Goal: Task Accomplishment & Management: Use online tool/utility

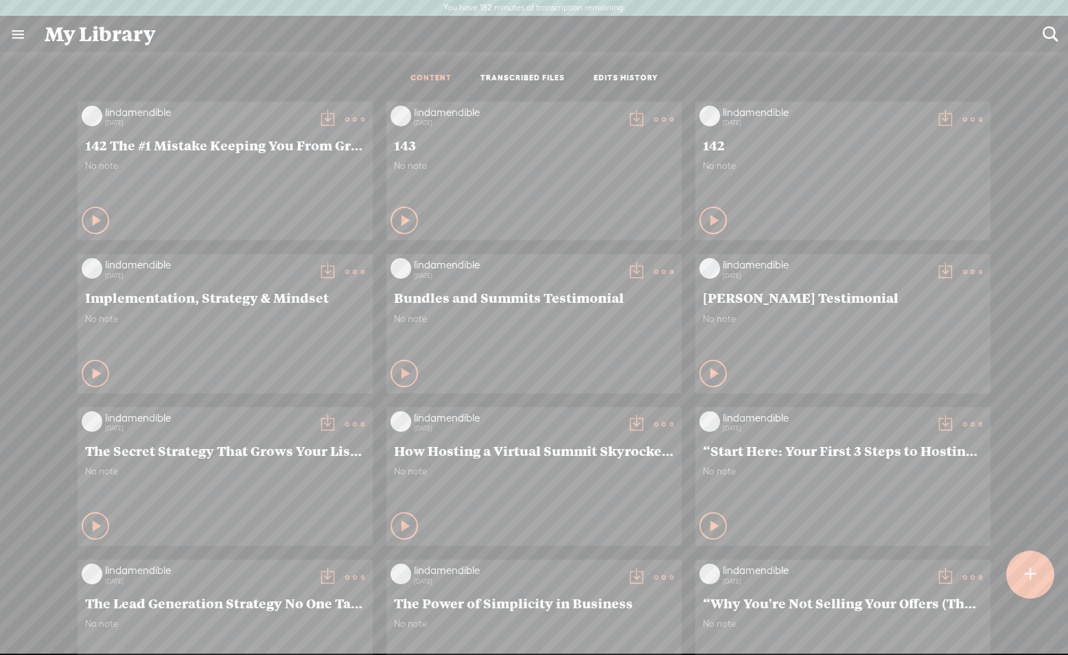
click at [663, 117] on t at bounding box center [663, 119] width 19 height 19
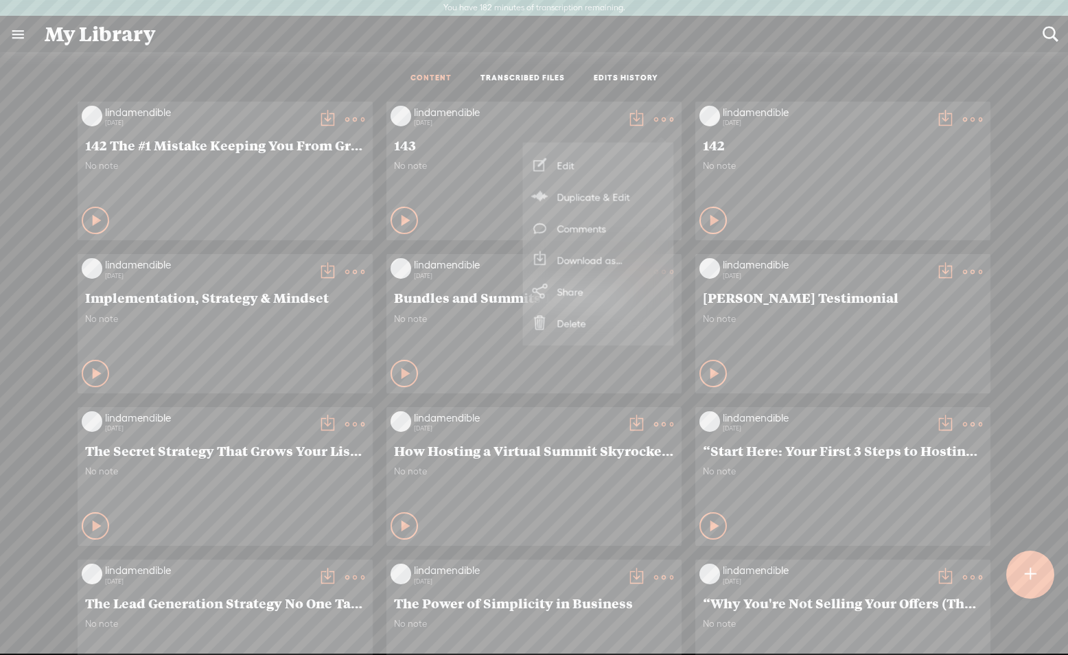
click at [585, 165] on link "Edit" at bounding box center [598, 166] width 137 height 32
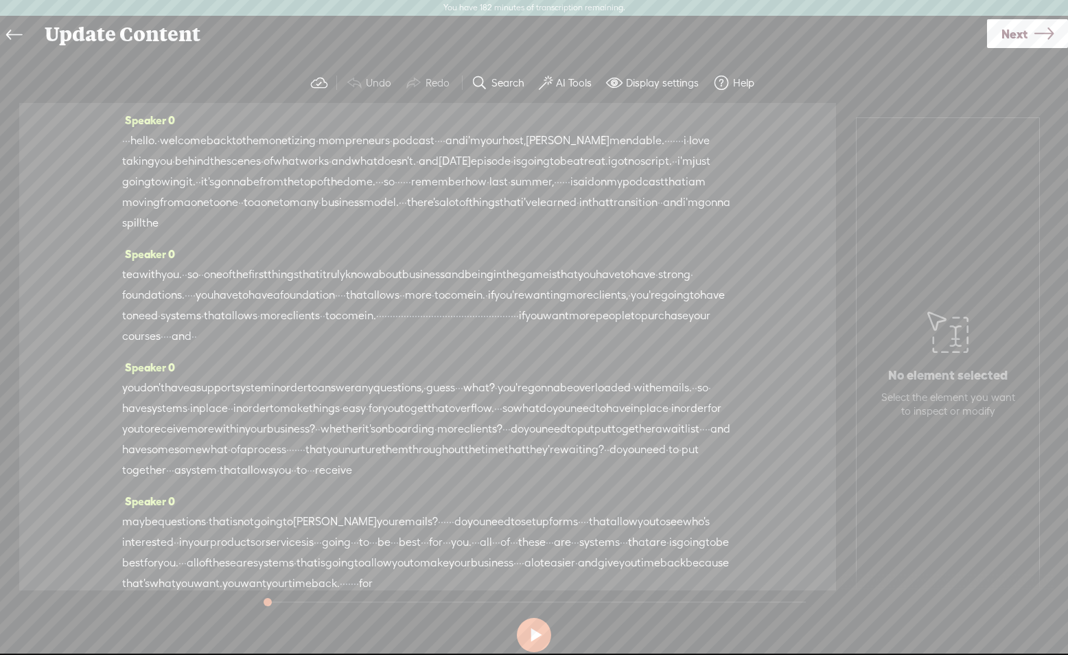
click at [153, 139] on span "hello." at bounding box center [143, 140] width 27 height 21
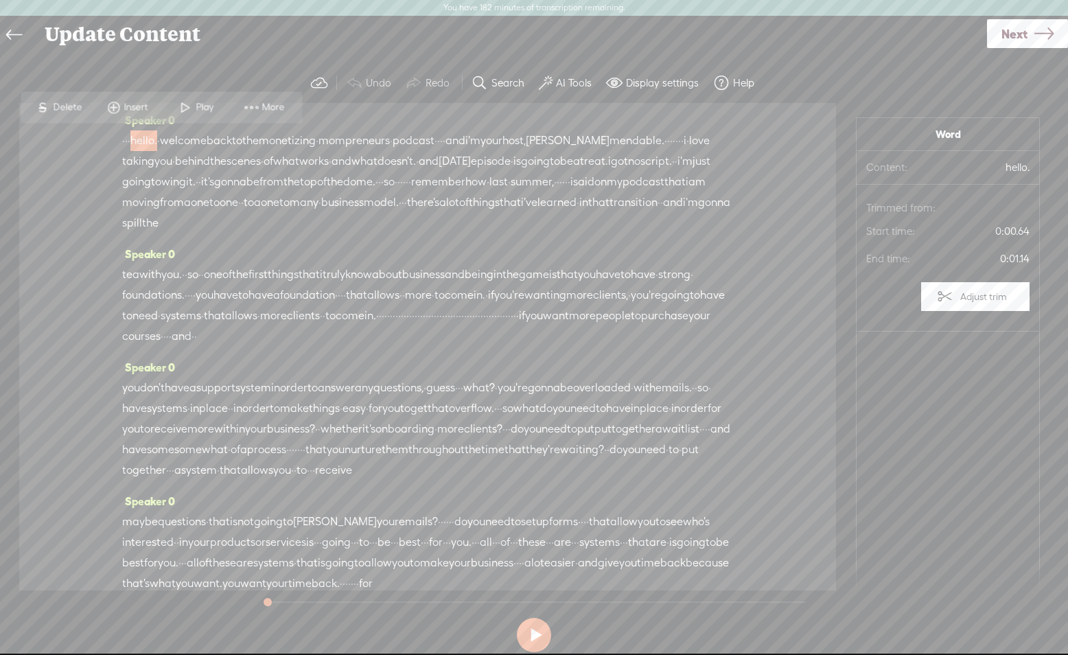
drag, startPoint x: 538, startPoint y: 633, endPoint x: 246, endPoint y: 327, distance: 423.3
click at [537, 633] on button at bounding box center [534, 635] width 34 height 34
click at [537, 635] on button at bounding box center [534, 635] width 34 height 34
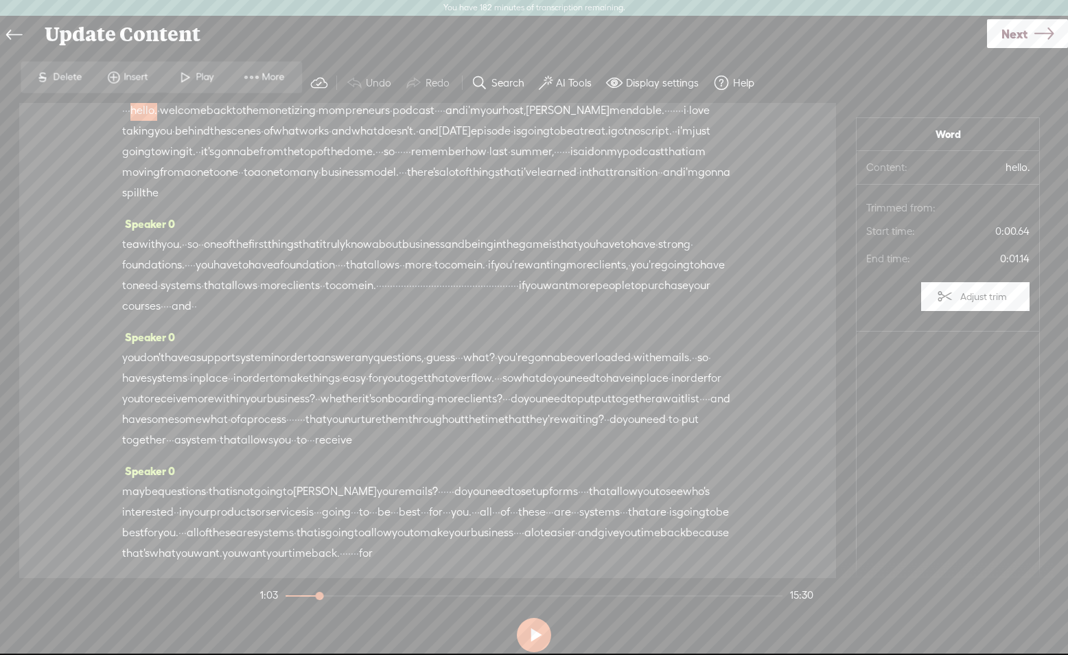
click at [567, 82] on label "AI Tools" at bounding box center [574, 83] width 36 height 14
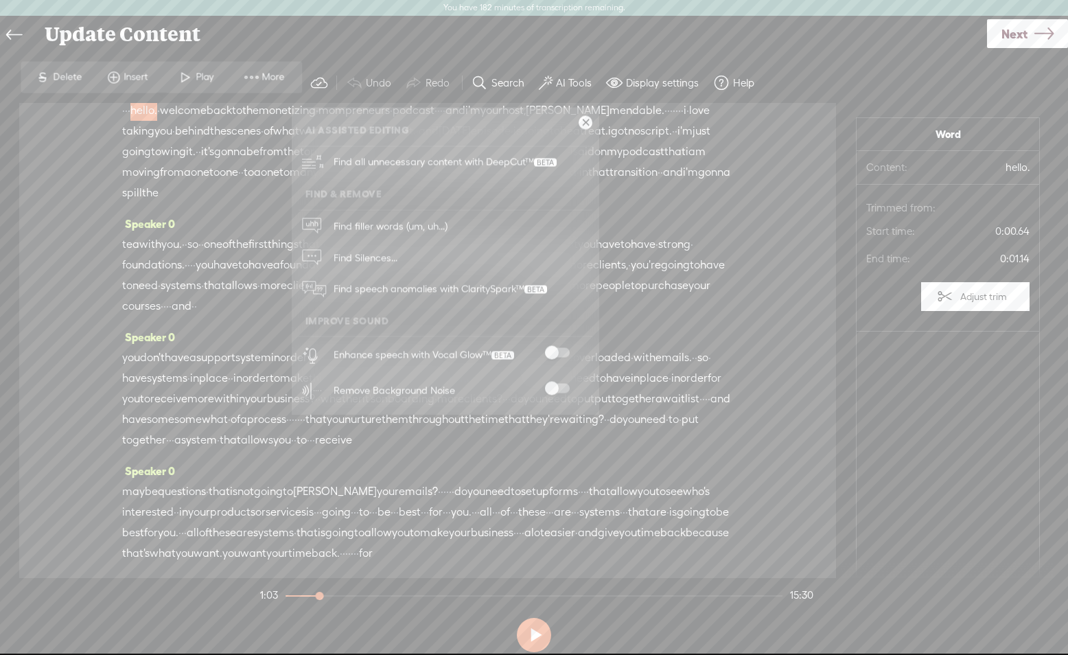
click at [556, 350] on span at bounding box center [557, 353] width 25 height 10
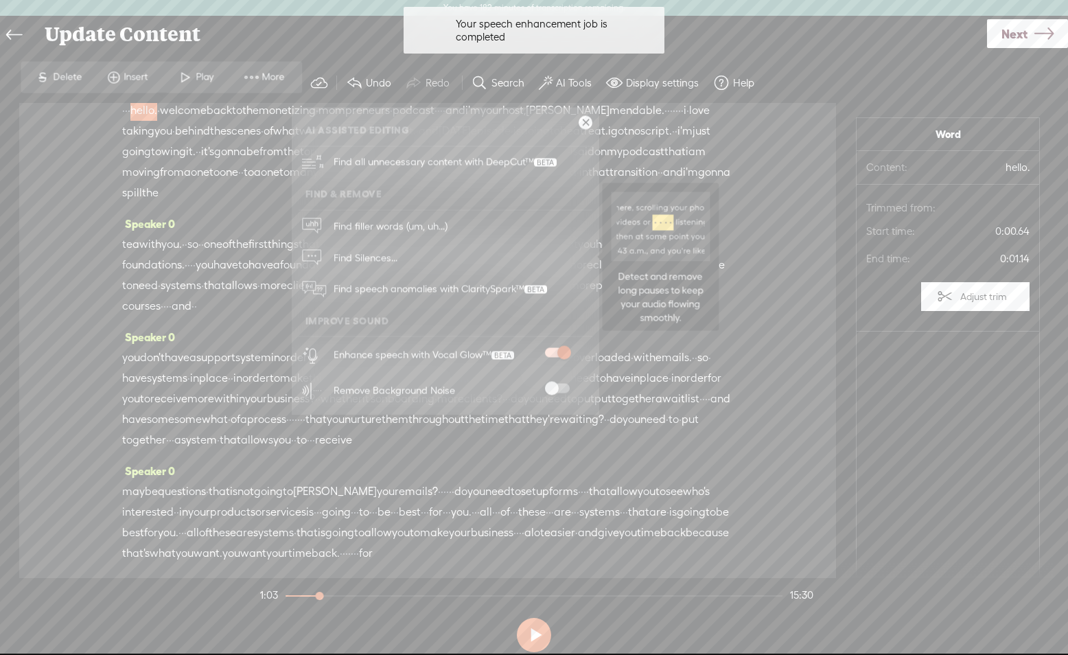
click at [406, 263] on link "Find Silences..." at bounding box center [446, 258] width 294 height 32
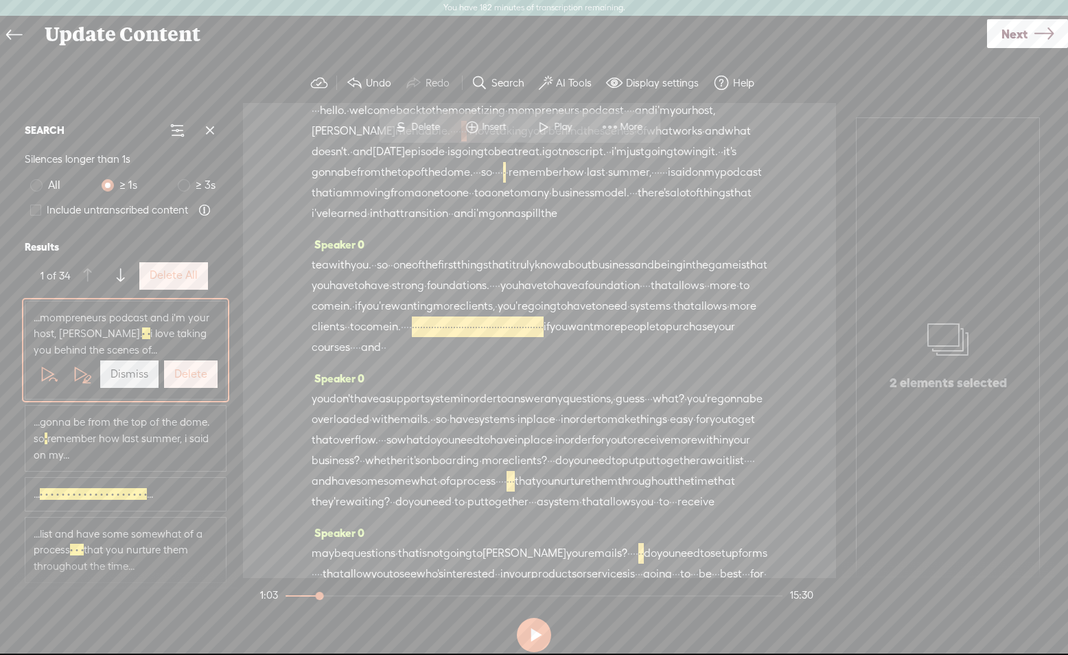
scroll to position [0, 0]
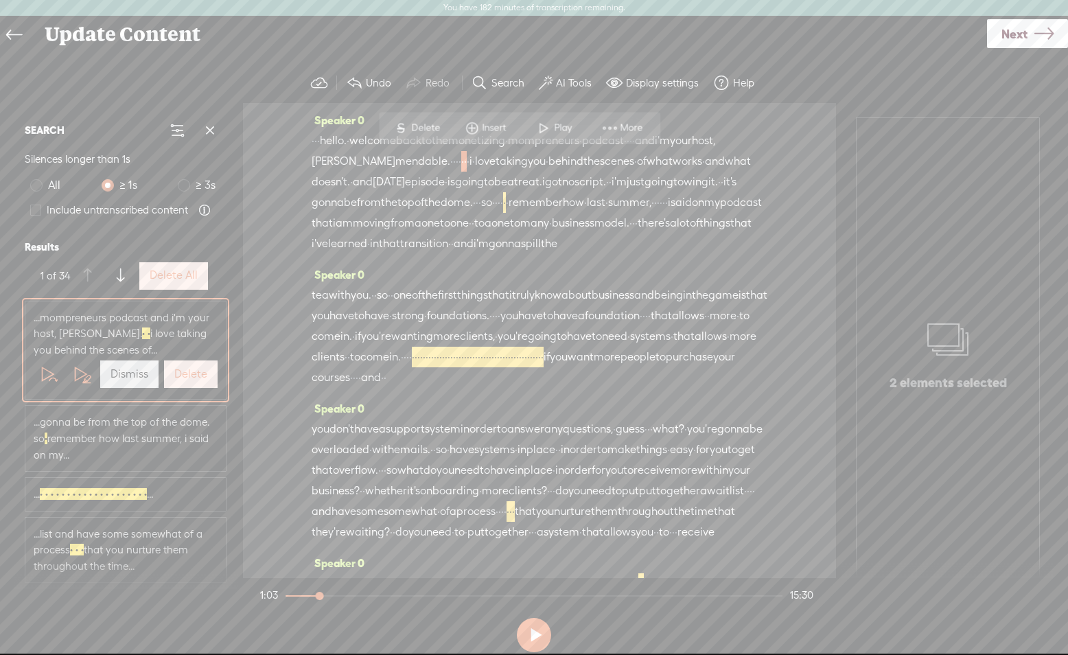
click at [177, 281] on label "Delete All" at bounding box center [174, 275] width 48 height 14
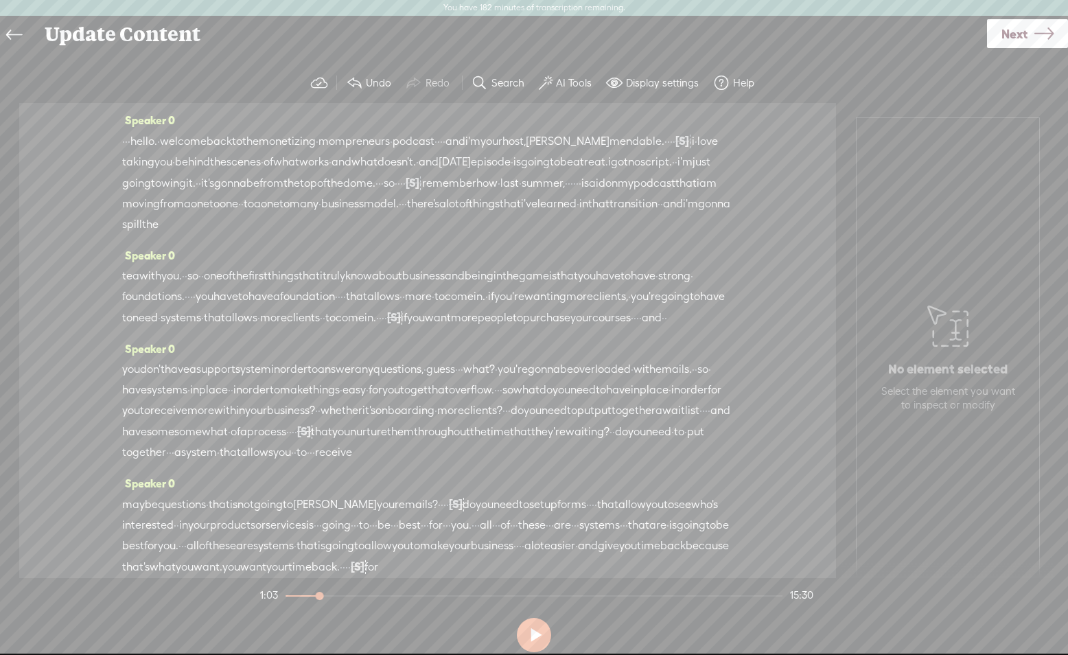
drag, startPoint x: 137, startPoint y: 140, endPoint x: 201, endPoint y: 290, distance: 163.3
click at [200, 292] on div "Speaker 0 · · · hello. · welcome back to the monetizing · mompreneurs · podcast…" at bounding box center [427, 340] width 817 height 475
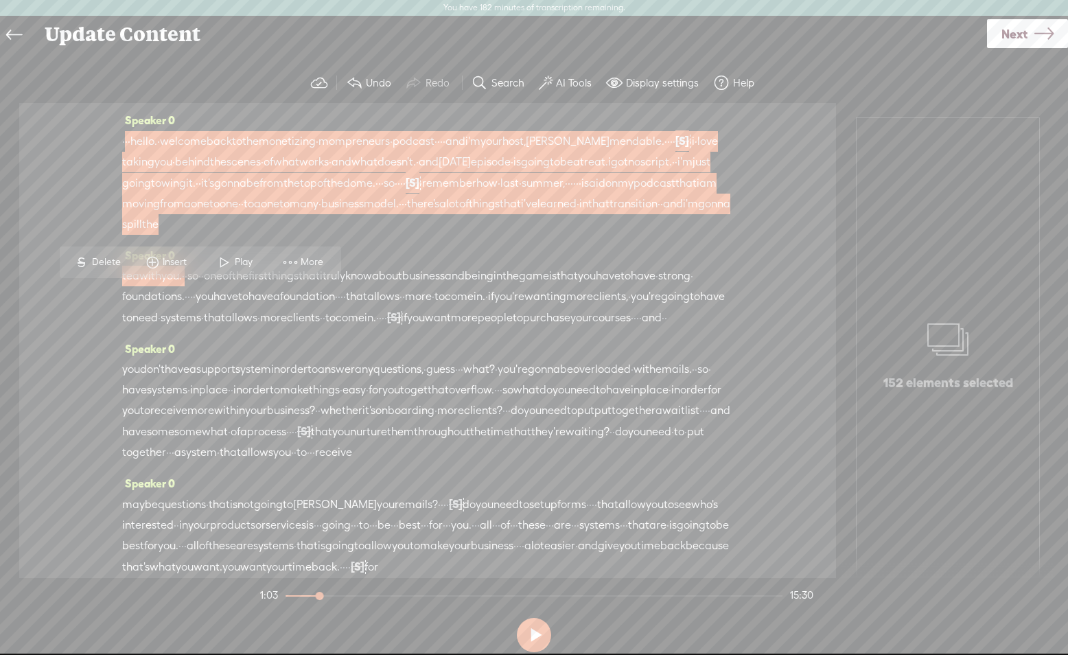
click at [125, 137] on span "·" at bounding box center [123, 141] width 3 height 21
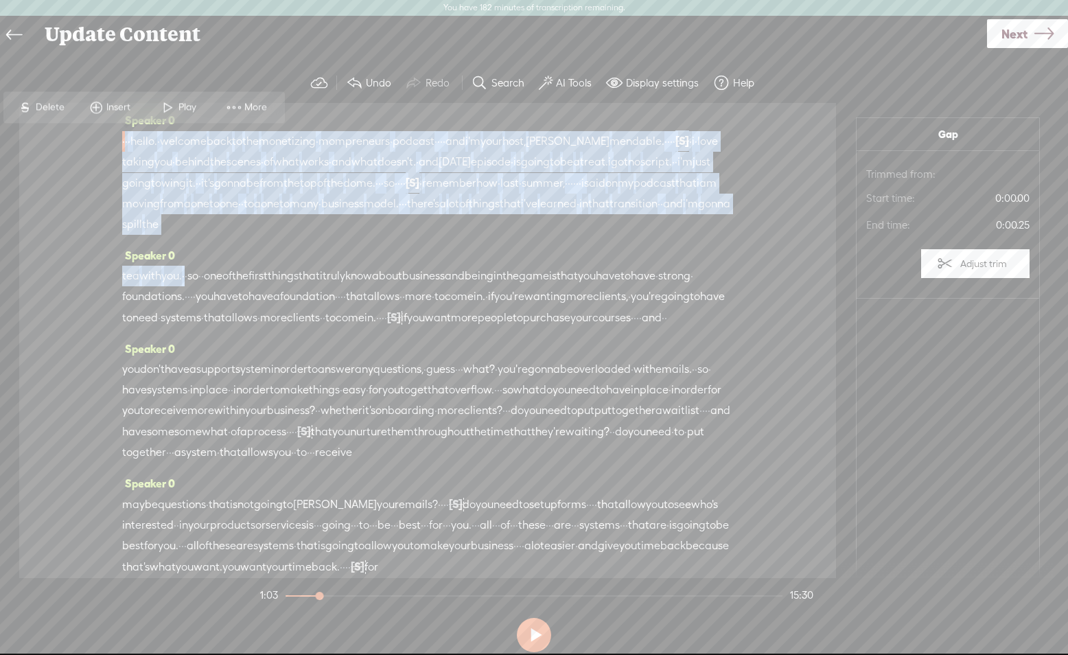
drag, startPoint x: 132, startPoint y: 142, endPoint x: 198, endPoint y: 294, distance: 166.3
click at [198, 294] on div "Speaker 0 · · · hello. · welcome back to the monetizing · mompreneurs · podcast…" at bounding box center [427, 340] width 817 height 475
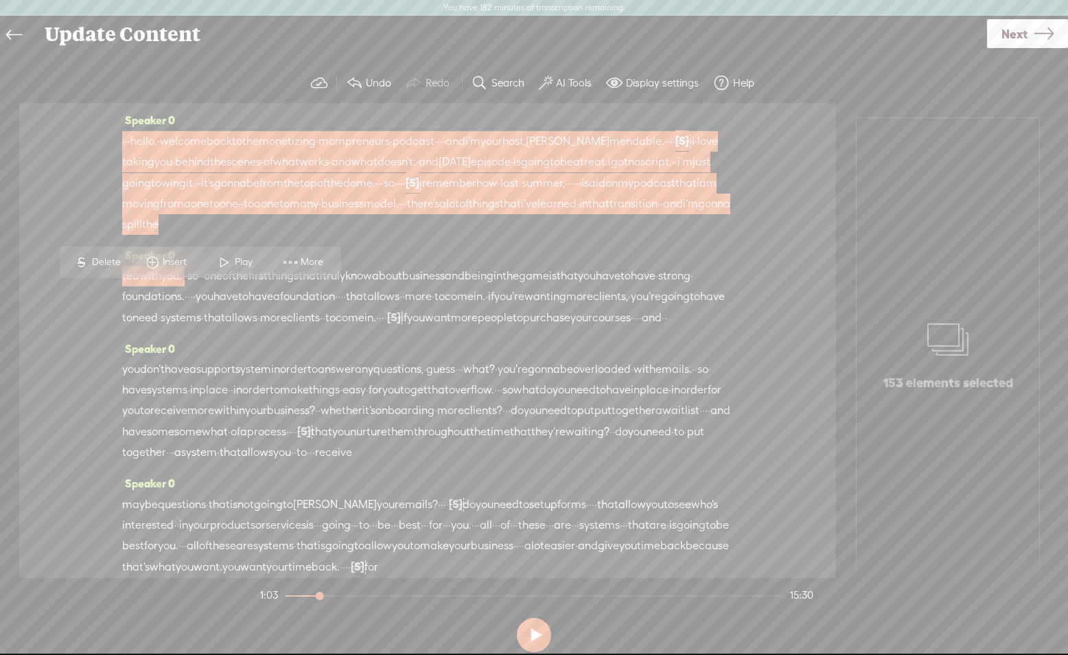
scroll to position [1, 0]
click at [291, 257] on span at bounding box center [290, 261] width 21 height 25
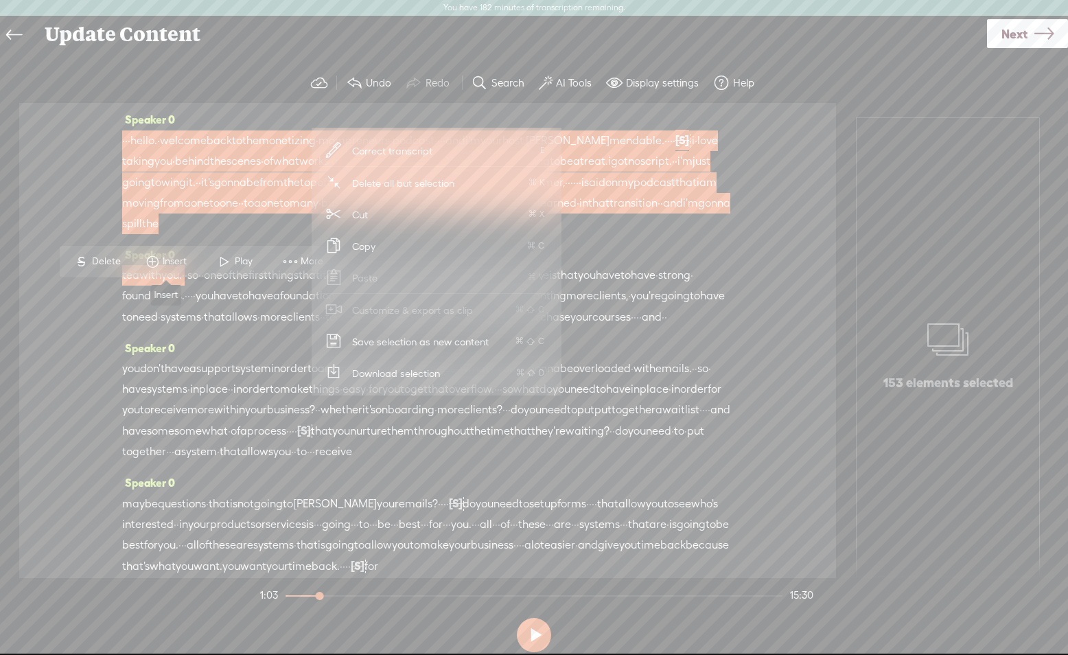
click at [159, 255] on span at bounding box center [152, 261] width 21 height 25
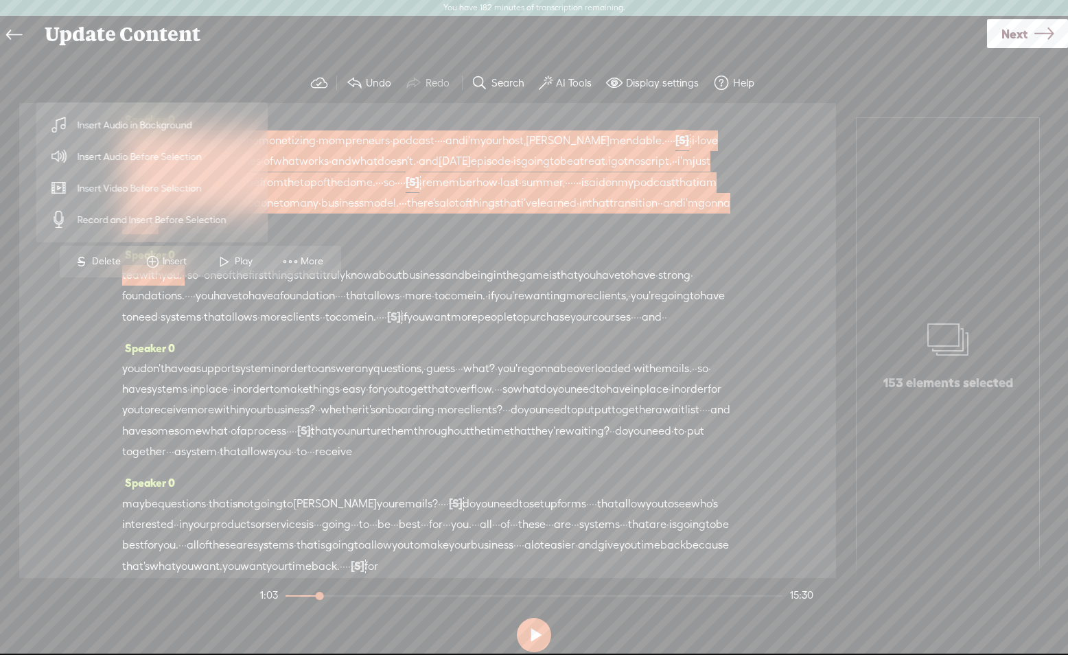
click at [141, 128] on span "Insert Audio in Background" at bounding box center [135, 125] width 169 height 31
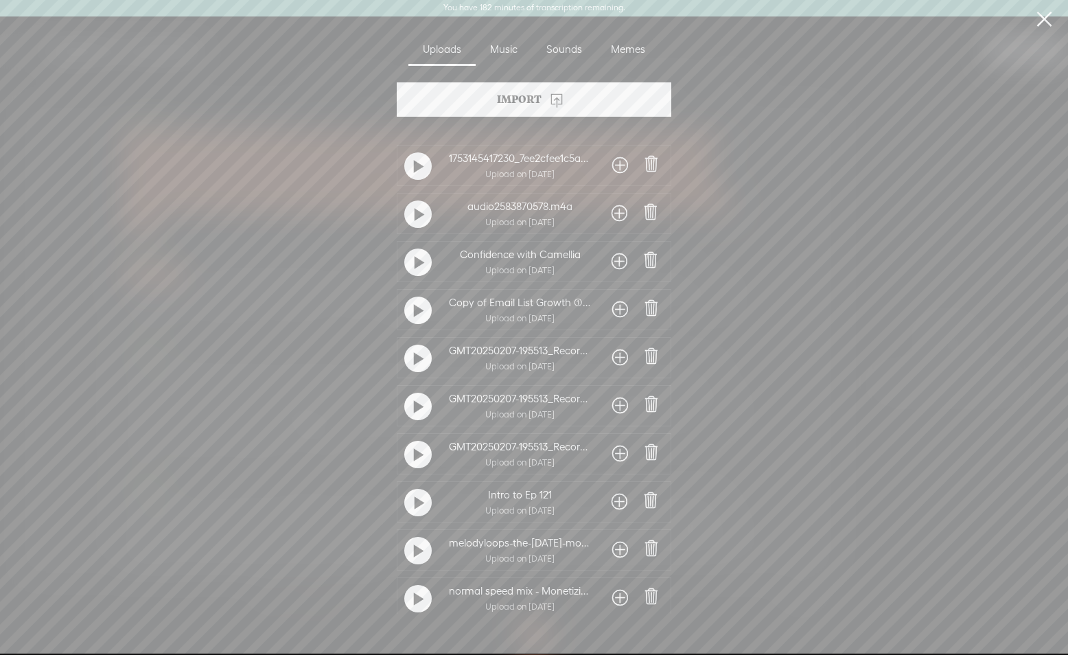
click at [510, 43] on div "Music" at bounding box center [504, 50] width 56 height 32
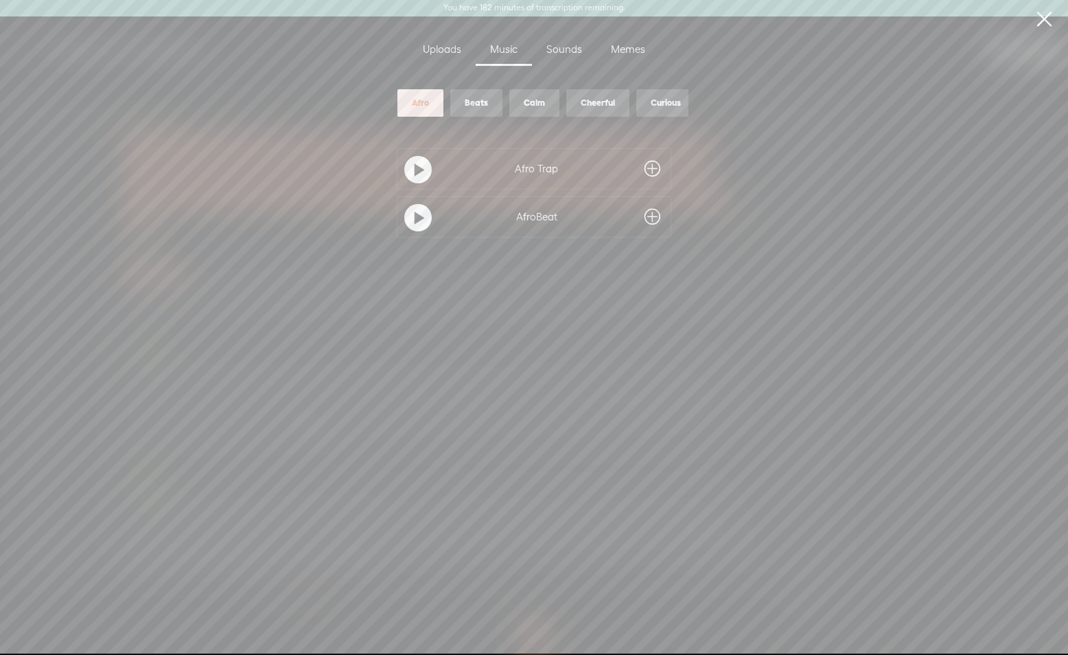
click at [488, 109] on div "Beats" at bounding box center [476, 102] width 52 height 27
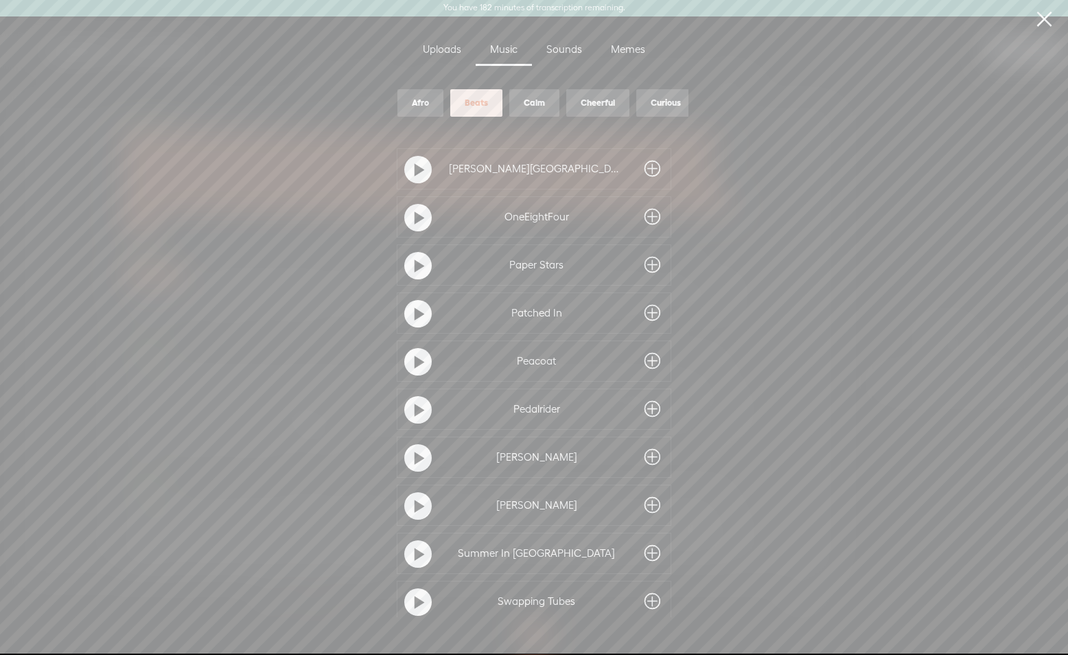
click at [526, 104] on div "Calm" at bounding box center [534, 103] width 21 height 12
click at [409, 174] on div at bounding box center [417, 169] width 27 height 27
click at [413, 173] on t at bounding box center [418, 170] width 10 height 22
click at [665, 106] on div "Curious" at bounding box center [666, 103] width 30 height 12
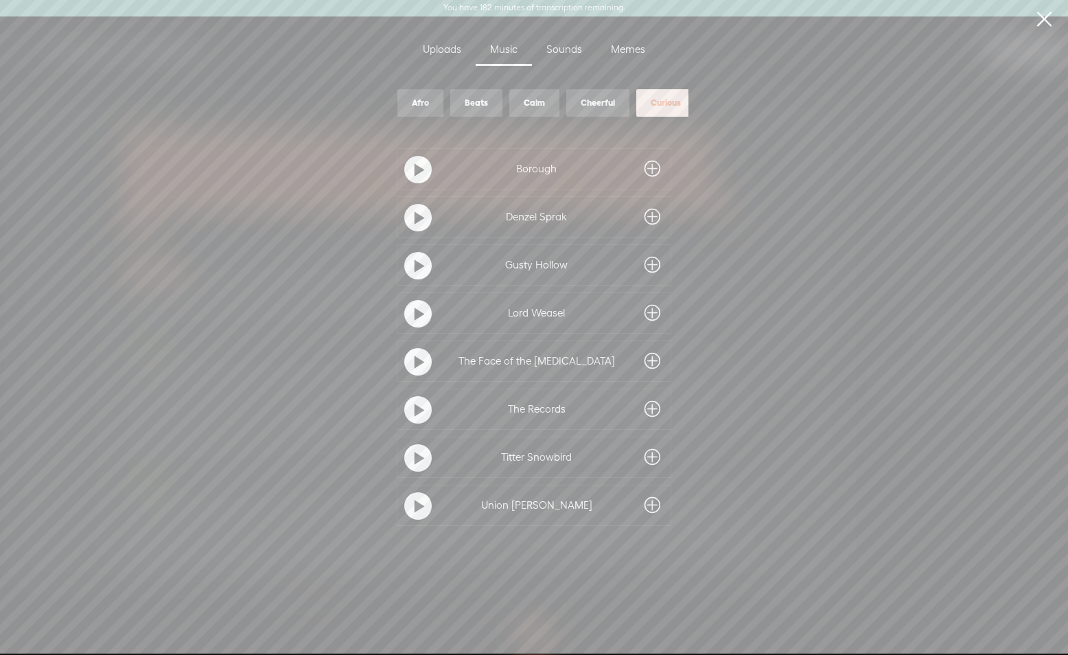
click at [592, 102] on div "Cheerful" at bounding box center [598, 103] width 34 height 12
click at [474, 99] on div "Beats" at bounding box center [476, 103] width 23 height 12
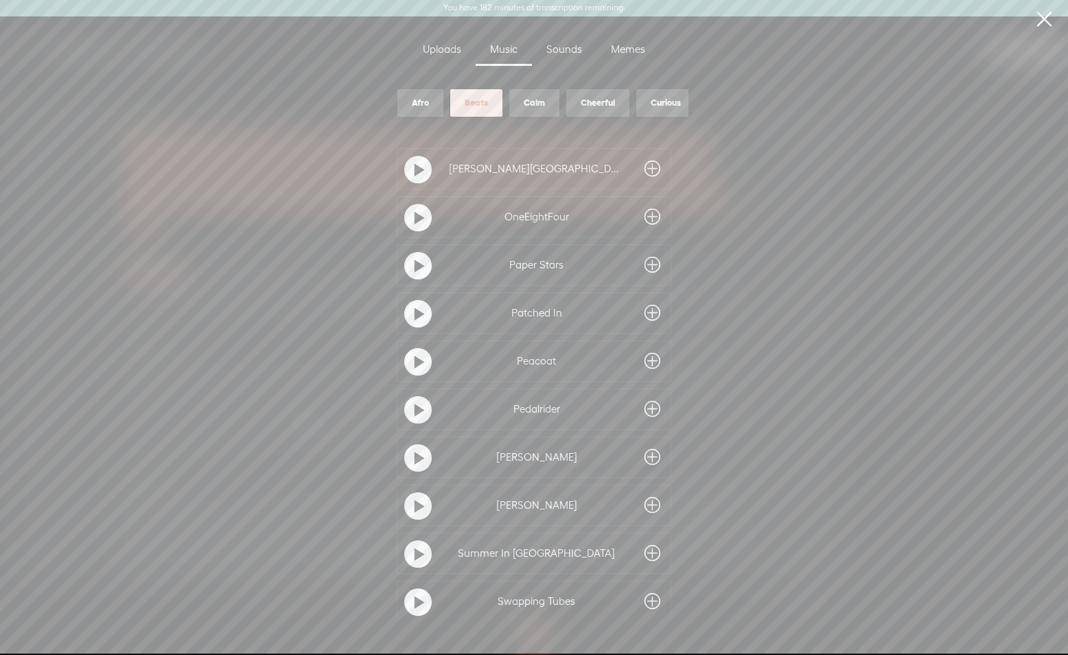
drag, startPoint x: 650, startPoint y: 266, endPoint x: 515, endPoint y: 283, distance: 135.7
click at [650, 266] on span at bounding box center [652, 265] width 16 height 22
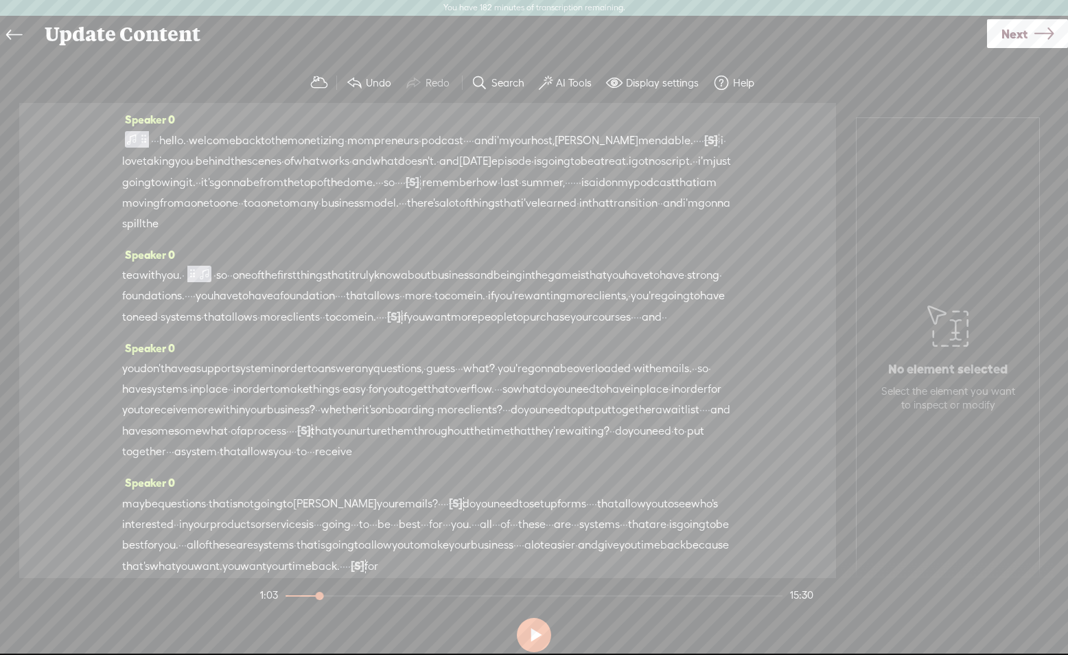
scroll to position [0, 0]
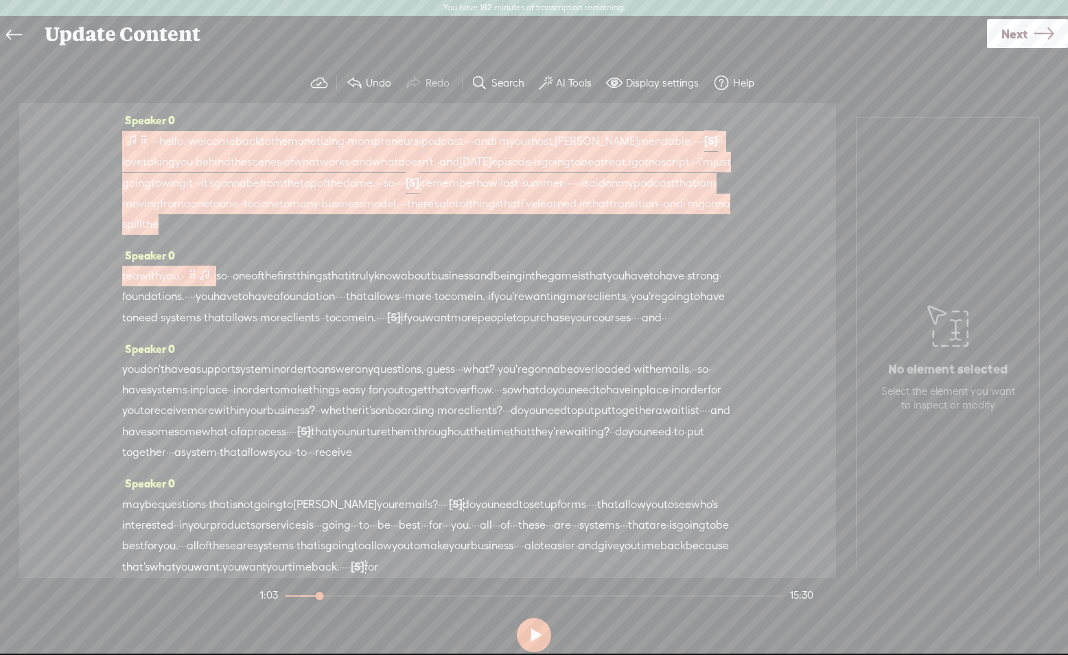
click at [132, 145] on span at bounding box center [132, 140] width 14 height 16
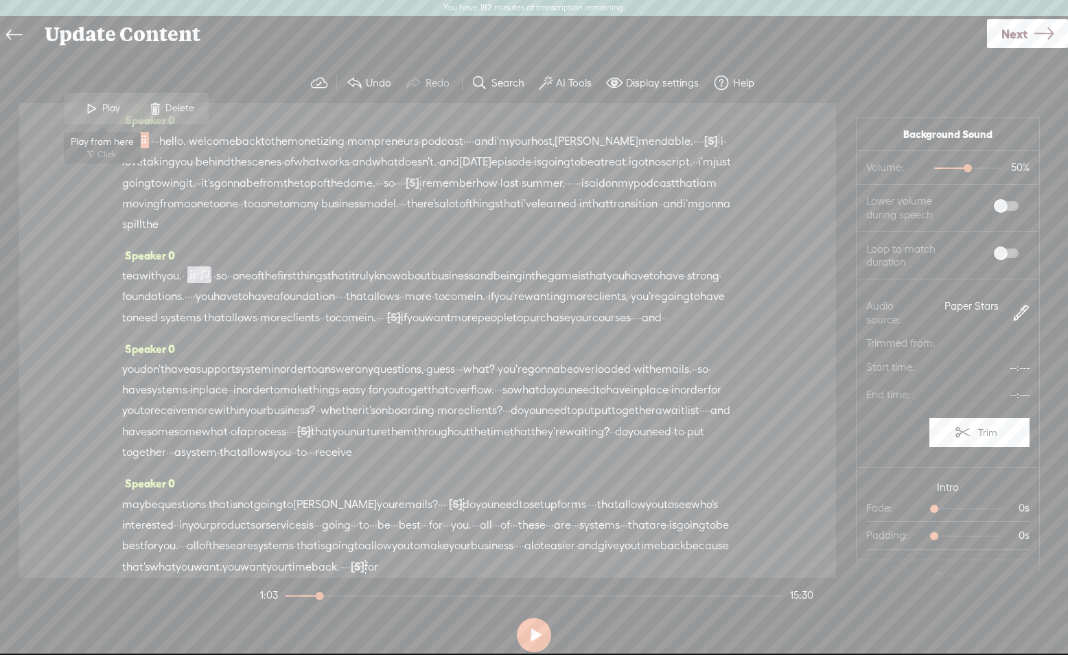
click at [96, 106] on span at bounding box center [92, 108] width 21 height 25
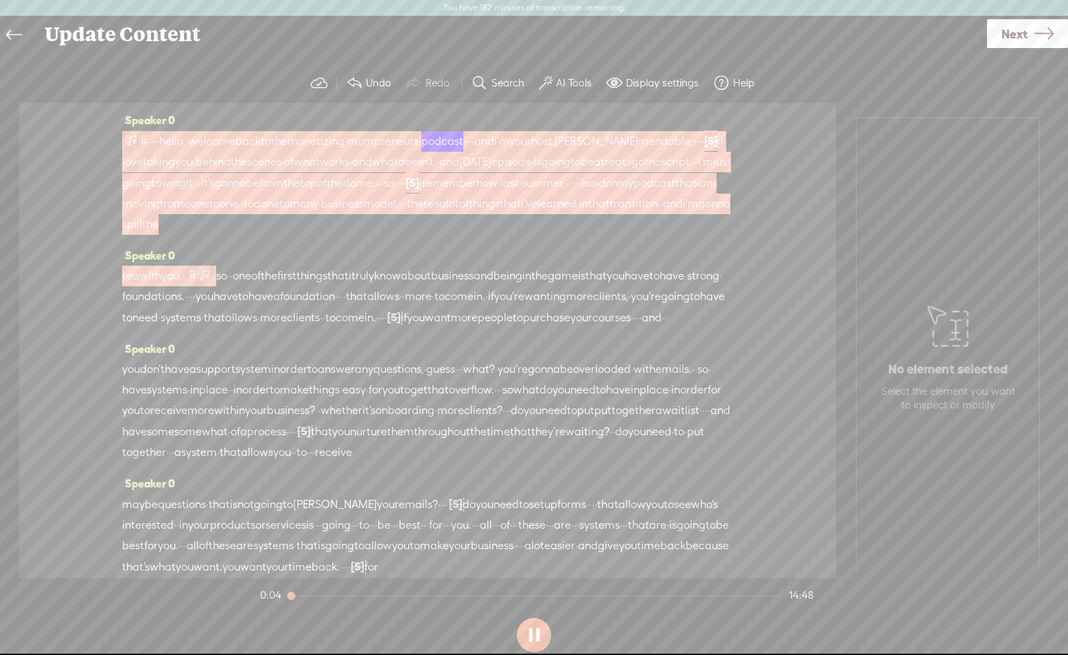
click at [132, 138] on span at bounding box center [132, 140] width 14 height 16
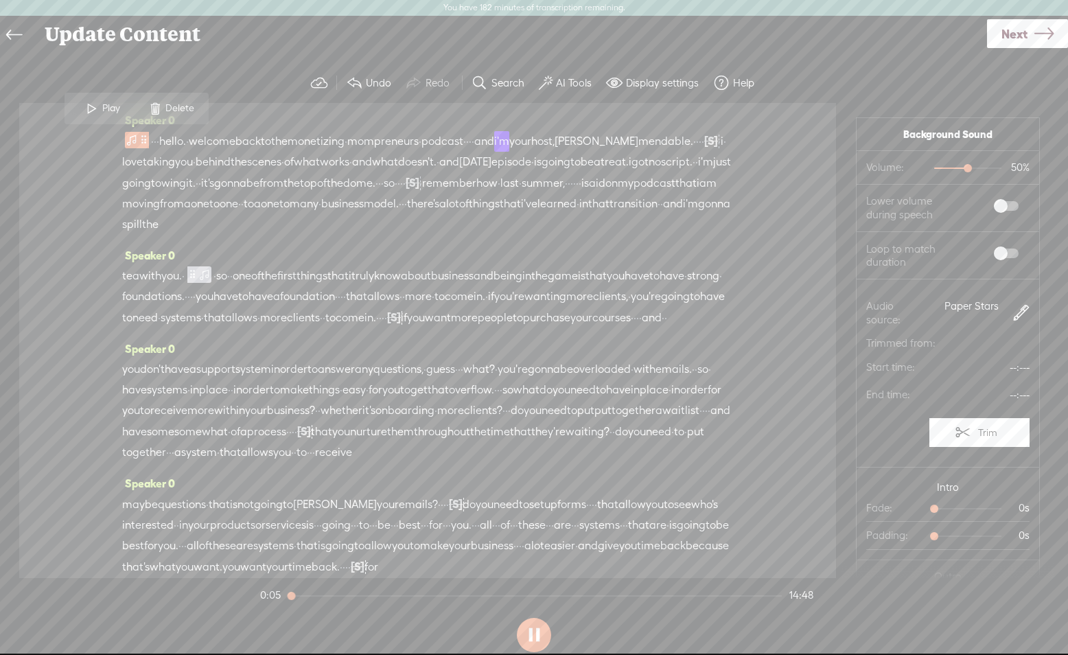
click at [946, 169] on span "50% 50%" at bounding box center [978, 168] width 103 height 14
drag, startPoint x: 946, startPoint y: 169, endPoint x: 940, endPoint y: 168, distance: 6.9
click at [941, 169] on div at bounding box center [943, 170] width 32 height 32
click at [939, 170] on div at bounding box center [940, 170] width 32 height 32
click at [534, 636] on button at bounding box center [534, 635] width 34 height 34
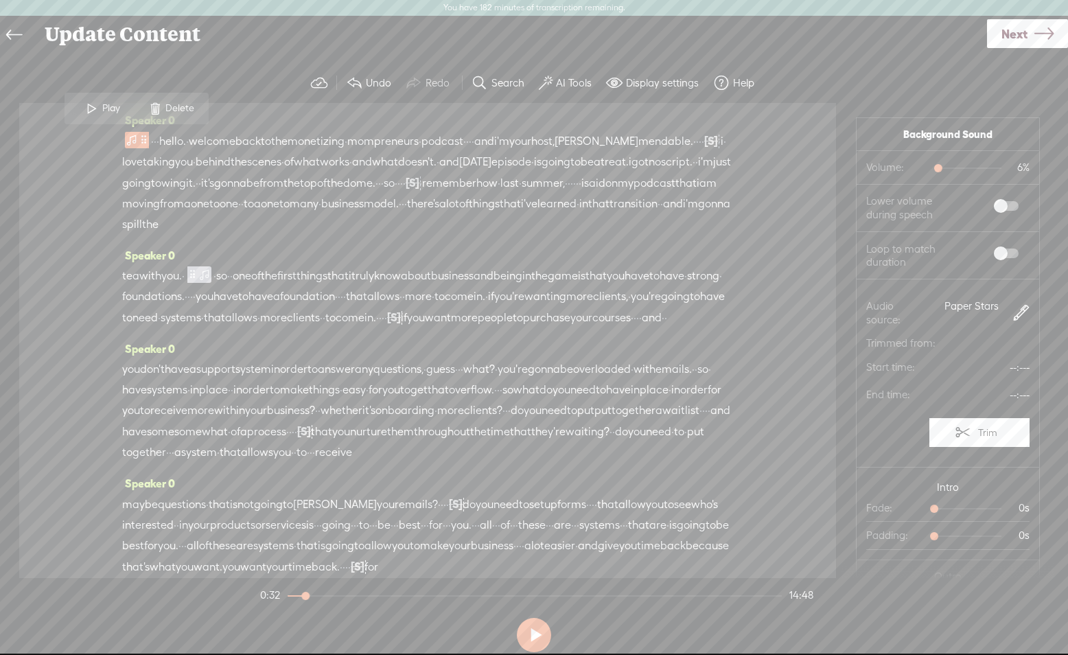
drag, startPoint x: 188, startPoint y: 202, endPoint x: 266, endPoint y: 202, distance: 77.6
click at [266, 202] on div "· · · hello. · welcome back to the monetizing · mompreneurs · podcast · · · · a…" at bounding box center [427, 182] width 611 height 104
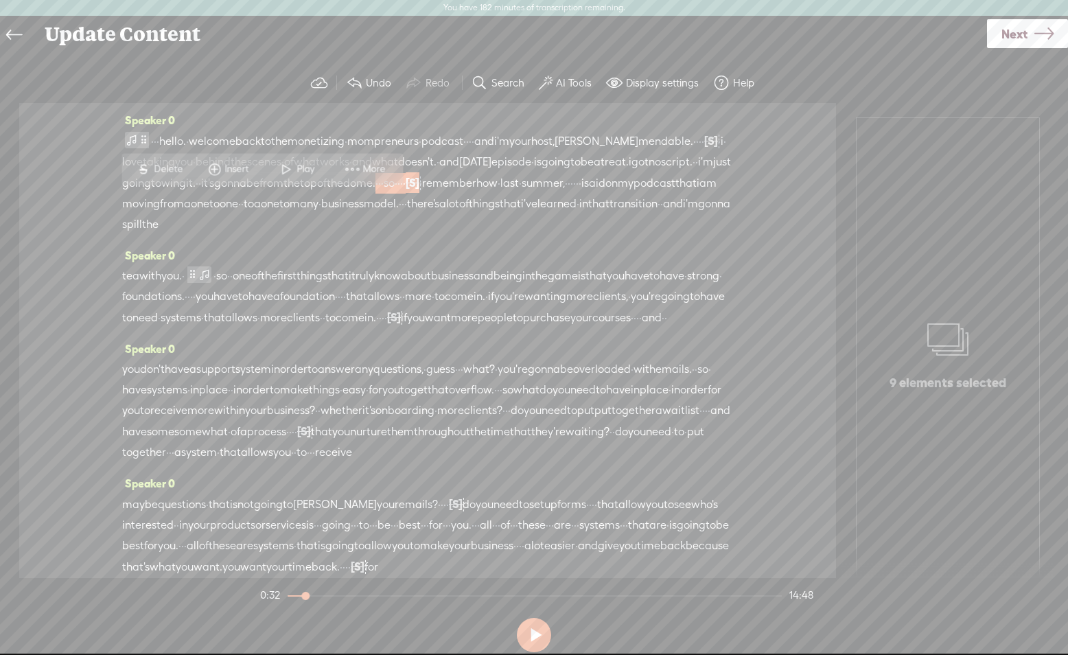
click at [156, 169] on span "Delete" at bounding box center [170, 170] width 32 height 14
click at [246, 180] on span "gonna" at bounding box center [230, 183] width 32 height 21
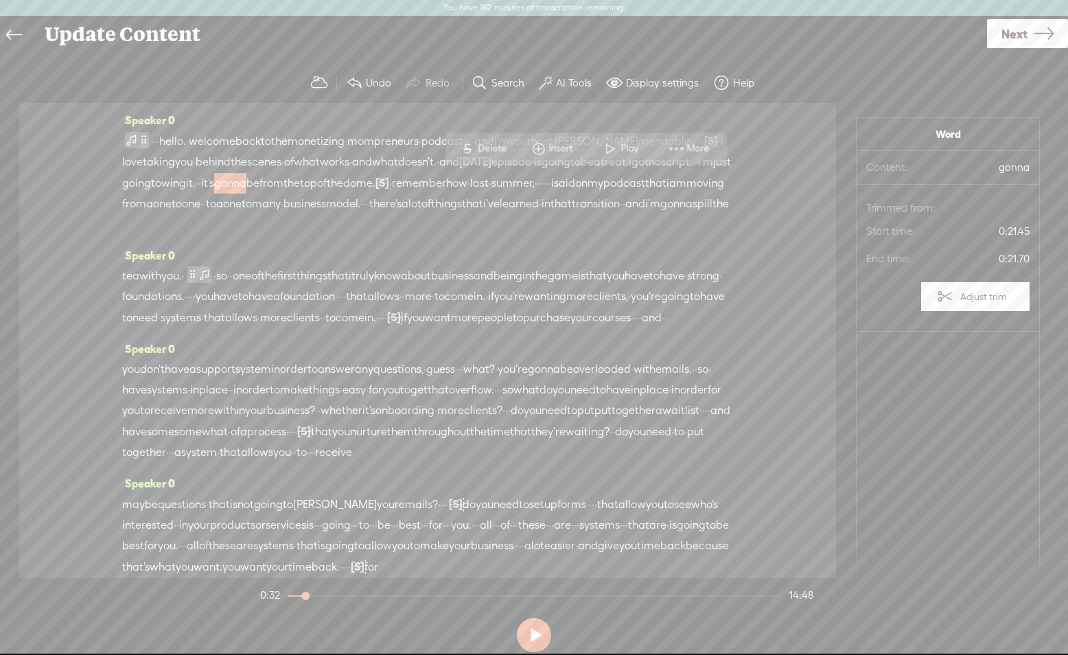
click at [629, 144] on span "Play" at bounding box center [630, 149] width 21 height 14
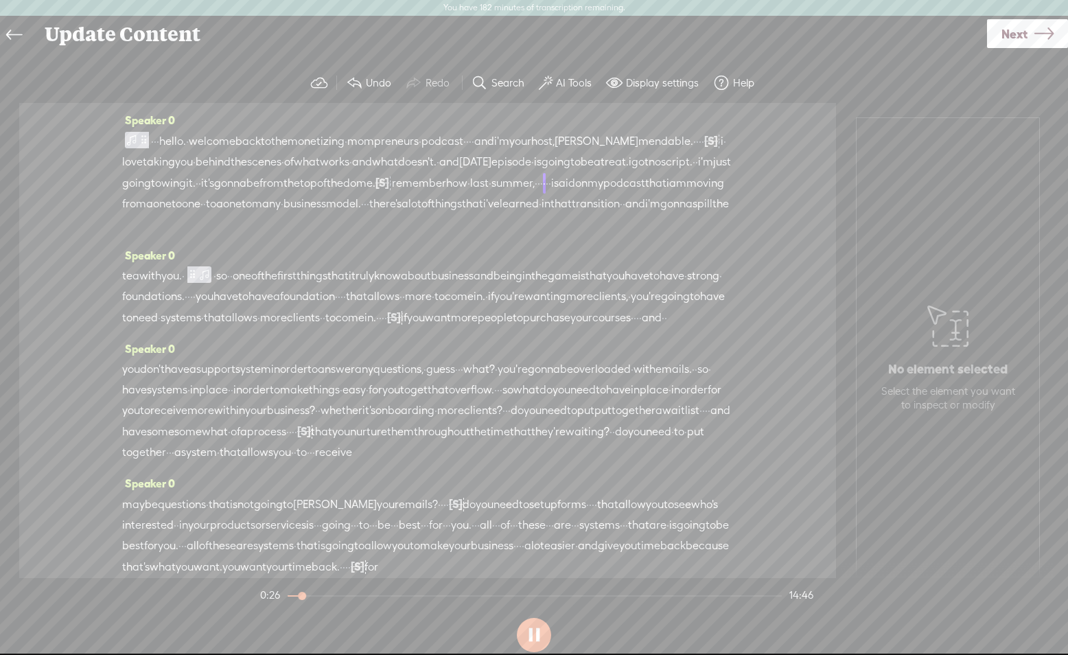
scroll to position [6, 0]
drag, startPoint x: 536, startPoint y: 636, endPoint x: 513, endPoint y: 594, distance: 47.9
click at [533, 631] on button at bounding box center [534, 635] width 34 height 34
click at [216, 280] on span "·" at bounding box center [214, 269] width 3 height 21
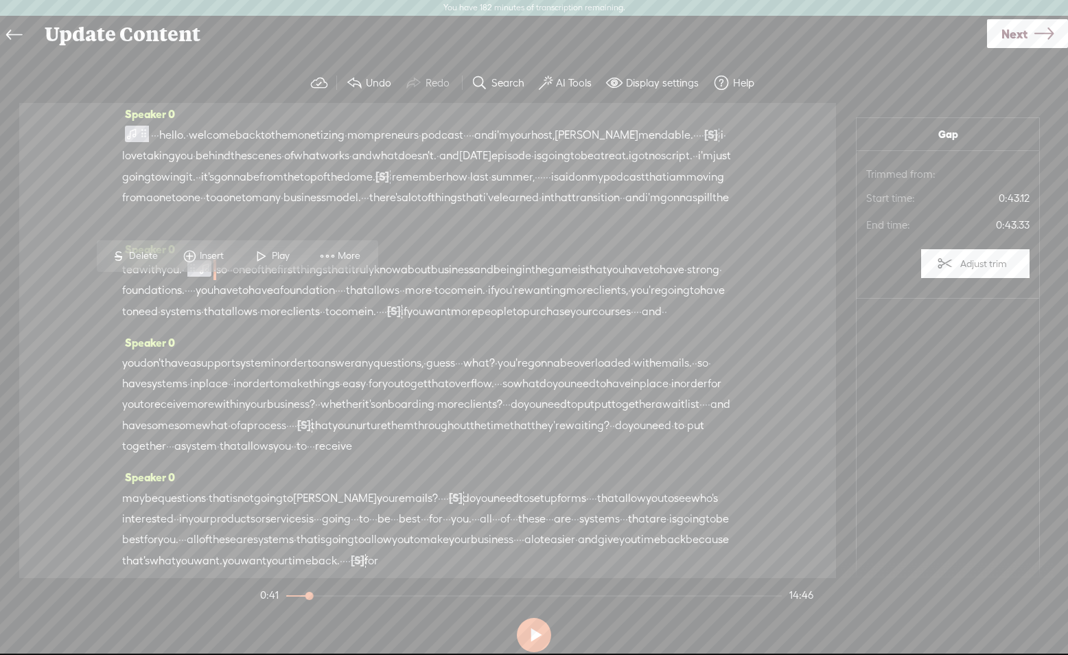
scroll to position [7, 0]
click at [200, 256] on span "Insert" at bounding box center [213, 255] width 27 height 14
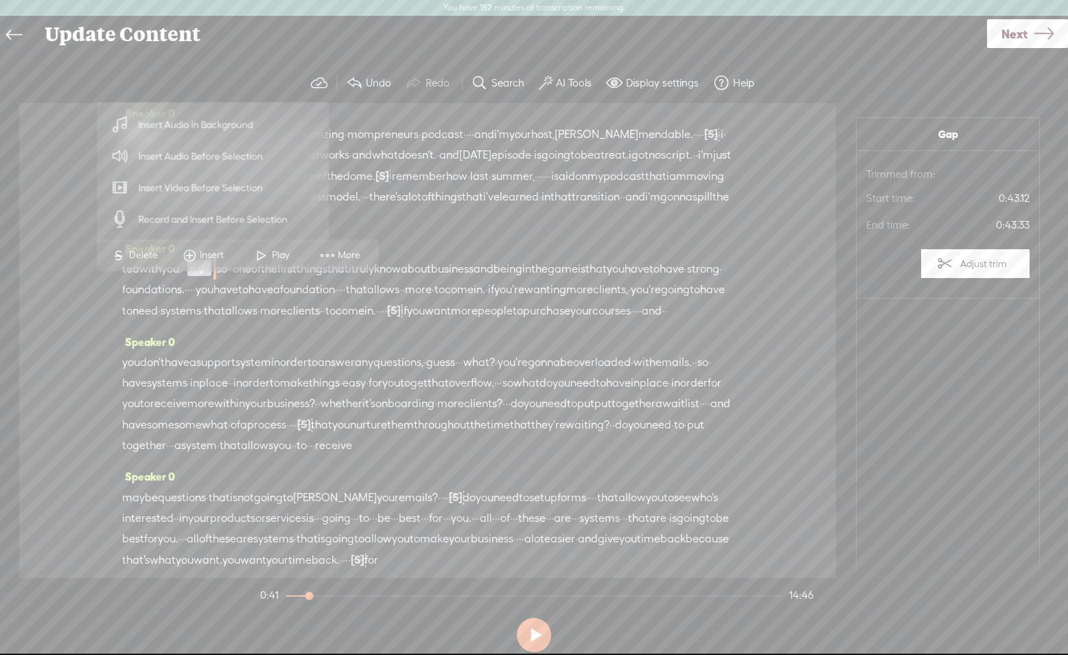
click at [212, 155] on span "Insert Audio Before Selection" at bounding box center [201, 156] width 178 height 31
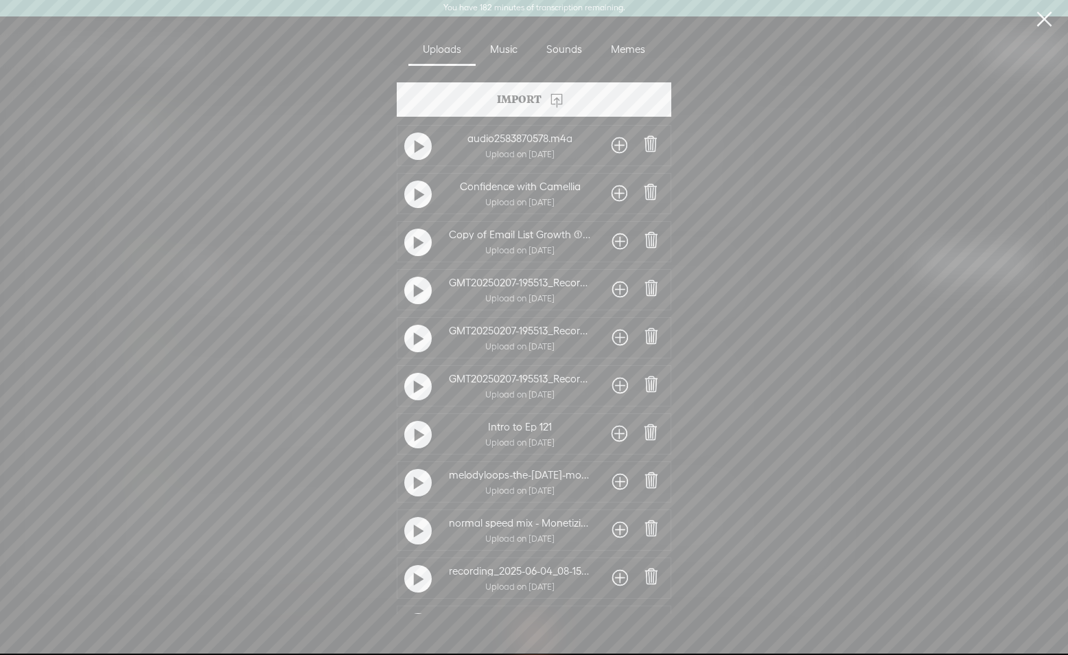
scroll to position [130, 0]
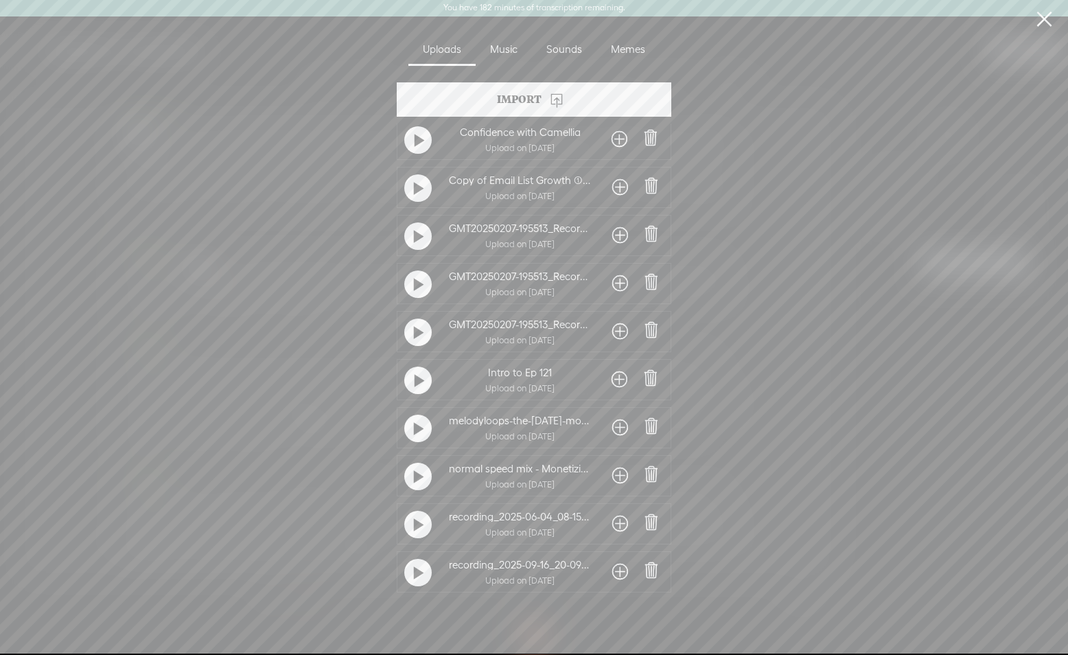
click at [414, 467] on t at bounding box center [419, 477] width 10 height 22
click at [414, 469] on t at bounding box center [418, 476] width 10 height 22
click at [618, 467] on span at bounding box center [620, 476] width 16 height 22
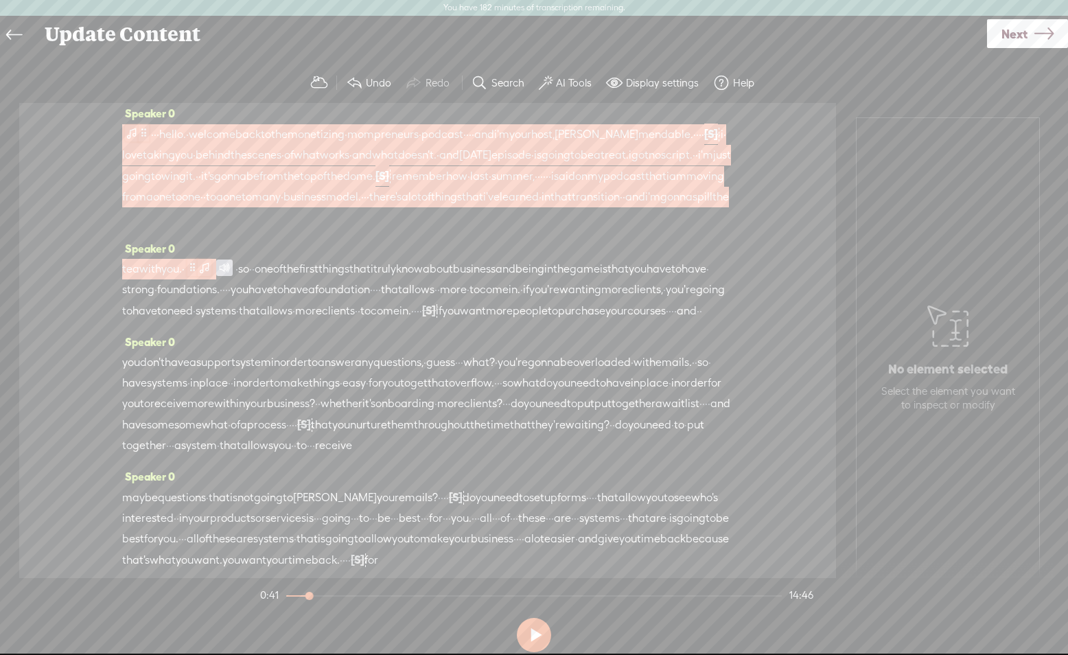
click at [198, 275] on span at bounding box center [192, 267] width 10 height 16
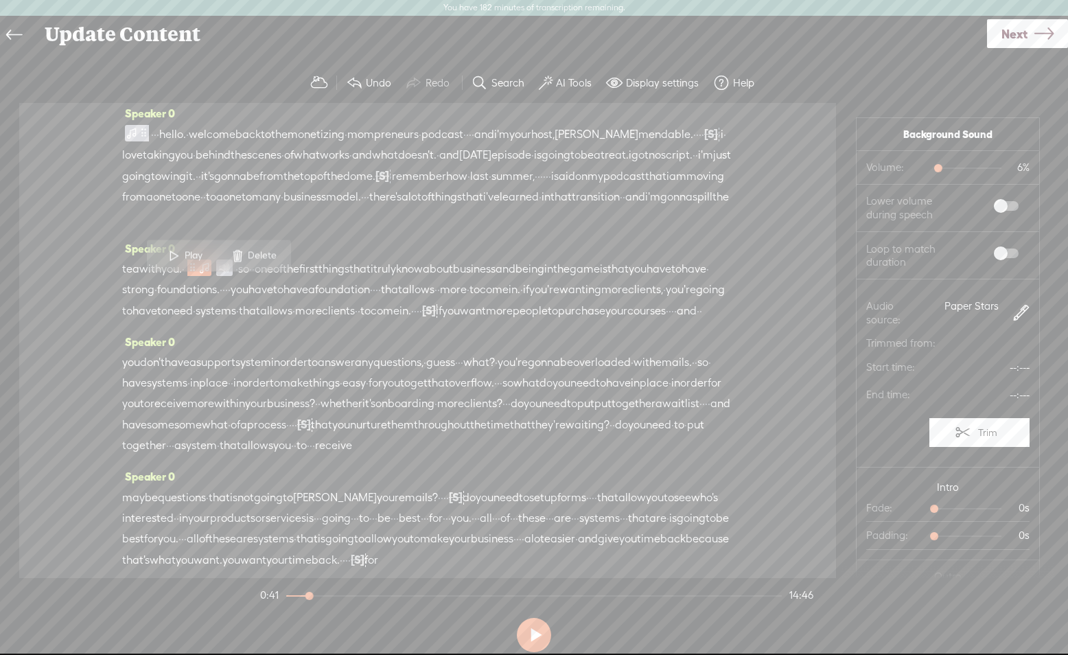
scroll to position [57, 0]
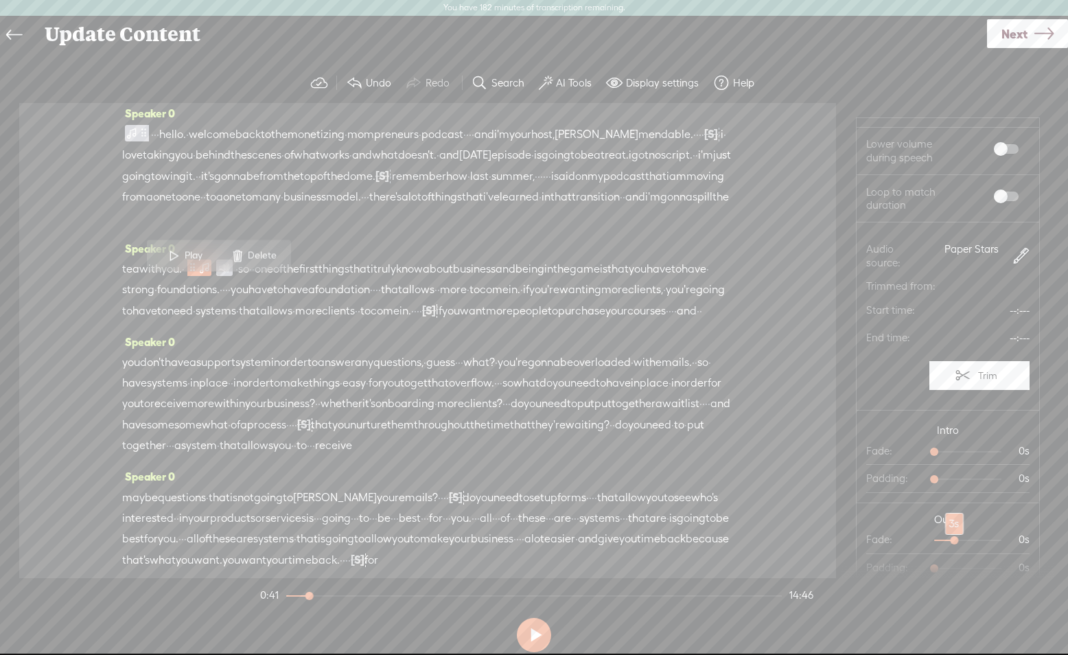
drag, startPoint x: 941, startPoint y: 538, endPoint x: 952, endPoint y: 539, distance: 11.1
click at [952, 539] on div at bounding box center [956, 542] width 32 height 32
click at [572, 207] on span "that" at bounding box center [560, 197] width 21 height 21
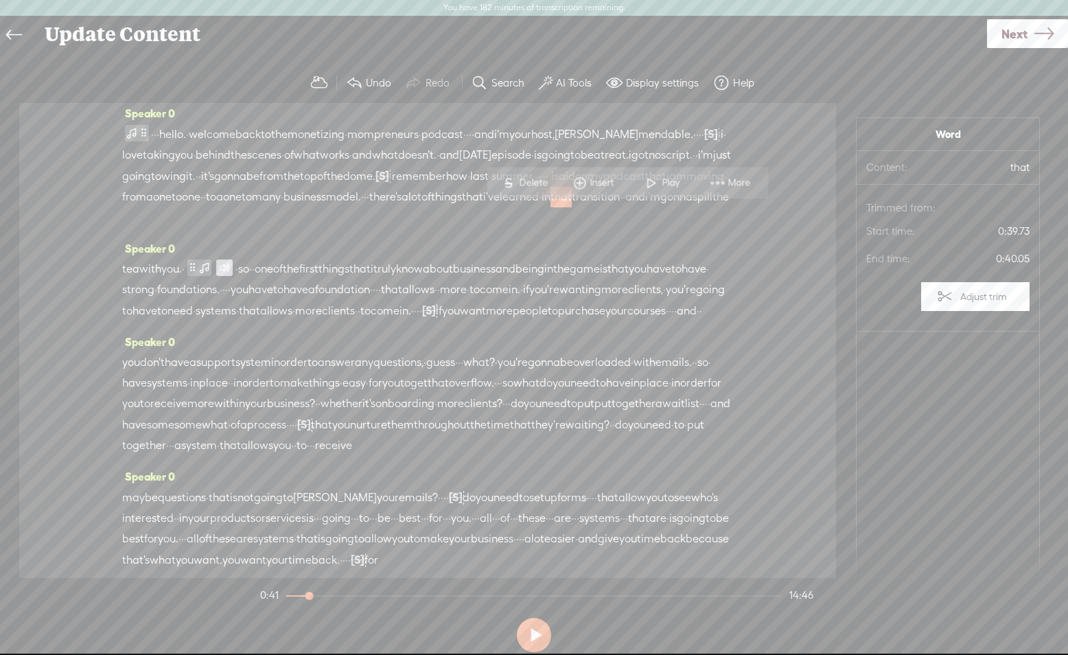
scroll to position [10, 0]
click at [668, 183] on span "Play" at bounding box center [672, 181] width 21 height 14
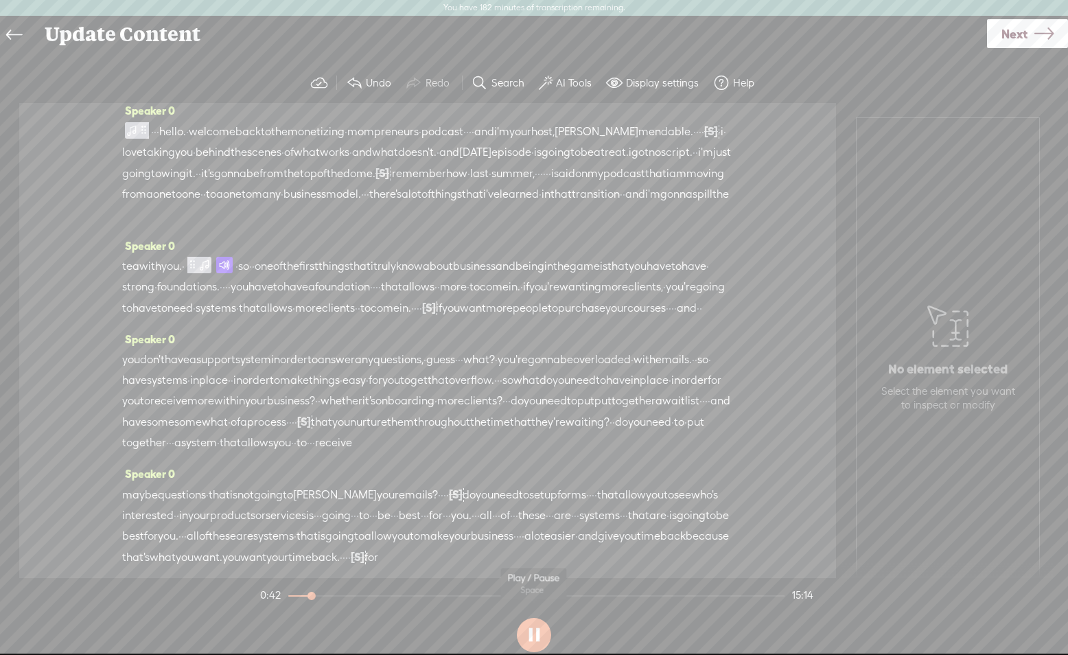
drag, startPoint x: 532, startPoint y: 638, endPoint x: 527, endPoint y: 622, distance: 16.5
click at [532, 637] on button at bounding box center [534, 635] width 34 height 34
drag, startPoint x: 255, startPoint y: 286, endPoint x: 287, endPoint y: 286, distance: 32.3
click at [292, 286] on div "tea with you. · · so · · one of the first things that i truly know about busine…" at bounding box center [427, 287] width 611 height 62
click at [196, 255] on span "Delete" at bounding box center [199, 253] width 32 height 14
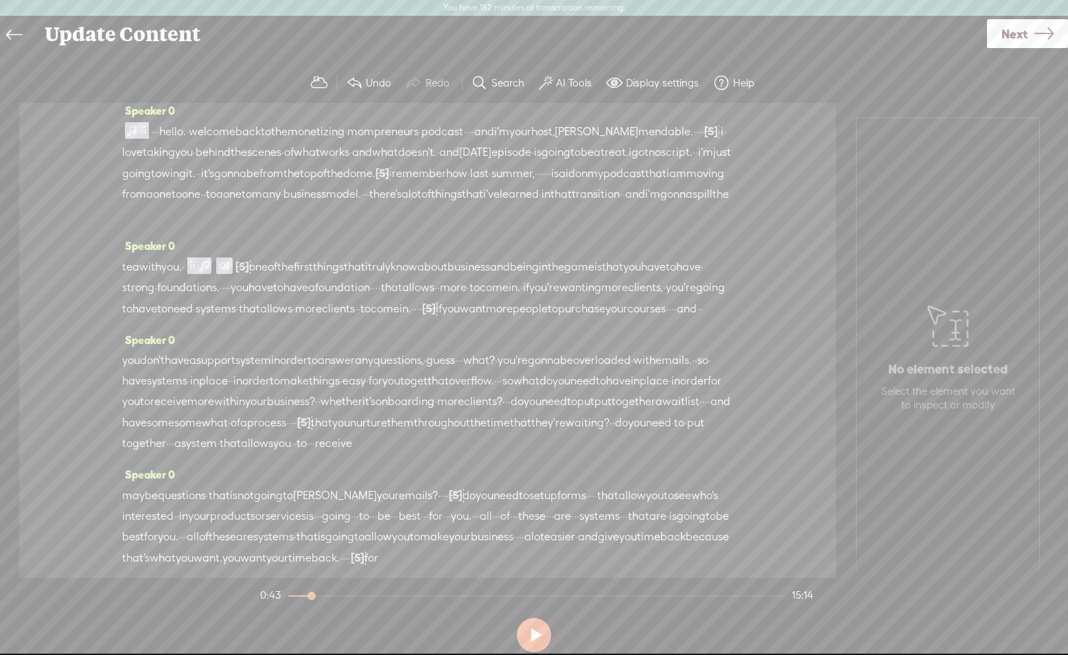
click at [249, 272] on span "[S]" at bounding box center [242, 266] width 14 height 12
click at [268, 277] on span "one" at bounding box center [258, 267] width 19 height 21
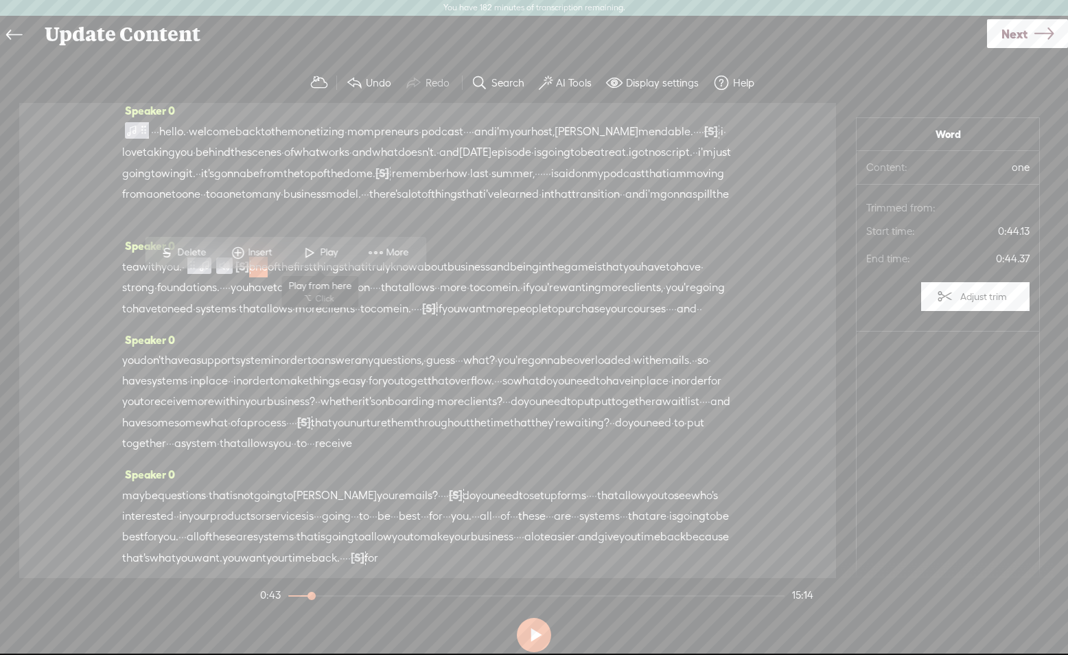
click at [317, 251] on span at bounding box center [309, 252] width 21 height 25
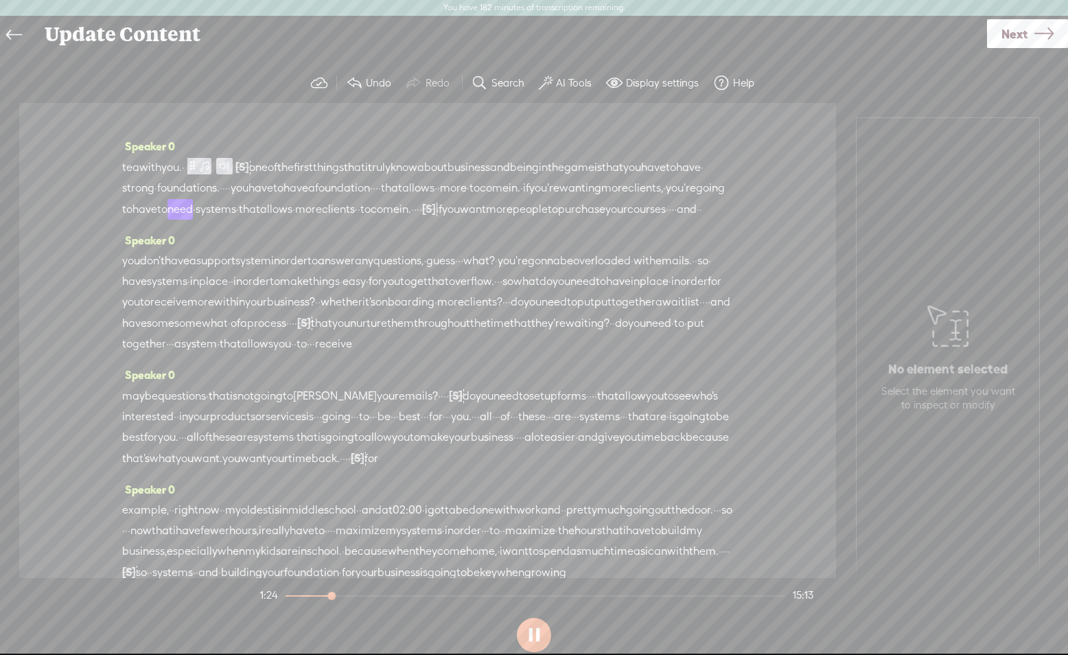
scroll to position [110, 0]
drag, startPoint x: 537, startPoint y: 638, endPoint x: 551, endPoint y: 502, distance: 136.6
click at [537, 635] on button at bounding box center [534, 635] width 34 height 34
click at [455, 270] on span "guess" at bounding box center [440, 259] width 29 height 21
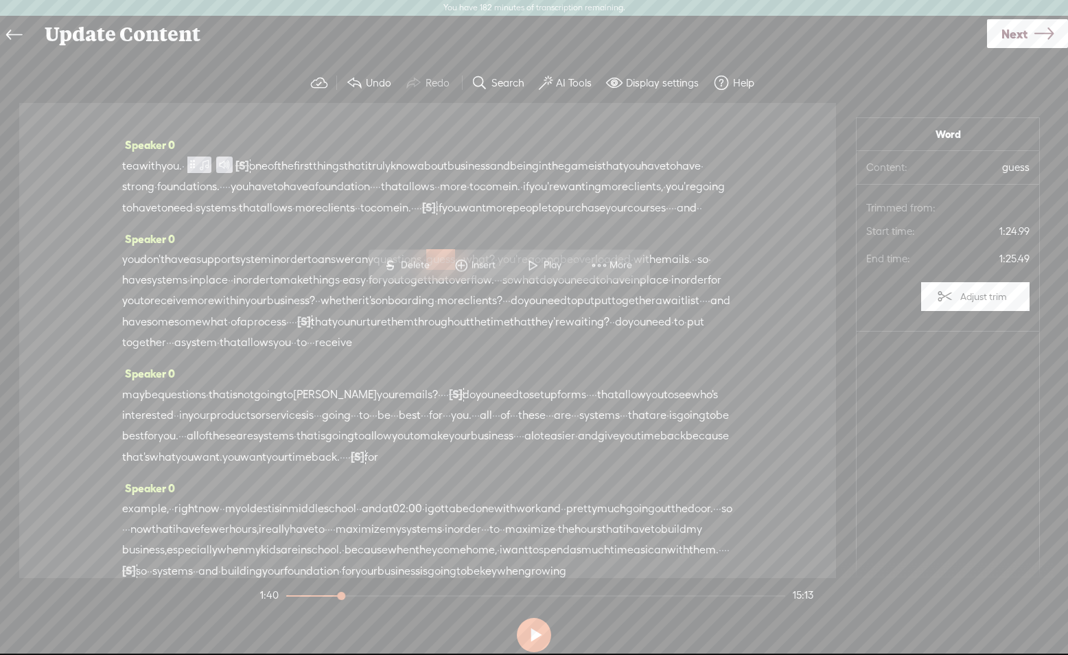
click at [455, 270] on span "guess" at bounding box center [440, 259] width 29 height 21
click at [412, 268] on span "Delete" at bounding box center [417, 266] width 32 height 14
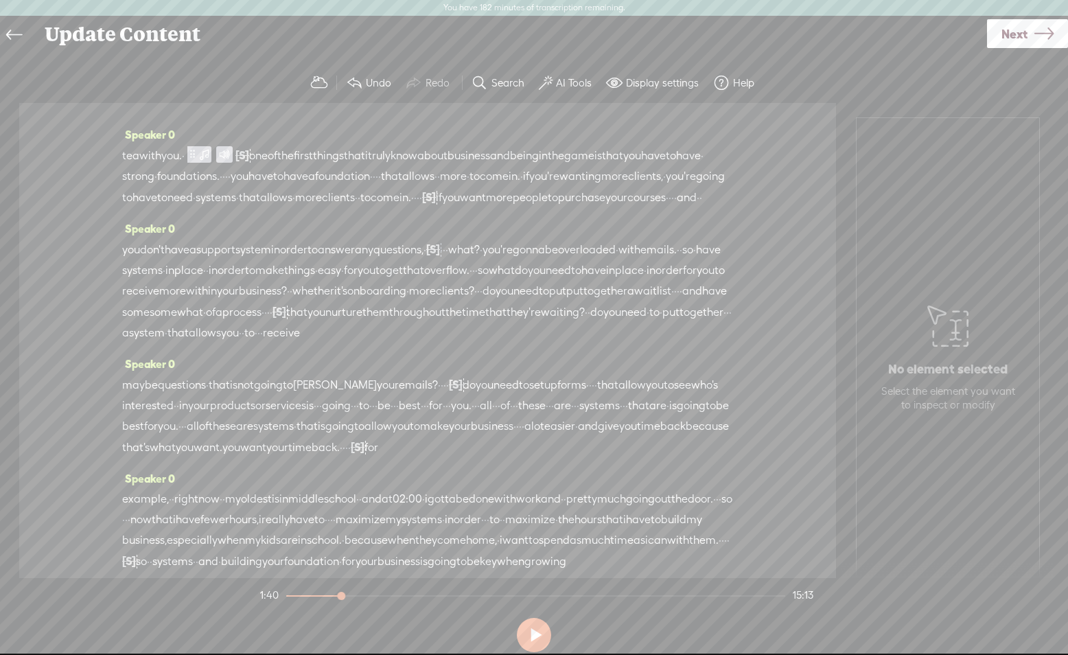
click at [355, 260] on span "answer" at bounding box center [336, 250] width 37 height 21
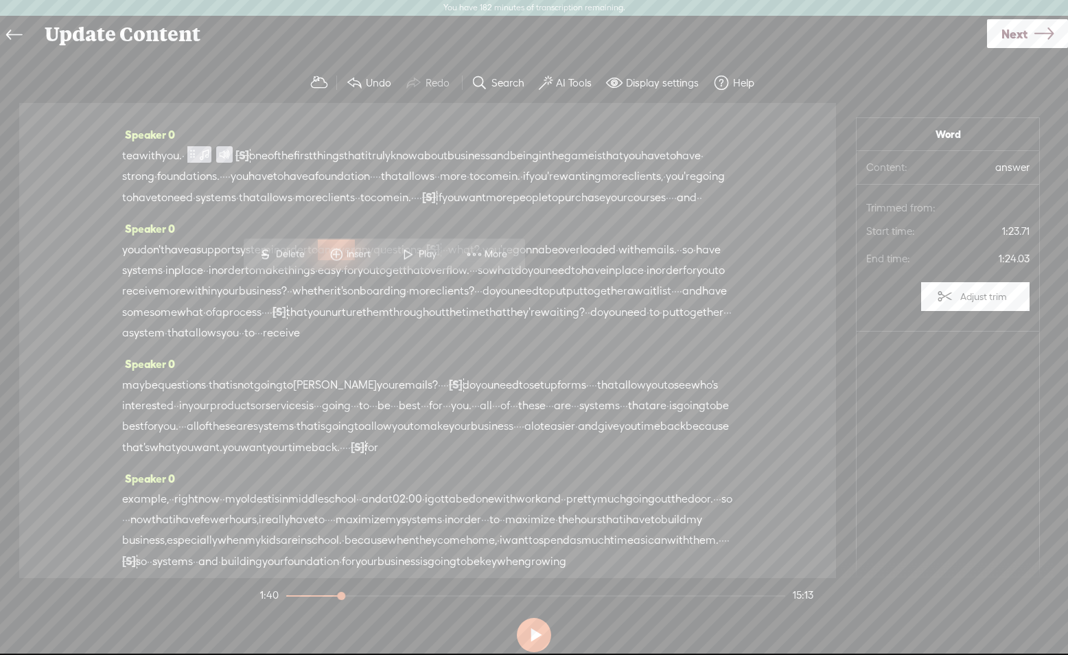
scroll to position [121, 0]
click at [414, 256] on span at bounding box center [408, 254] width 21 height 25
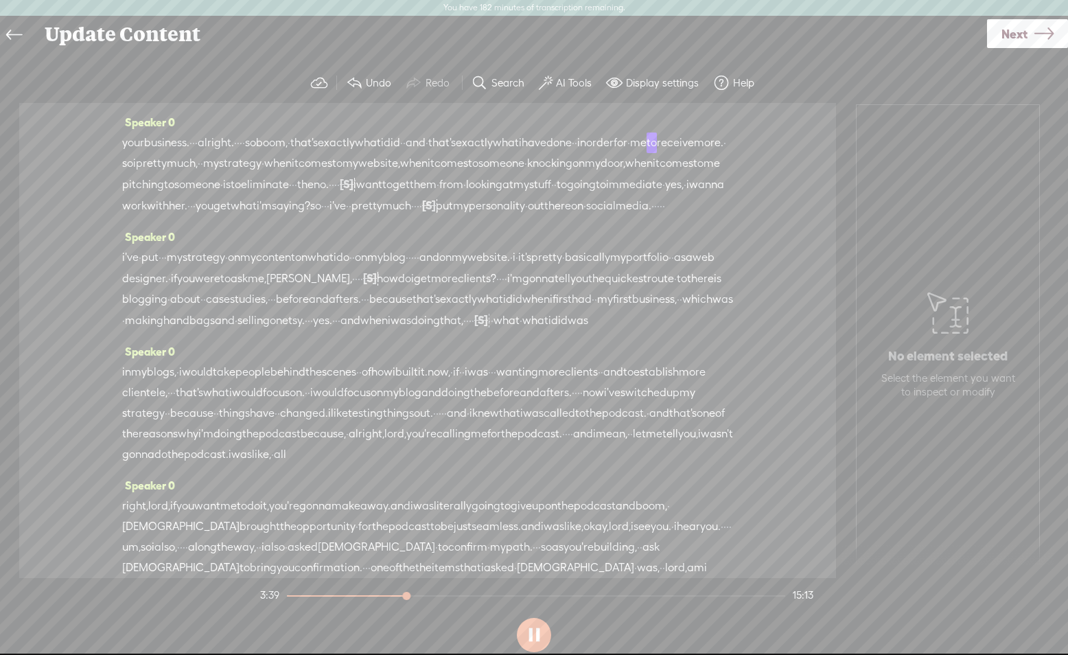
scroll to position [620, 0]
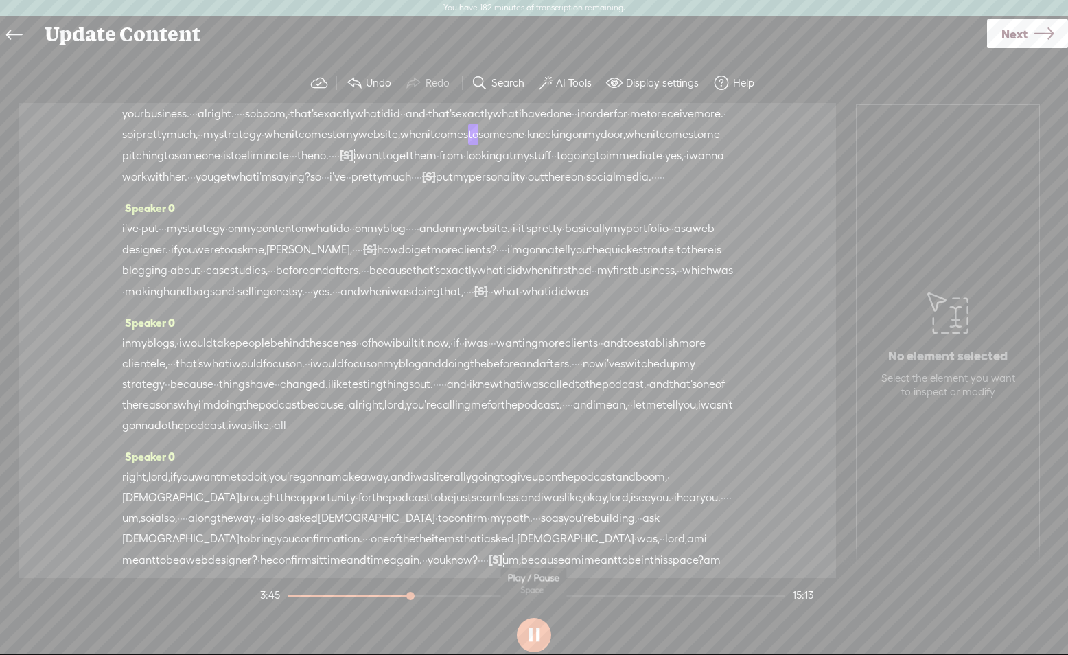
drag, startPoint x: 534, startPoint y: 630, endPoint x: 529, endPoint y: 620, distance: 11.4
click at [534, 630] on button at bounding box center [534, 635] width 34 height 34
drag, startPoint x: 312, startPoint y: 231, endPoint x: 410, endPoint y: 229, distance: 97.5
click at [410, 187] on div "your business. · · · alright. · · · · so boom, · that's exactly what i did · · …" at bounding box center [427, 146] width 611 height 84
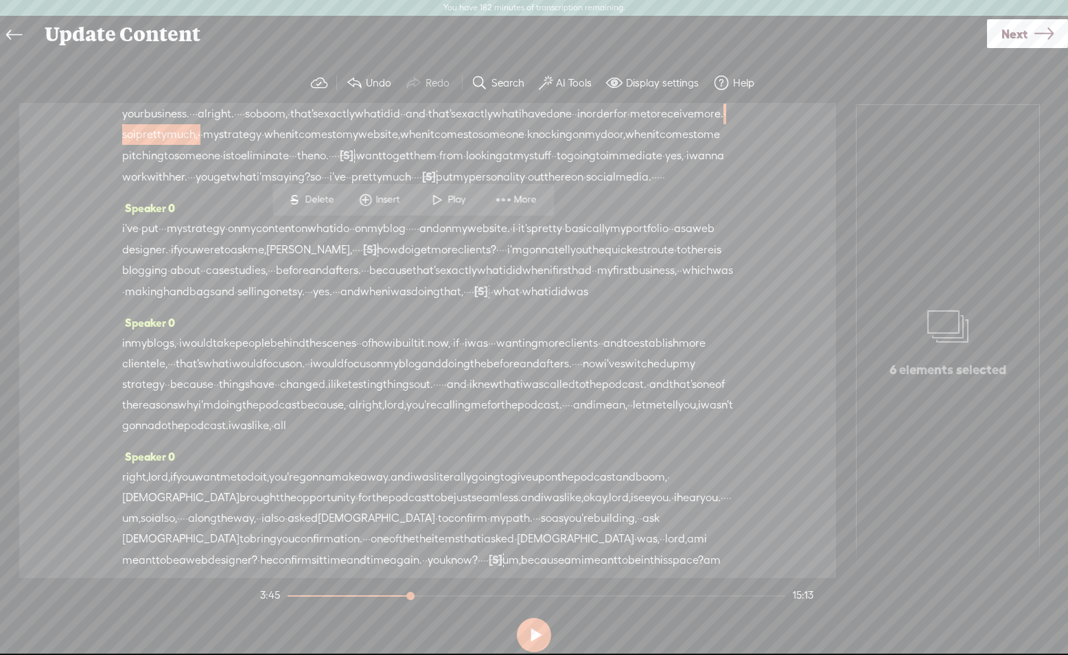
click at [309, 200] on span "Delete" at bounding box center [321, 200] width 32 height 14
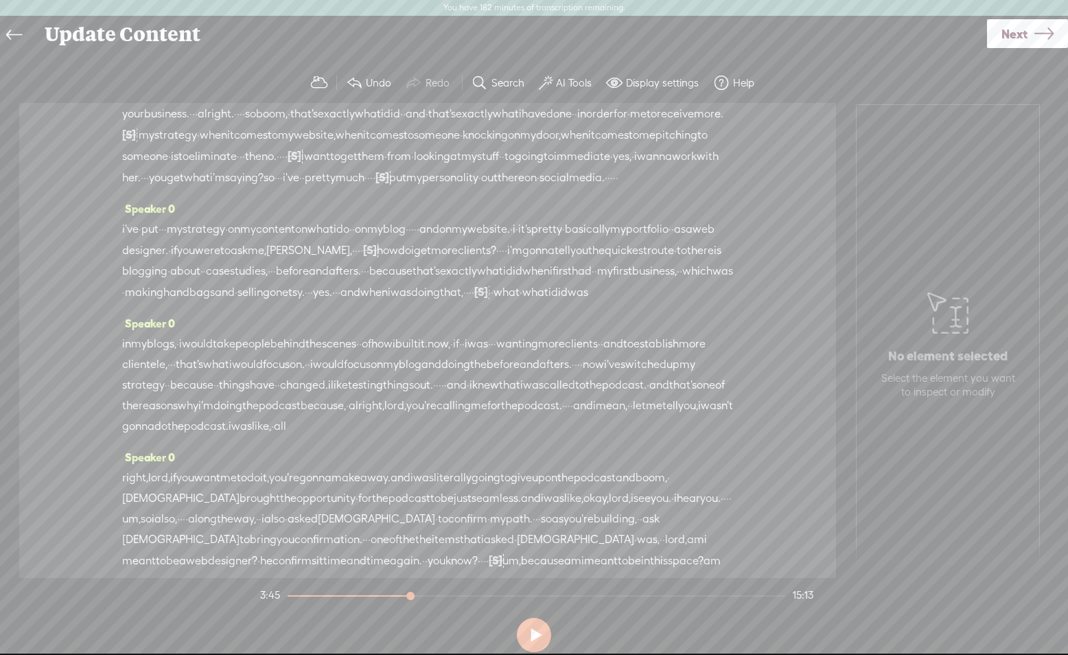
click at [694, 124] on span "more." at bounding box center [709, 114] width 30 height 21
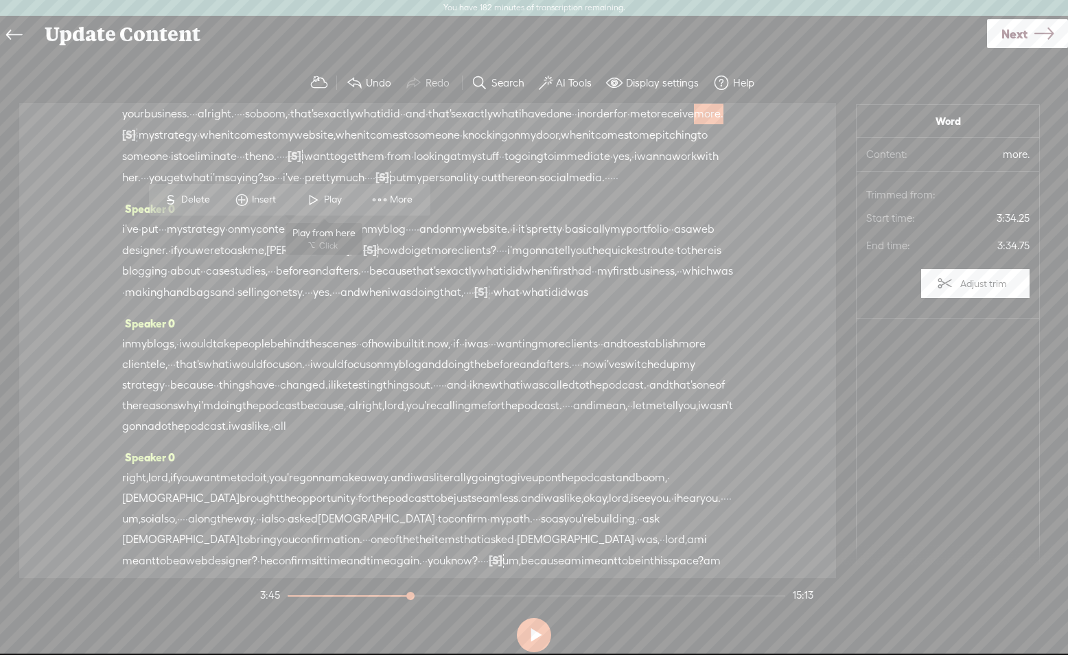
click at [331, 198] on span "Play" at bounding box center [334, 200] width 21 height 14
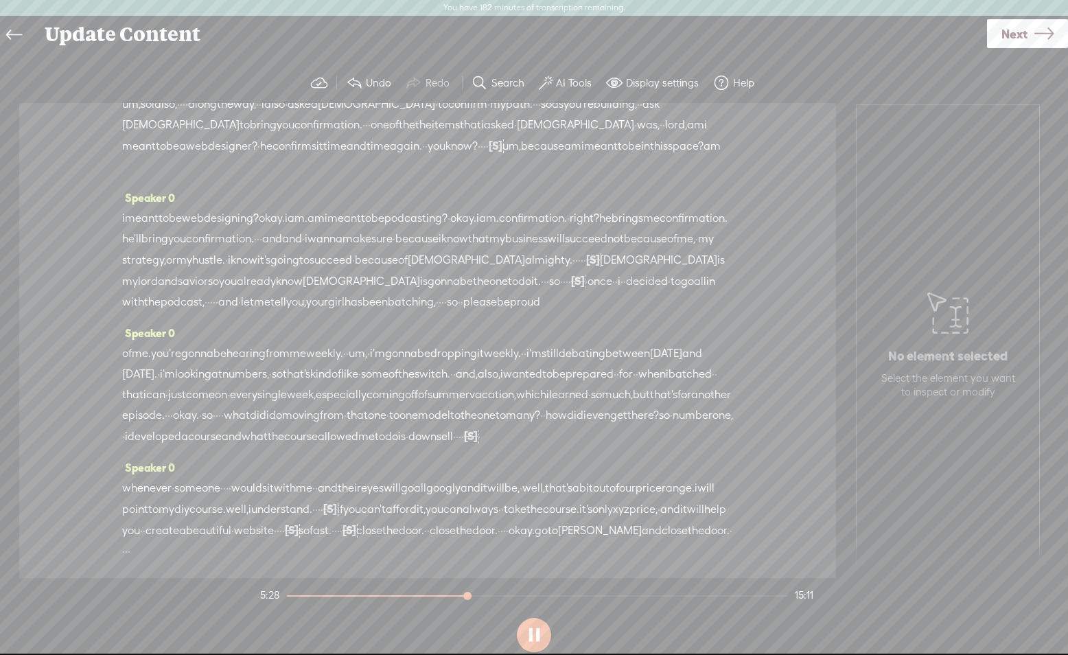
scroll to position [1037, 0]
click at [533, 635] on button at bounding box center [534, 635] width 34 height 34
drag, startPoint x: 281, startPoint y: 297, endPoint x: 375, endPoint y: 298, distance: 94.7
click at [406, 174] on div "right, [PERSON_NAME], if you want me to do it, you're gonna make a way. and i w…" at bounding box center [427, 112] width 611 height 124
click at [287, 261] on span "S" at bounding box center [284, 267] width 21 height 25
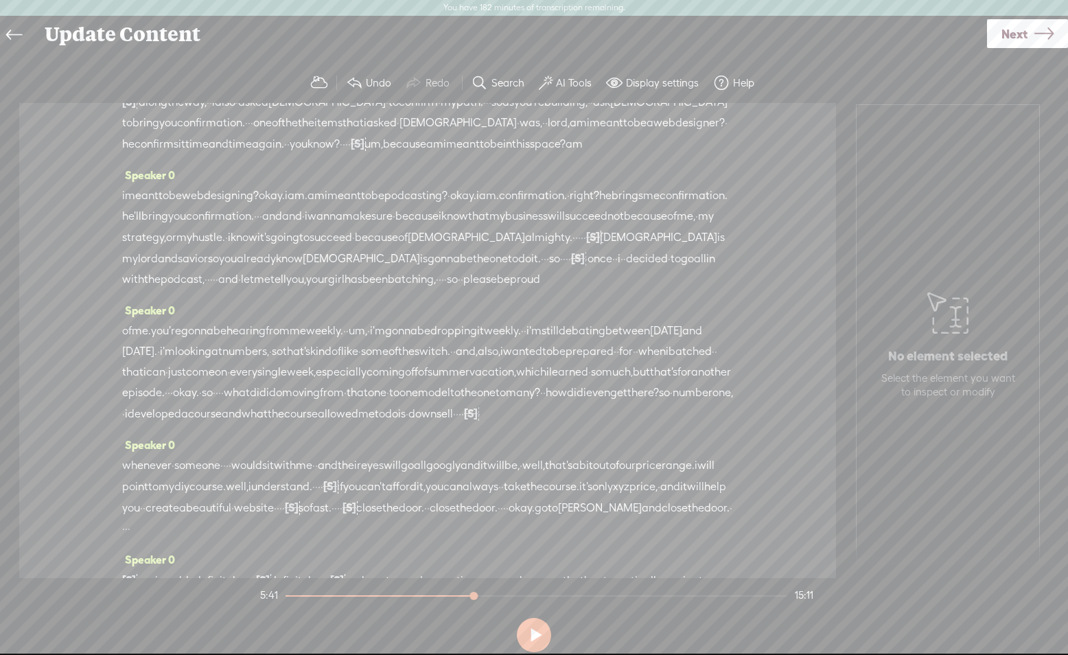
click at [700, 91] on span "you." at bounding box center [710, 81] width 21 height 21
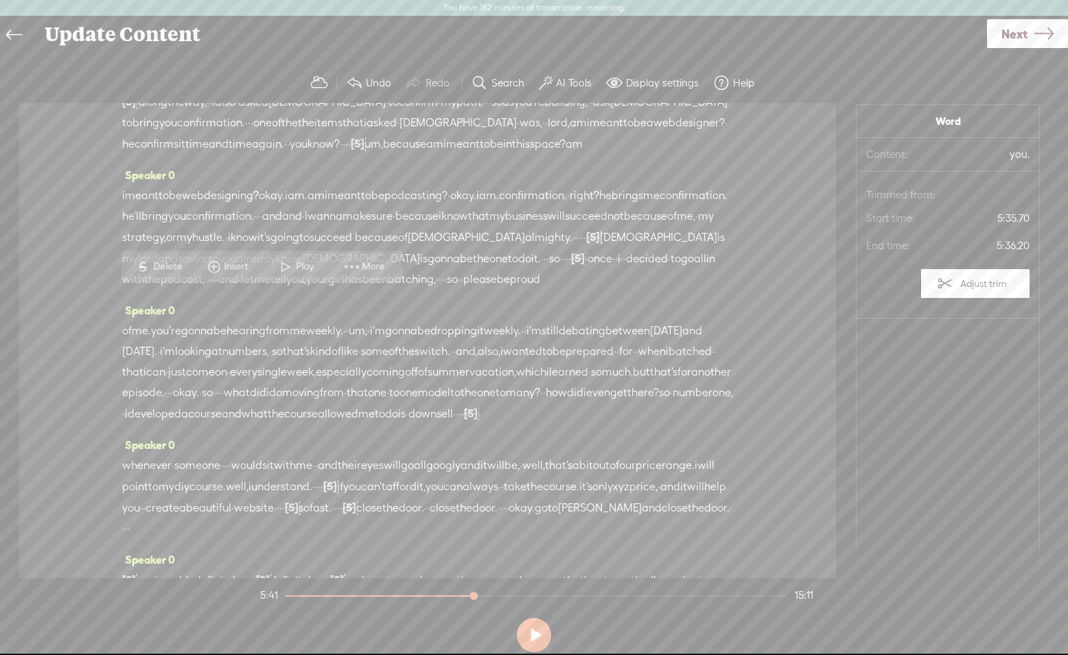
click at [305, 263] on span "Play" at bounding box center [306, 267] width 21 height 14
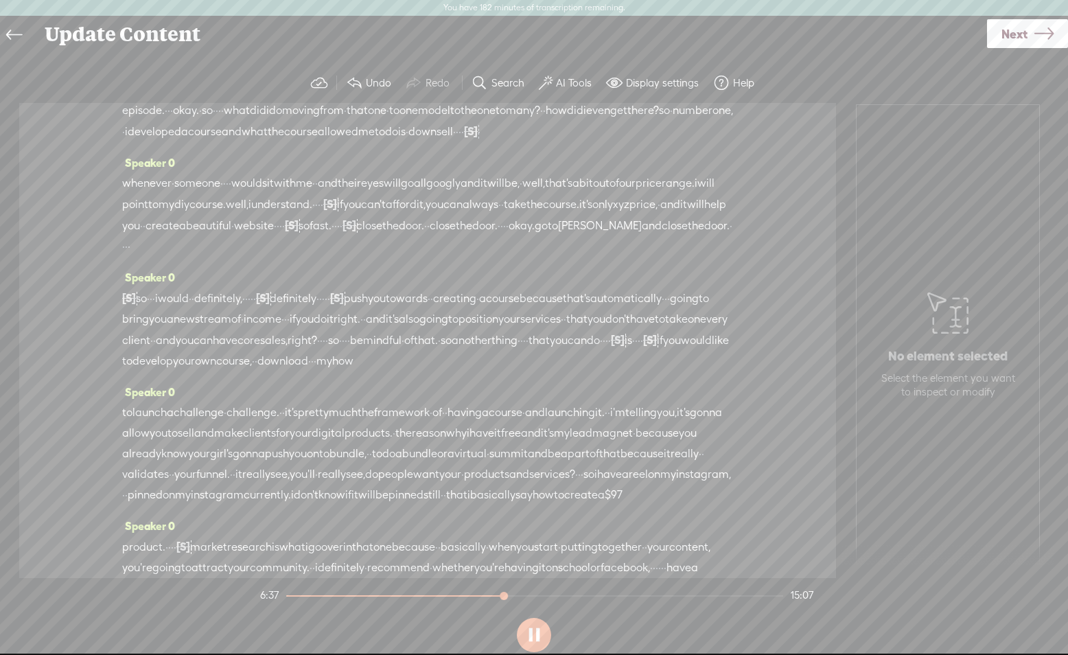
scroll to position [1320, 0]
drag, startPoint x: 530, startPoint y: 639, endPoint x: 520, endPoint y: 515, distance: 123.9
click at [530, 638] on button at bounding box center [534, 635] width 34 height 34
drag, startPoint x: 413, startPoint y: 288, endPoint x: 603, endPoint y: 281, distance: 189.5
click at [620, 141] on div "of me. you're gonna be hearing from me weekly. · · um, · i'm gonna be dropping …" at bounding box center [427, 90] width 611 height 104
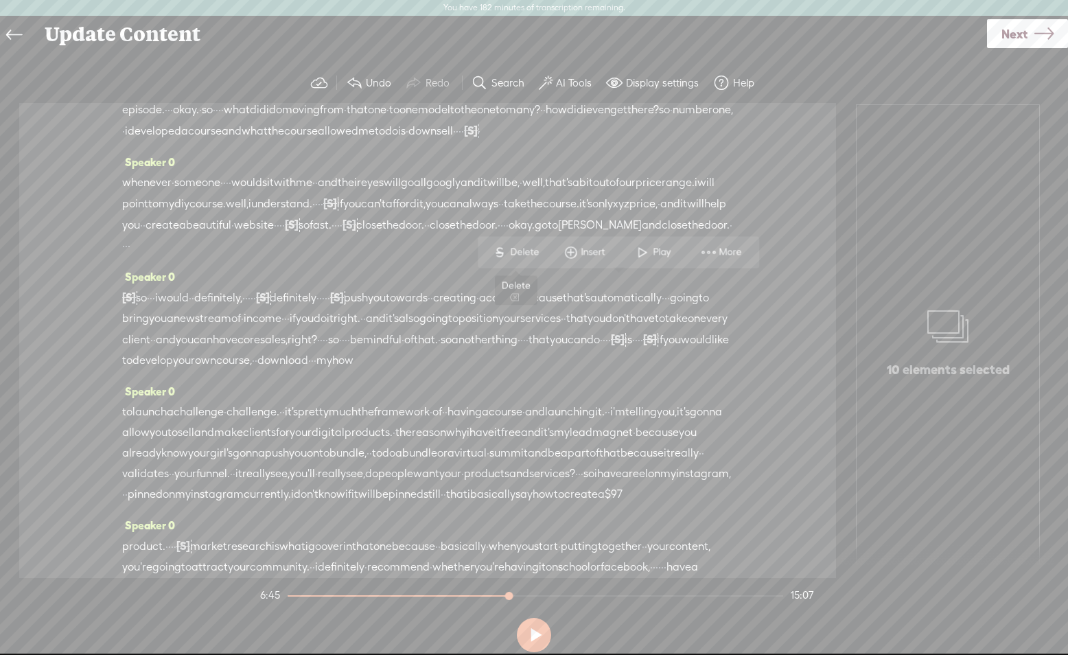
click at [515, 249] on span "Delete" at bounding box center [526, 253] width 32 height 14
click at [290, 59] on span "from" at bounding box center [278, 48] width 24 height 21
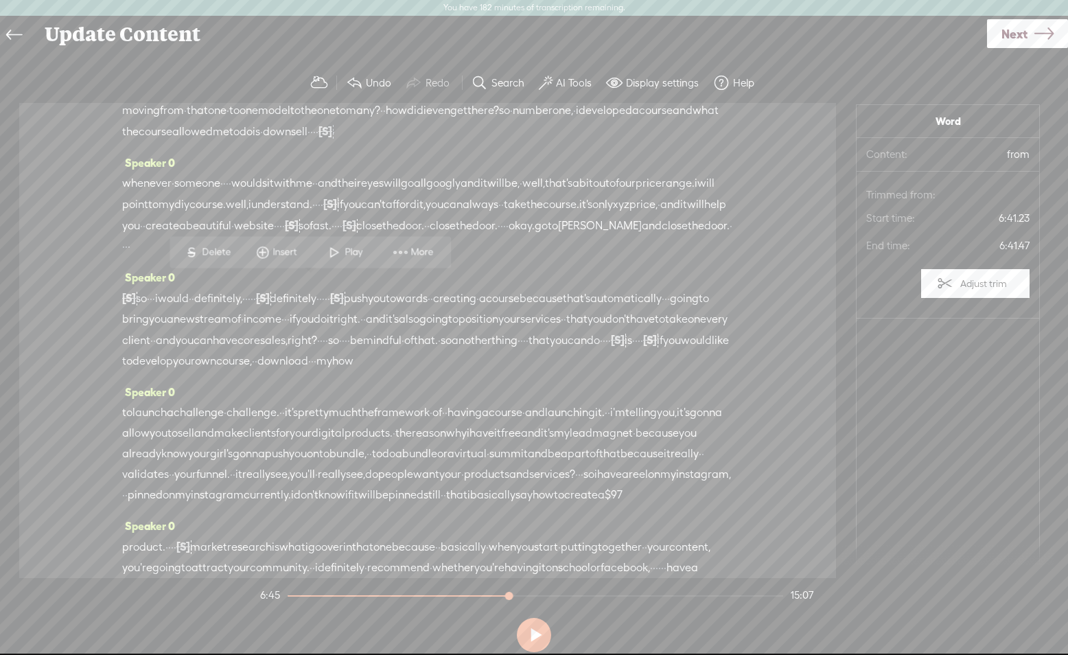
click at [353, 244] on span "Play" at bounding box center [345, 252] width 69 height 25
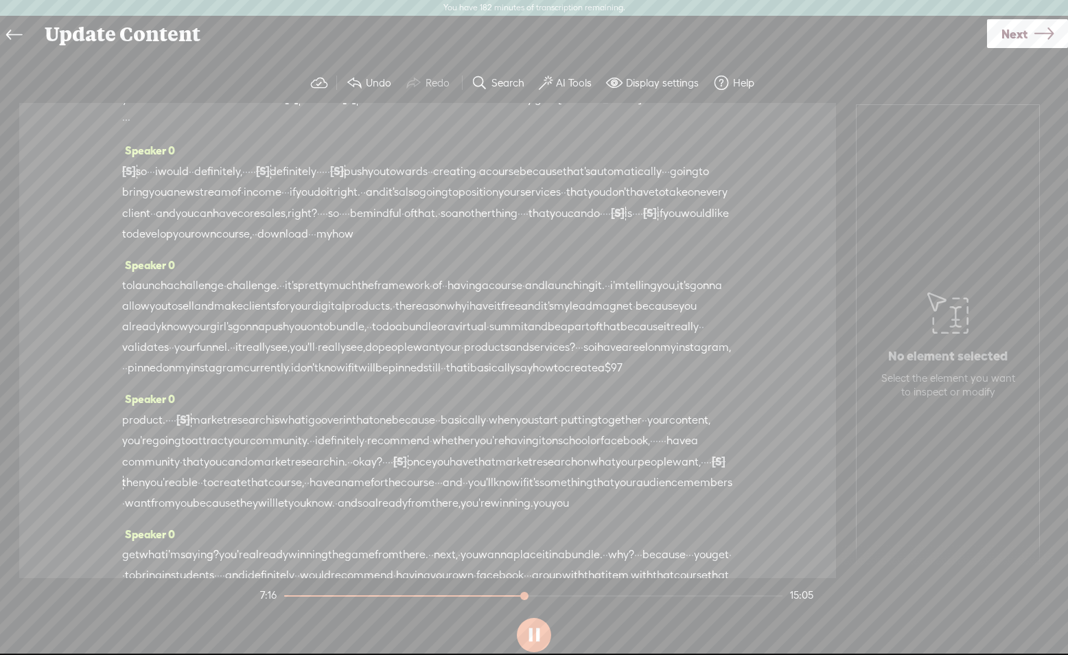
scroll to position [1448, 0]
click at [538, 636] on button at bounding box center [534, 635] width 34 height 34
drag, startPoint x: 194, startPoint y: 373, endPoint x: 602, endPoint y: 364, distance: 408.5
click at [674, 128] on div "whenever · someone · · · · would sit with me · · and their eyes will go all goo…" at bounding box center [427, 87] width 611 height 84
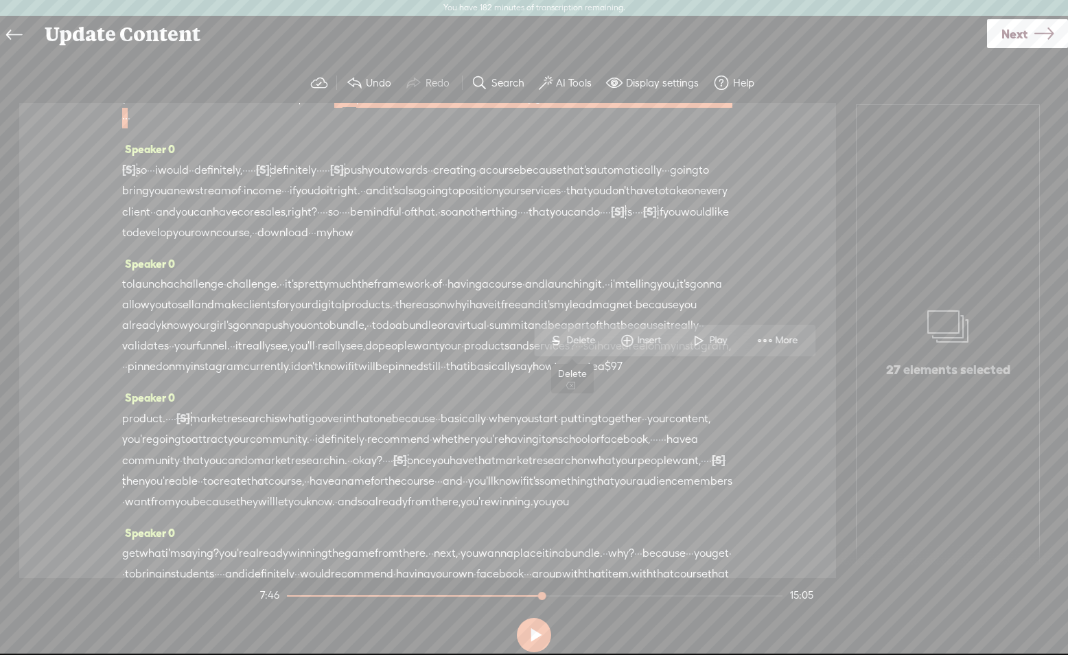
click at [581, 338] on span "Delete" at bounding box center [582, 341] width 32 height 14
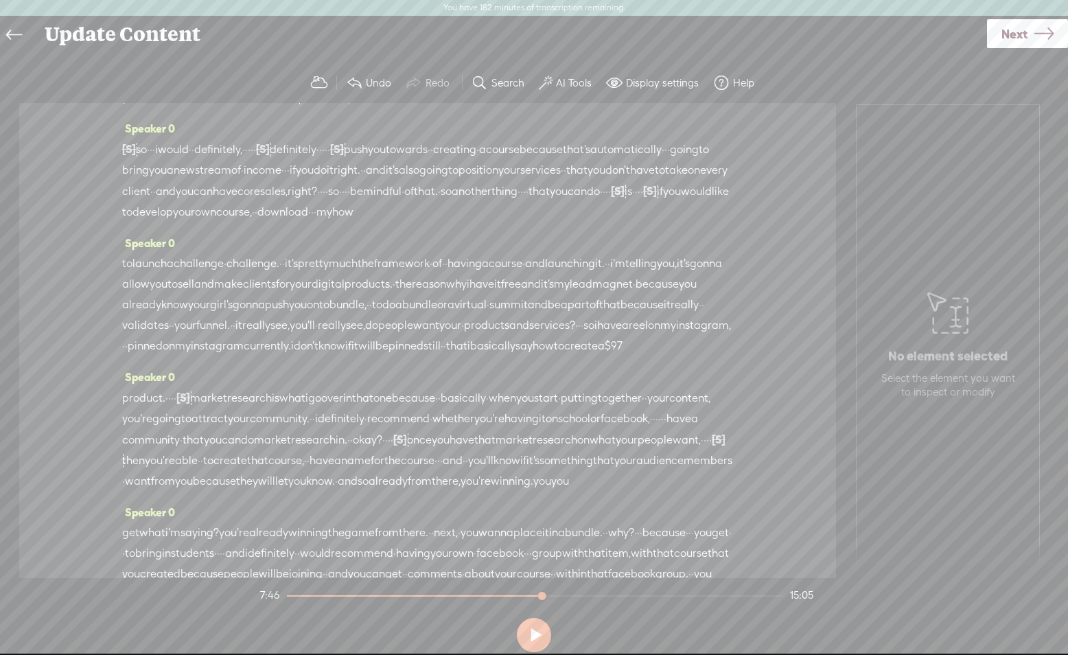
click at [310, 108] on span "fast." at bounding box center [321, 97] width 22 height 21
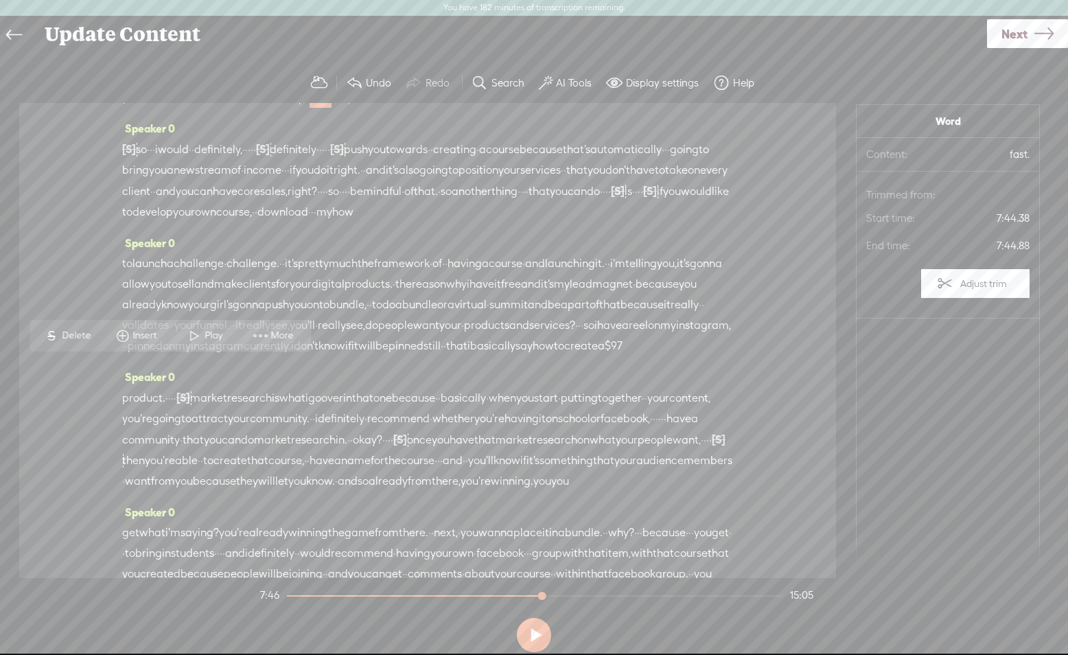
scroll to position [1456, 0]
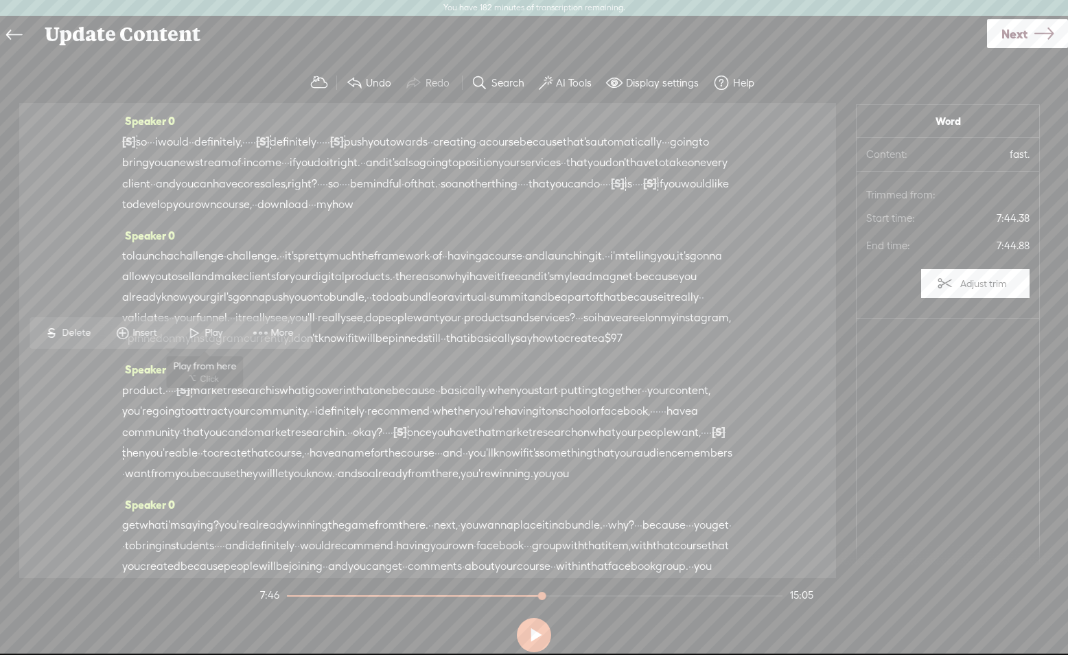
drag, startPoint x: 200, startPoint y: 329, endPoint x: 421, endPoint y: 346, distance: 222.3
click at [200, 329] on span at bounding box center [194, 333] width 21 height 25
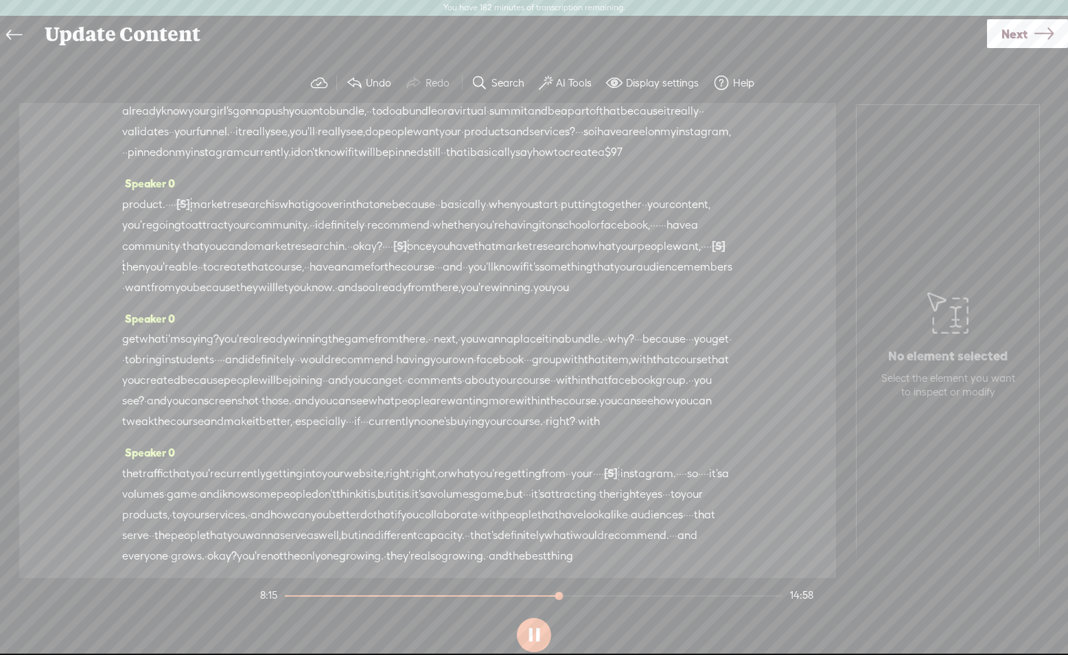
scroll to position [1643, 0]
drag, startPoint x: 535, startPoint y: 625, endPoint x: 539, endPoint y: 616, distance: 9.2
click at [535, 625] on button at bounding box center [534, 635] width 34 height 34
drag, startPoint x: 401, startPoint y: 291, endPoint x: 563, endPoint y: 289, distance: 162.7
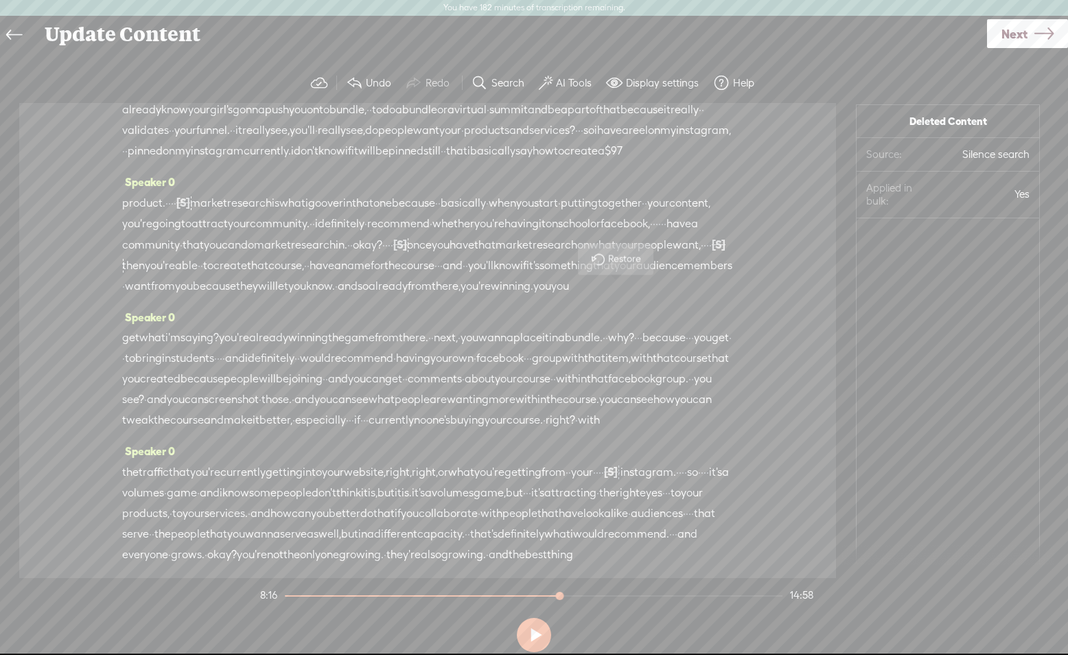
drag, startPoint x: 402, startPoint y: 288, endPoint x: 673, endPoint y: 288, distance: 270.4
click at [576, 259] on span "Delete" at bounding box center [586, 260] width 32 height 14
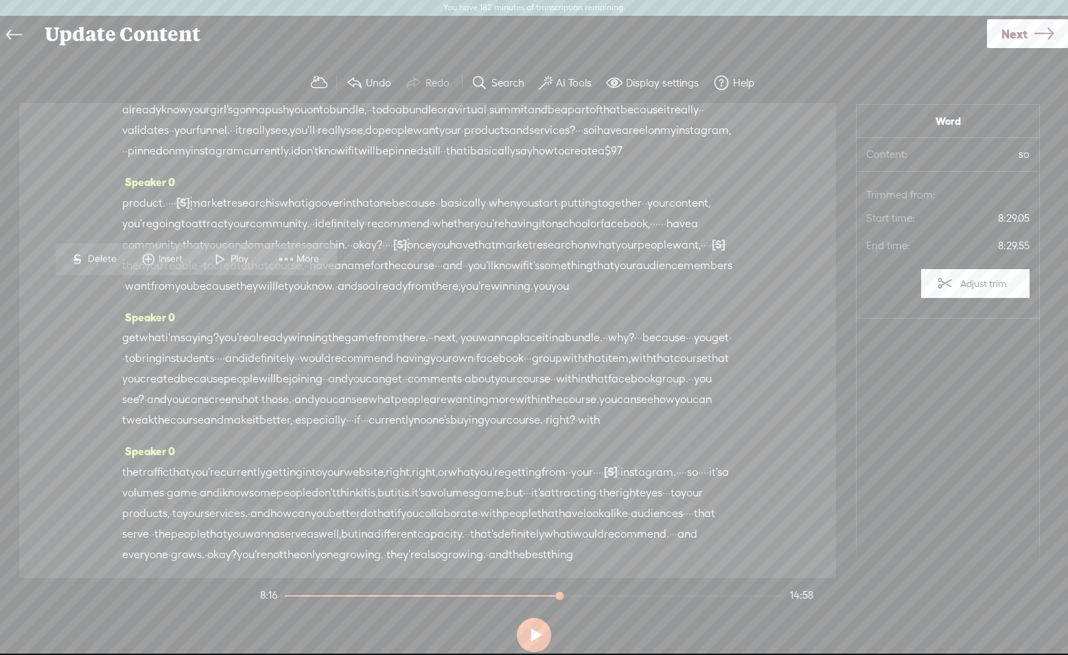
click at [226, 257] on span at bounding box center [220, 259] width 21 height 25
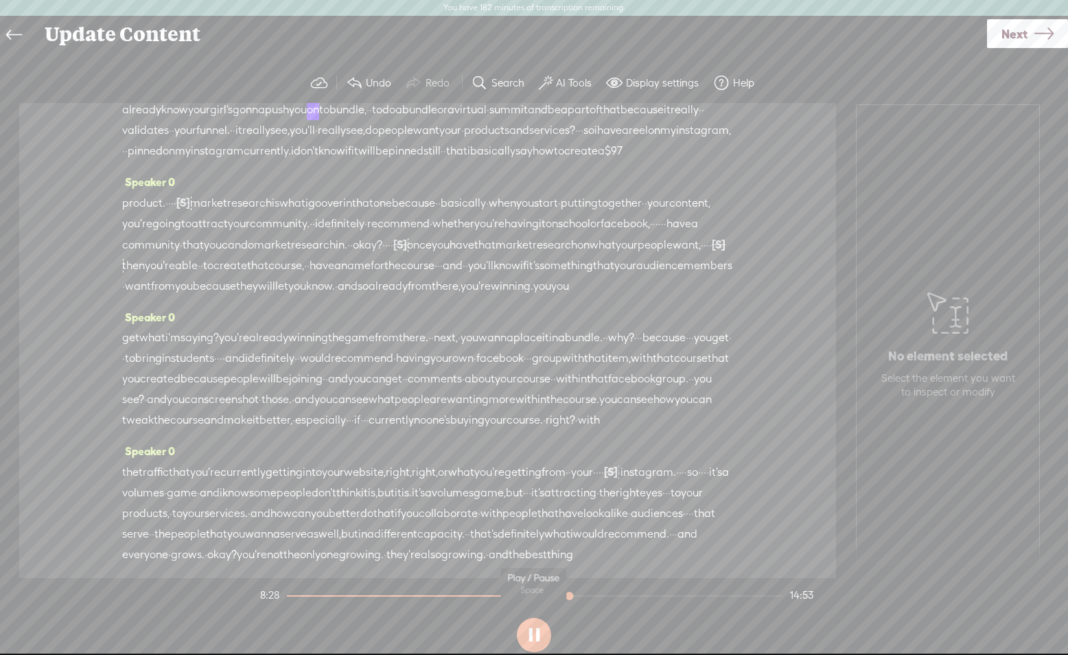
click at [532, 635] on button at bounding box center [534, 635] width 34 height 34
drag, startPoint x: 366, startPoint y: 385, endPoint x: 566, endPoint y: 385, distance: 199.0
click at [592, 161] on div "to launch a challenge · challenge. · · it's pretty much the framework · of · · …" at bounding box center [427, 109] width 611 height 103
click at [484, 353] on span "S" at bounding box center [474, 352] width 21 height 25
click at [150, 100] on span "allow" at bounding box center [135, 90] width 27 height 21
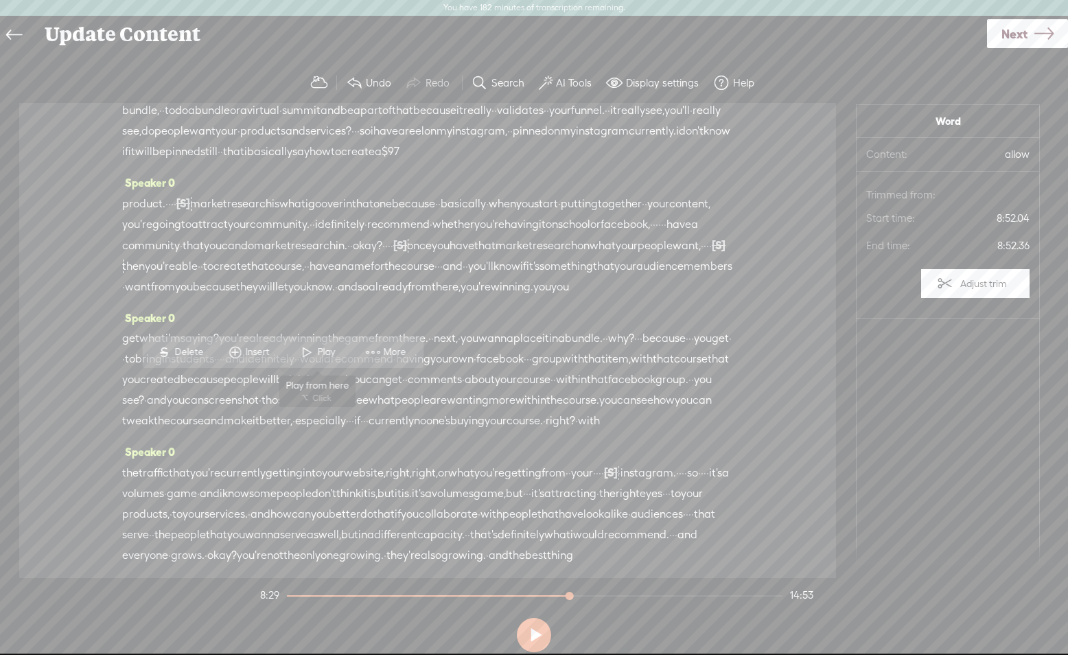
click at [312, 349] on span at bounding box center [306, 352] width 21 height 25
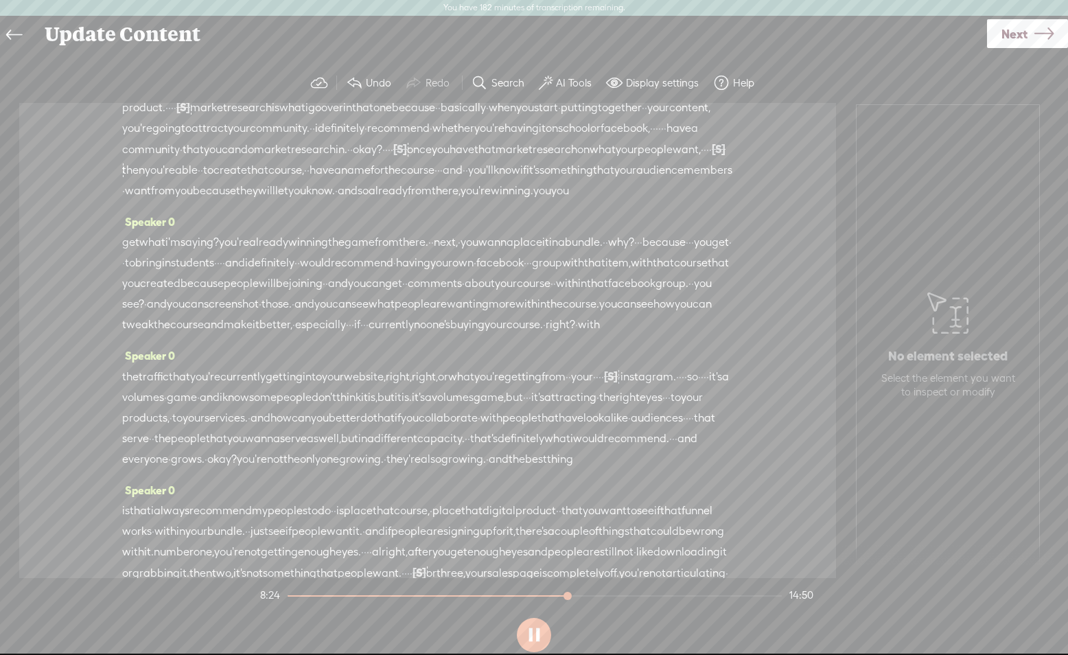
scroll to position [1747, 0]
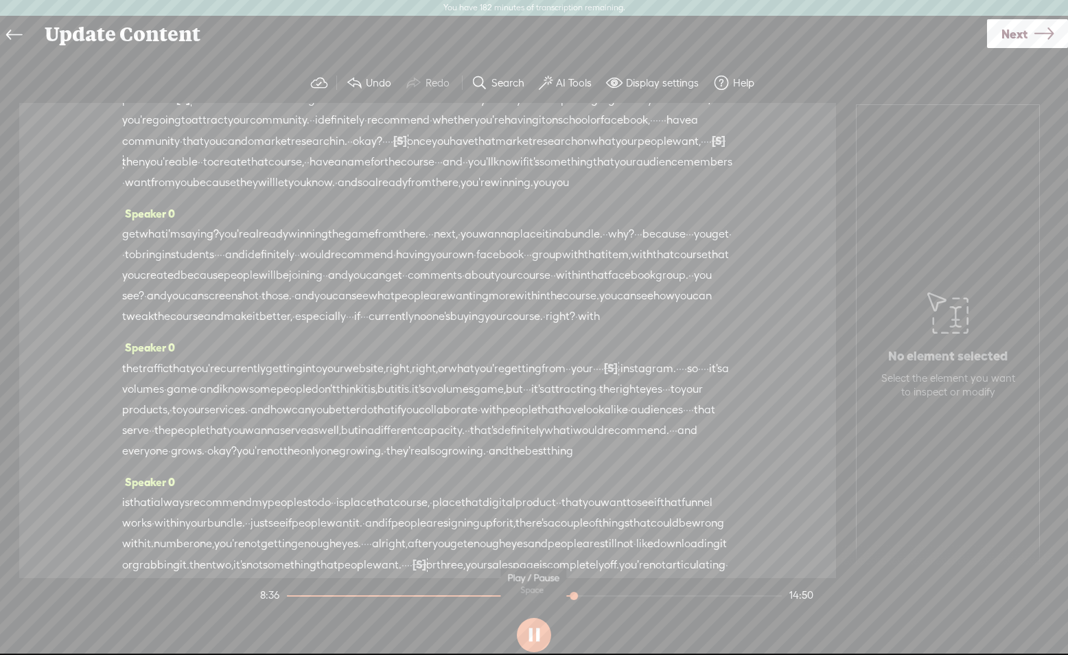
drag, startPoint x: 523, startPoint y: 641, endPoint x: 526, endPoint y: 633, distance: 8.0
click at [523, 640] on button at bounding box center [534, 635] width 34 height 34
drag, startPoint x: 444, startPoint y: 330, endPoint x: 490, endPoint y: 318, distance: 47.4
click at [509, 56] on div "to launch a challenge · challenge. · · it's pretty much the framework · of · · …" at bounding box center [427, 4] width 611 height 104
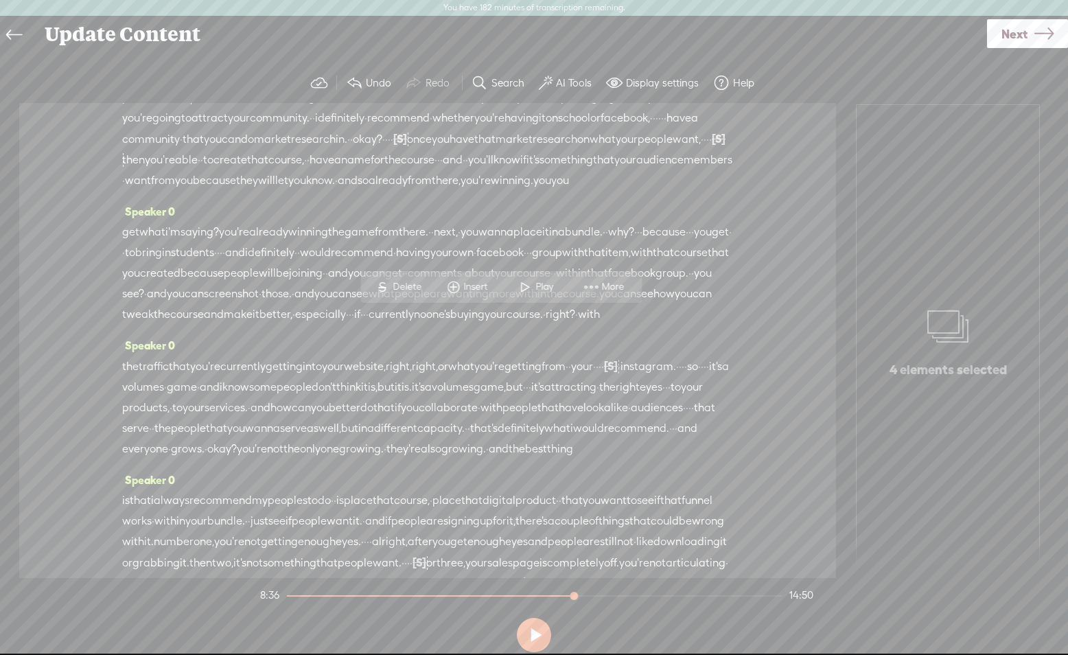
click at [386, 283] on span "S" at bounding box center [382, 287] width 21 height 25
click at [546, 15] on span "·" at bounding box center [547, 5] width 3 height 21
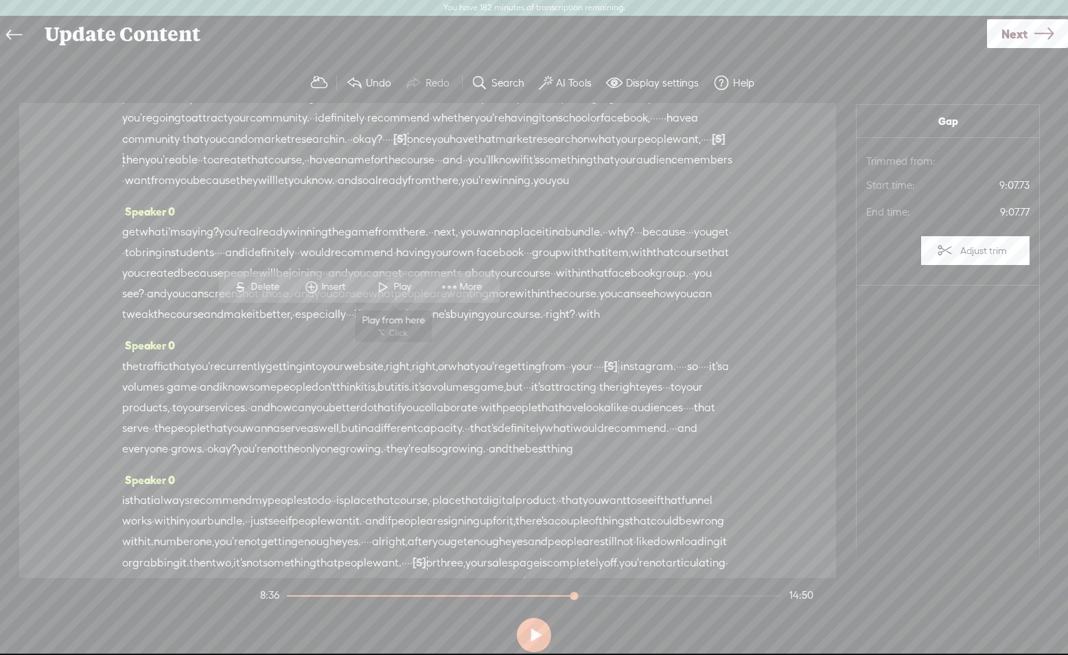
click at [388, 285] on span at bounding box center [383, 287] width 21 height 25
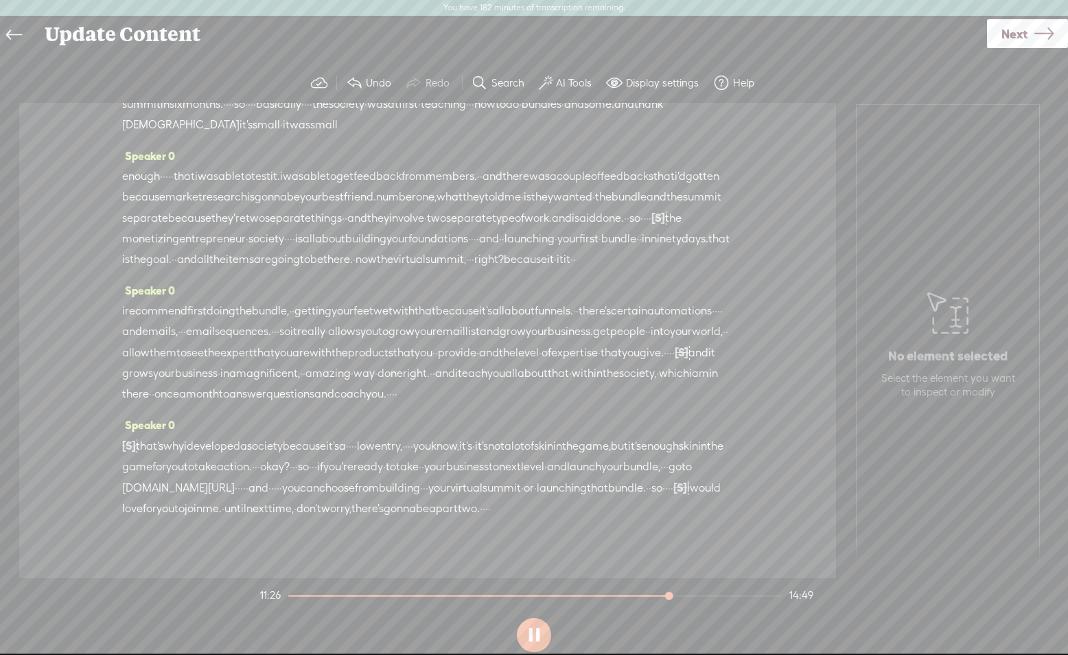
scroll to position [2491, 0]
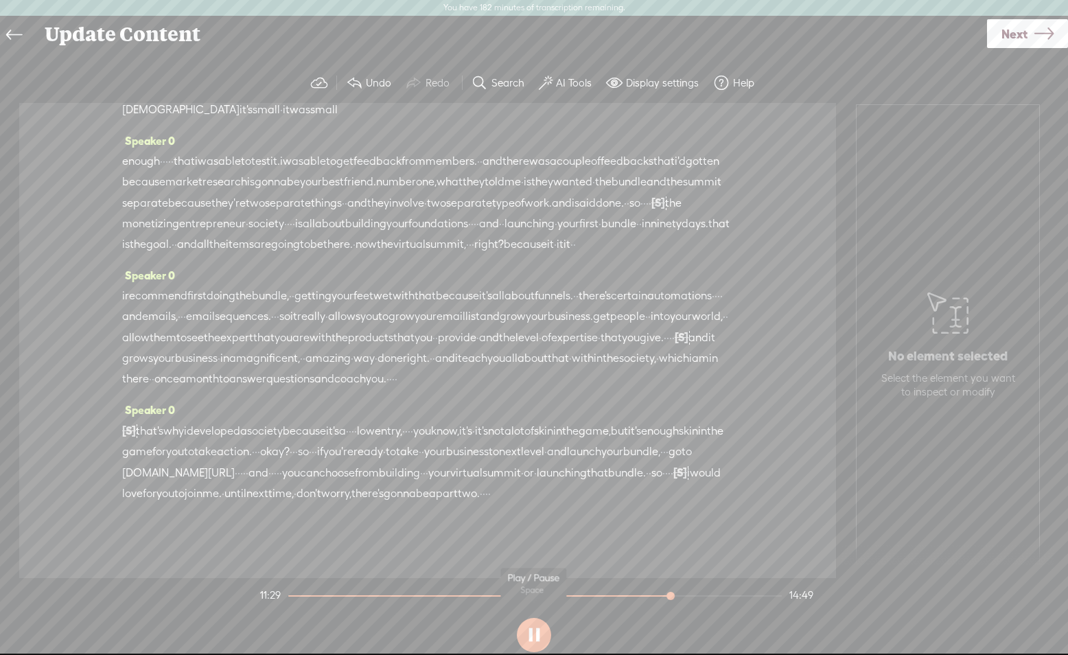
click at [531, 639] on button at bounding box center [534, 635] width 34 height 34
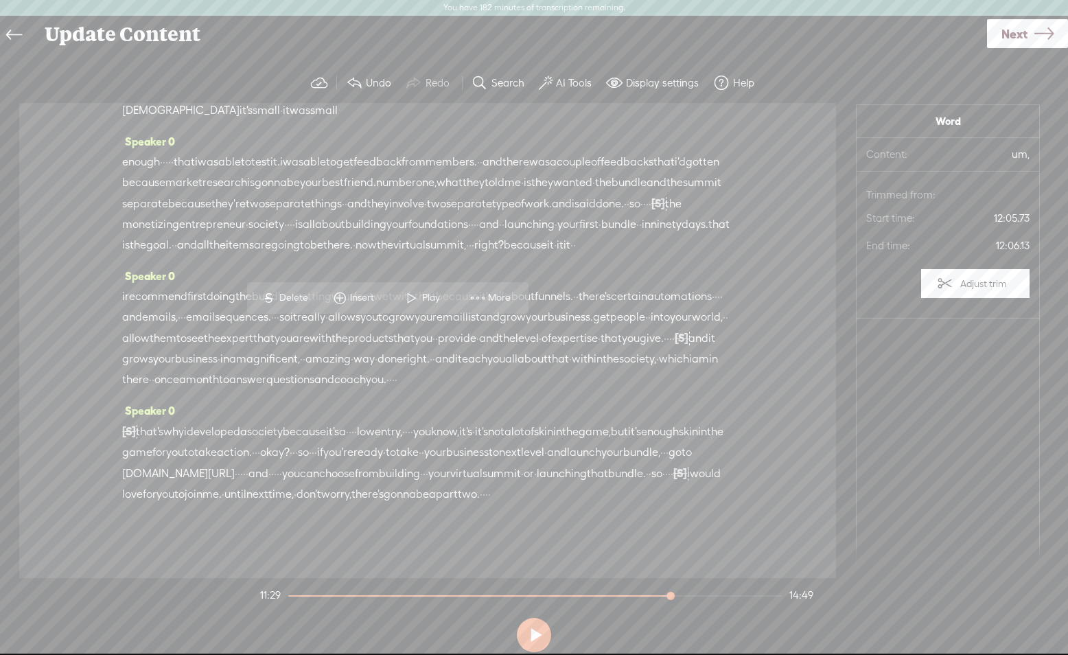
click at [283, 292] on span "Delete" at bounding box center [295, 298] width 32 height 14
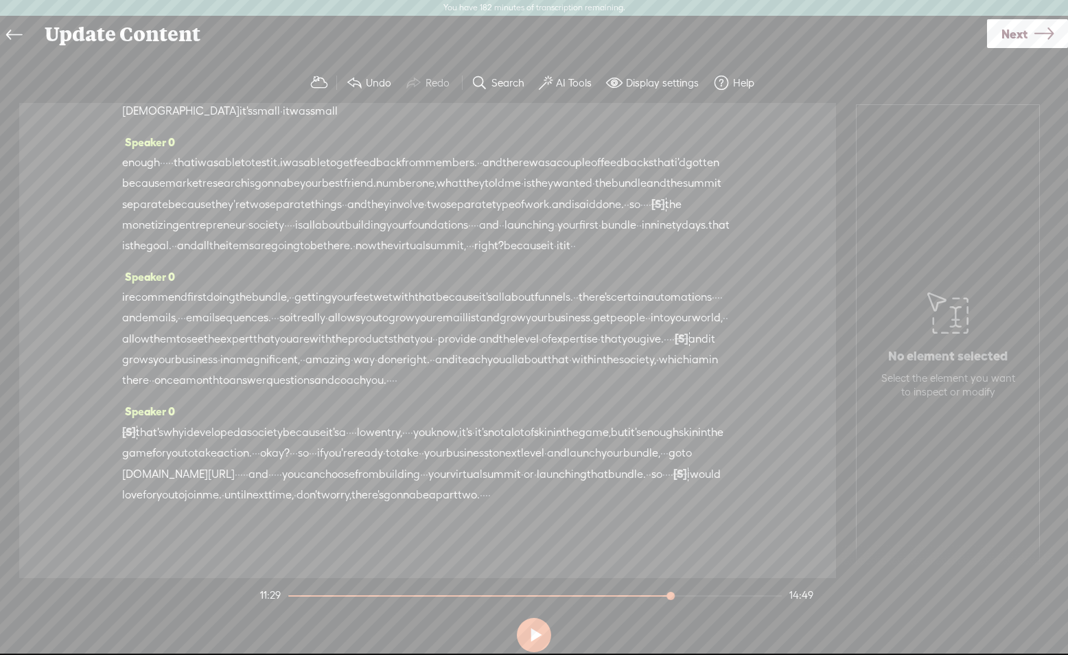
drag, startPoint x: 311, startPoint y: 331, endPoint x: 314, endPoint y: 324, distance: 8.0
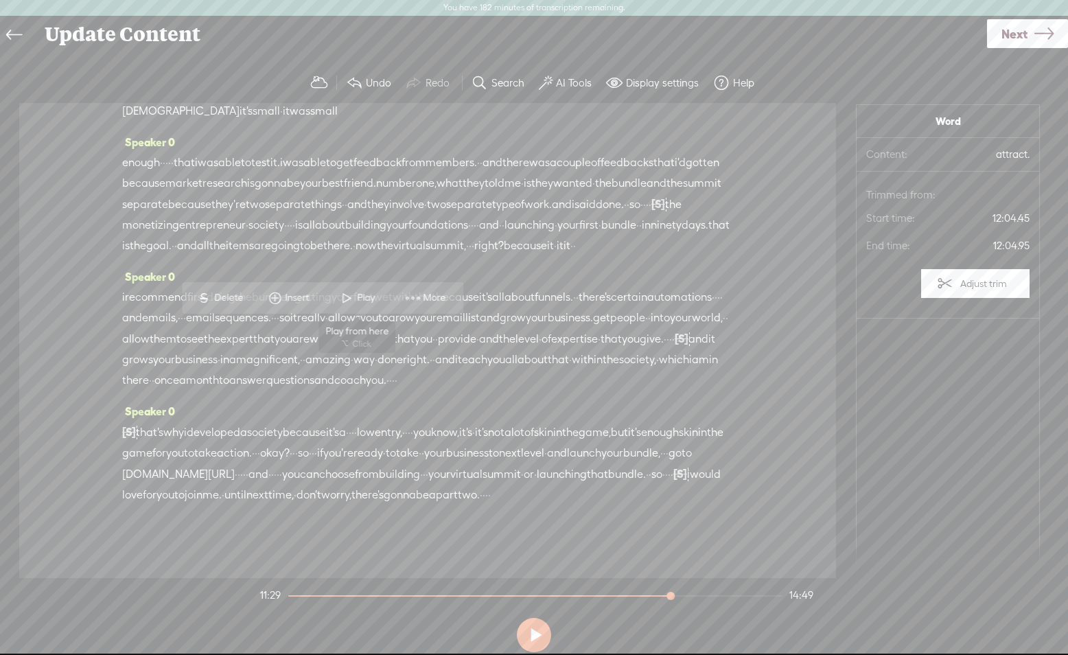
click at [351, 294] on span at bounding box center [346, 298] width 21 height 25
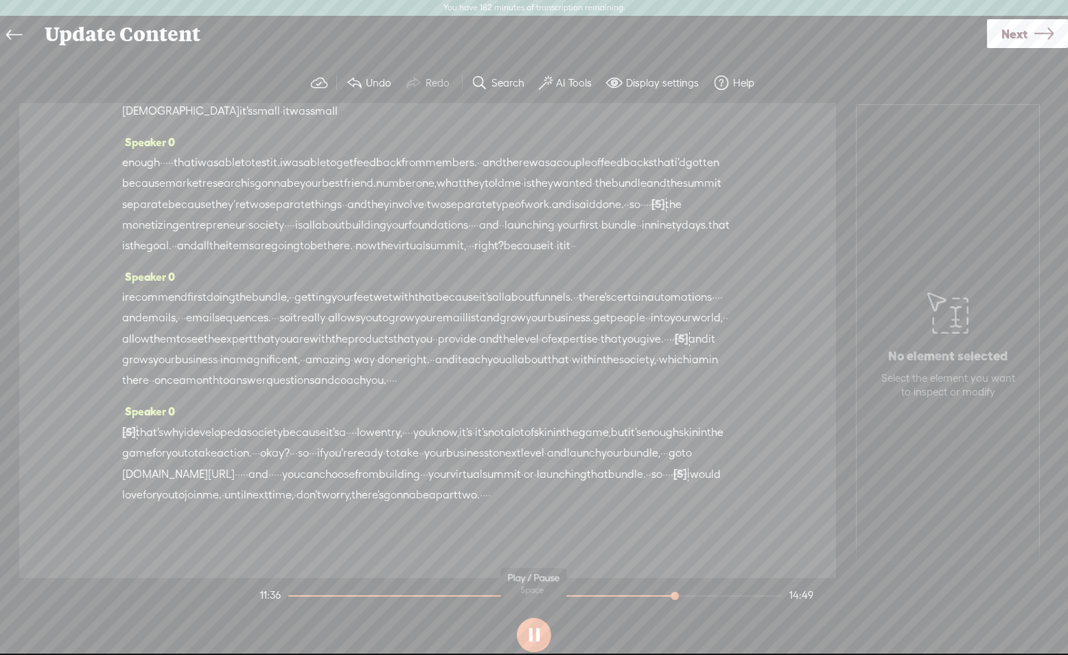
drag, startPoint x: 546, startPoint y: 636, endPoint x: 526, endPoint y: 590, distance: 50.1
click at [544, 636] on button at bounding box center [534, 635] width 34 height 34
drag, startPoint x: 331, startPoint y: 353, endPoint x: 665, endPoint y: 353, distance: 334.2
drag, startPoint x: 561, startPoint y: 315, endPoint x: 524, endPoint y: 317, distance: 37.8
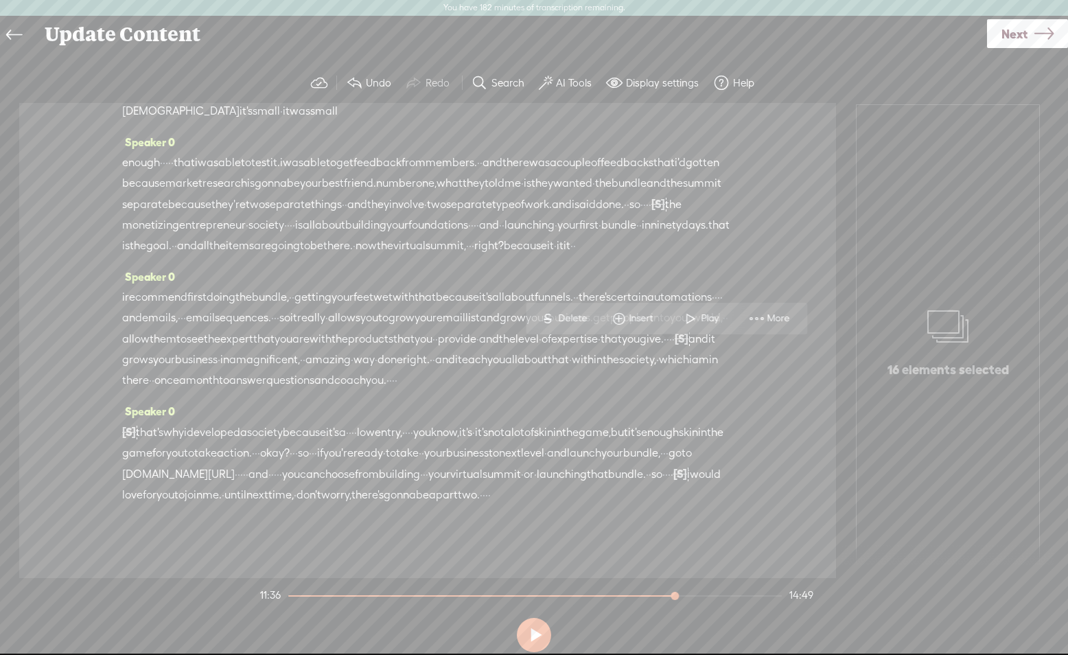
click at [561, 315] on span "Delete" at bounding box center [574, 319] width 32 height 14
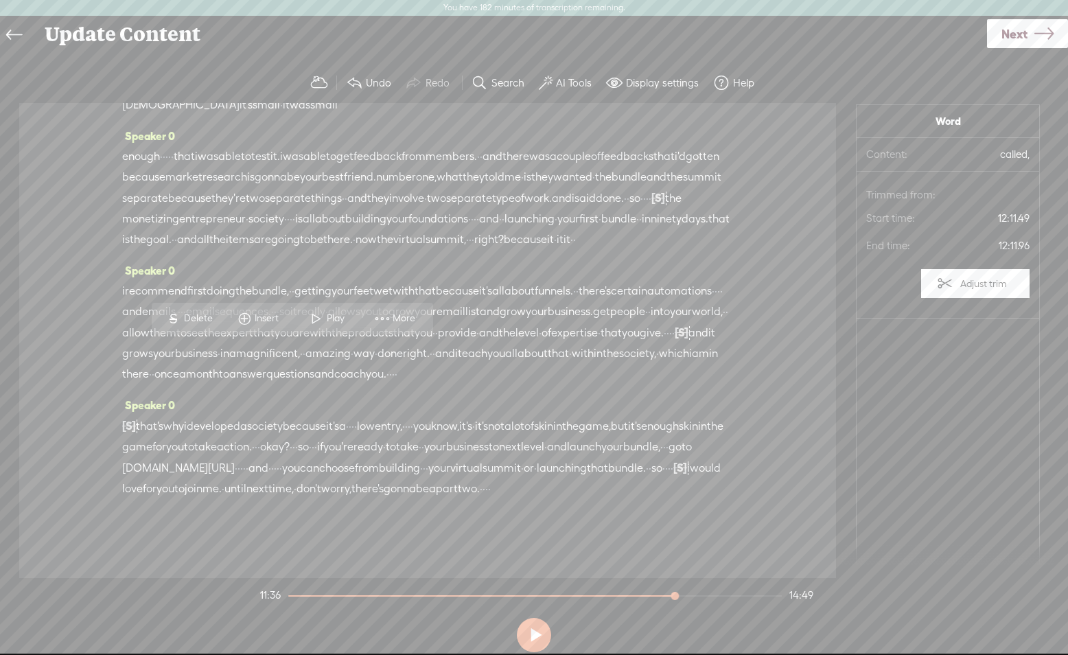
click at [337, 313] on span "Play" at bounding box center [337, 319] width 21 height 14
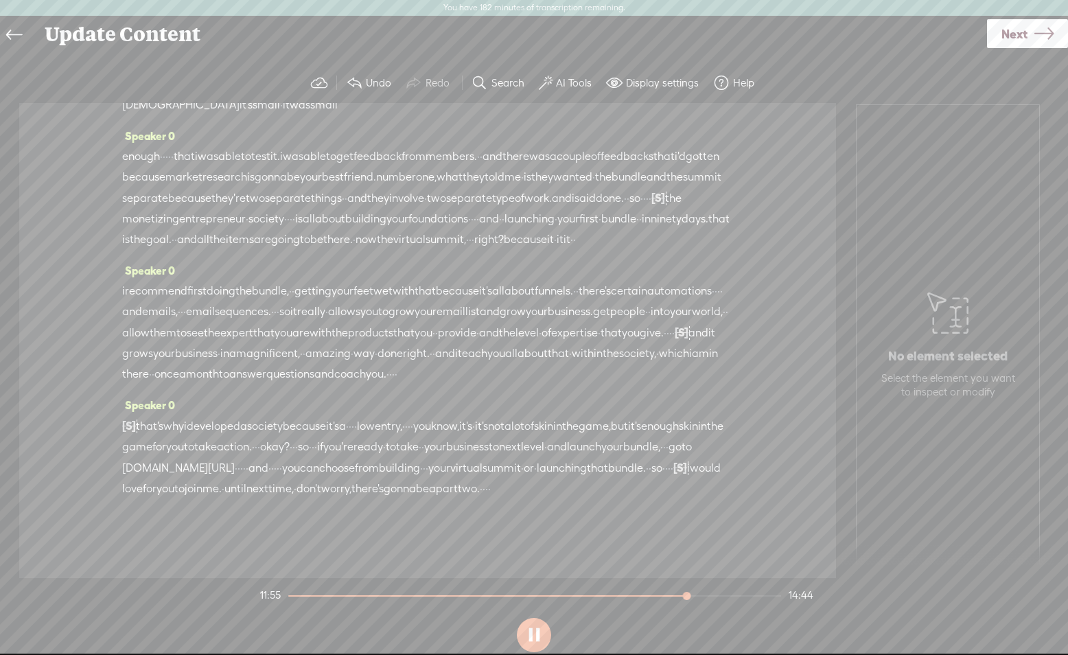
scroll to position [2650, 0]
click at [535, 636] on button at bounding box center [534, 635] width 34 height 34
click at [537, 54] on span "free" at bounding box center [547, 43] width 20 height 21
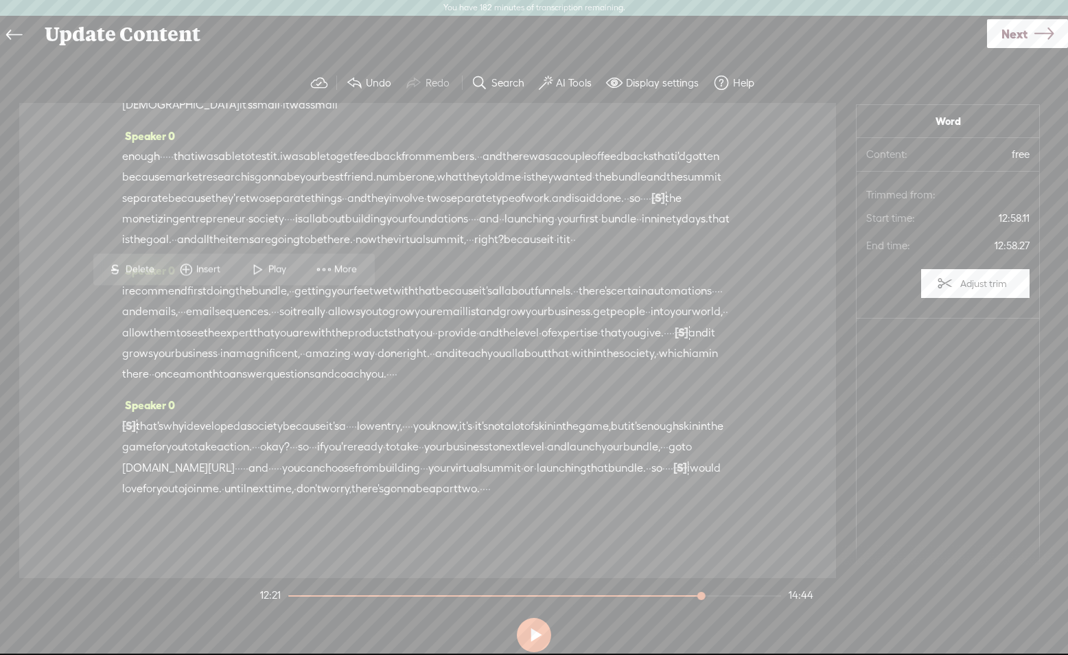
click at [537, 54] on span "free" at bounding box center [547, 43] width 20 height 21
click at [140, 269] on span "Delete" at bounding box center [142, 270] width 32 height 14
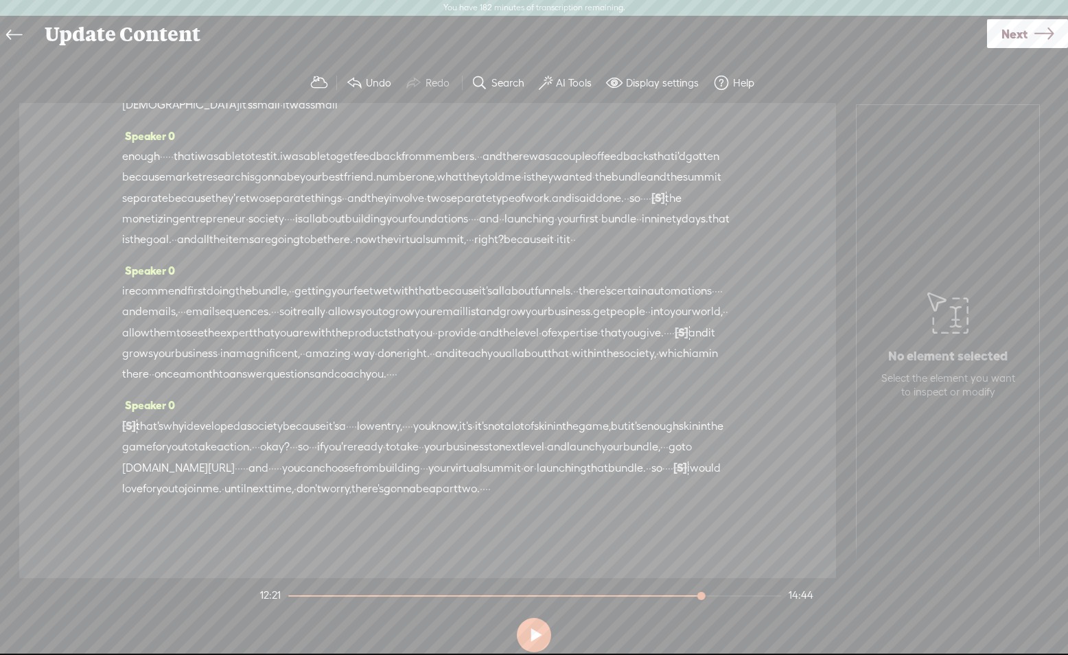
click at [468, 54] on span "society" at bounding box center [486, 43] width 36 height 21
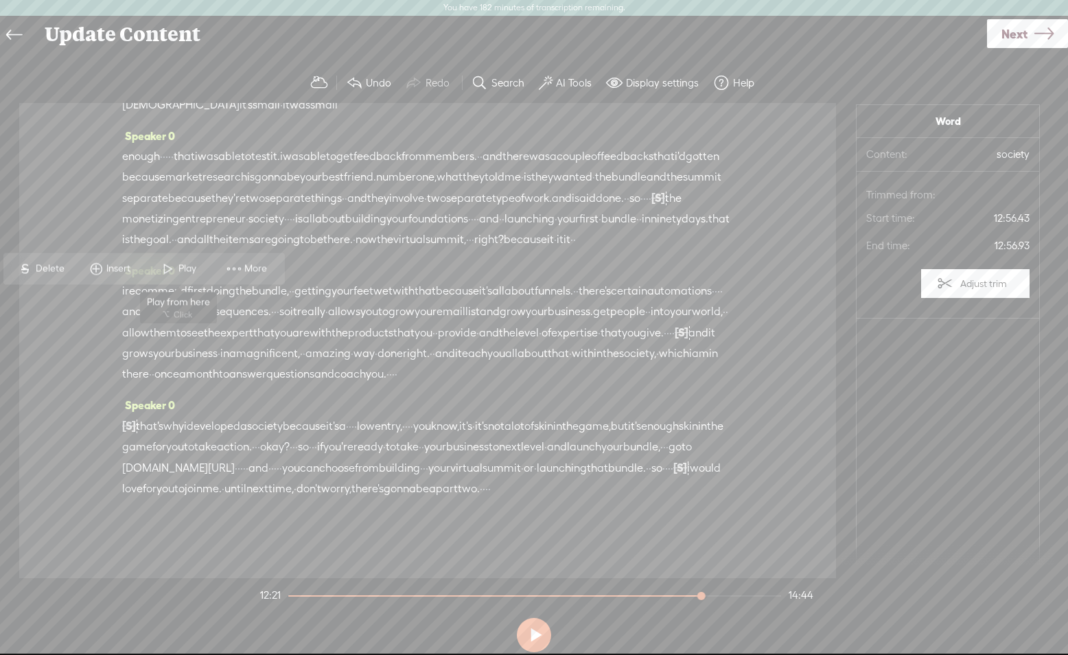
click at [173, 264] on span at bounding box center [168, 269] width 21 height 25
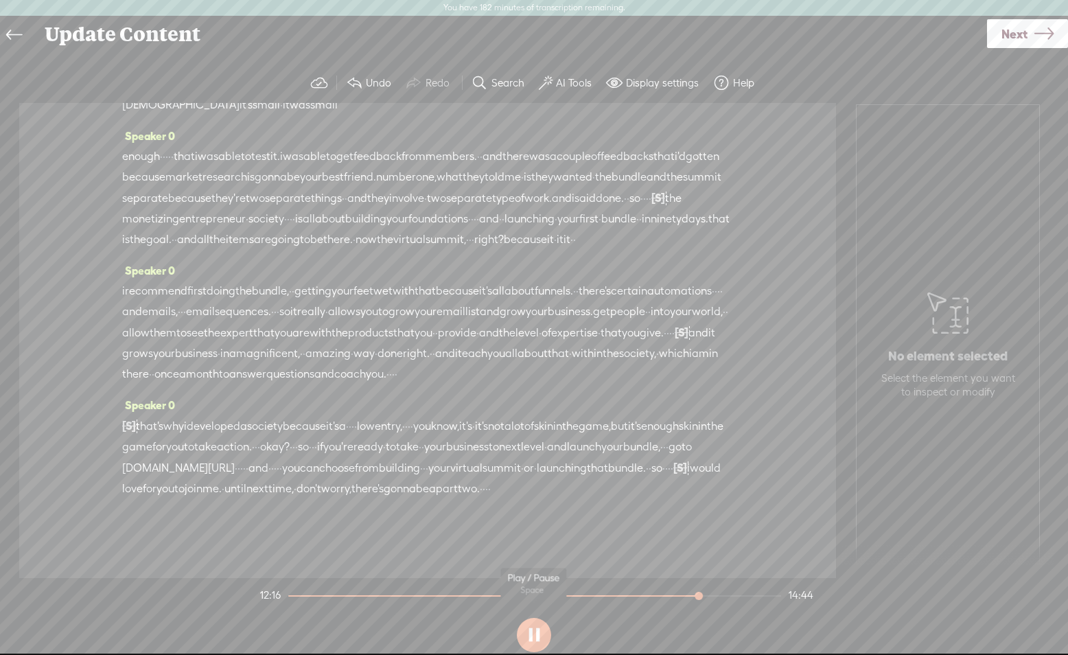
click at [536, 627] on button at bounding box center [534, 635] width 34 height 34
drag, startPoint x: 197, startPoint y: 297, endPoint x: 226, endPoint y: 296, distance: 28.8
click at [226, 115] on div "and it girl, it's been a work in progress, · but it's been a beautiful · work. …" at bounding box center [427, 64] width 611 height 104
click at [183, 266] on span at bounding box center [183, 269] width 21 height 25
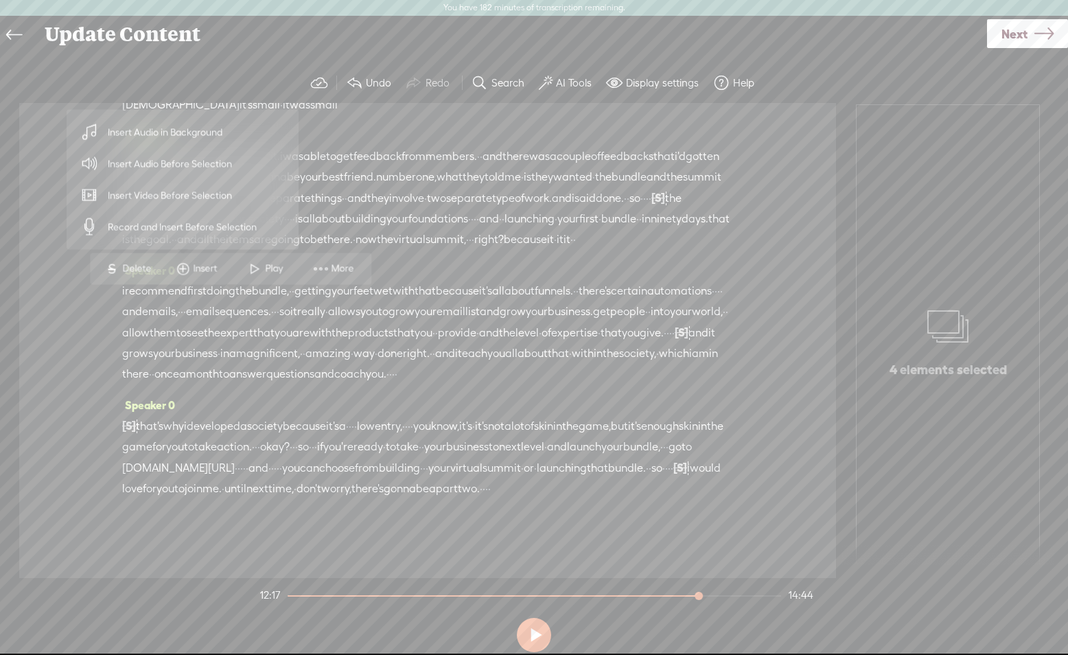
click at [119, 264] on span "S" at bounding box center [112, 269] width 21 height 25
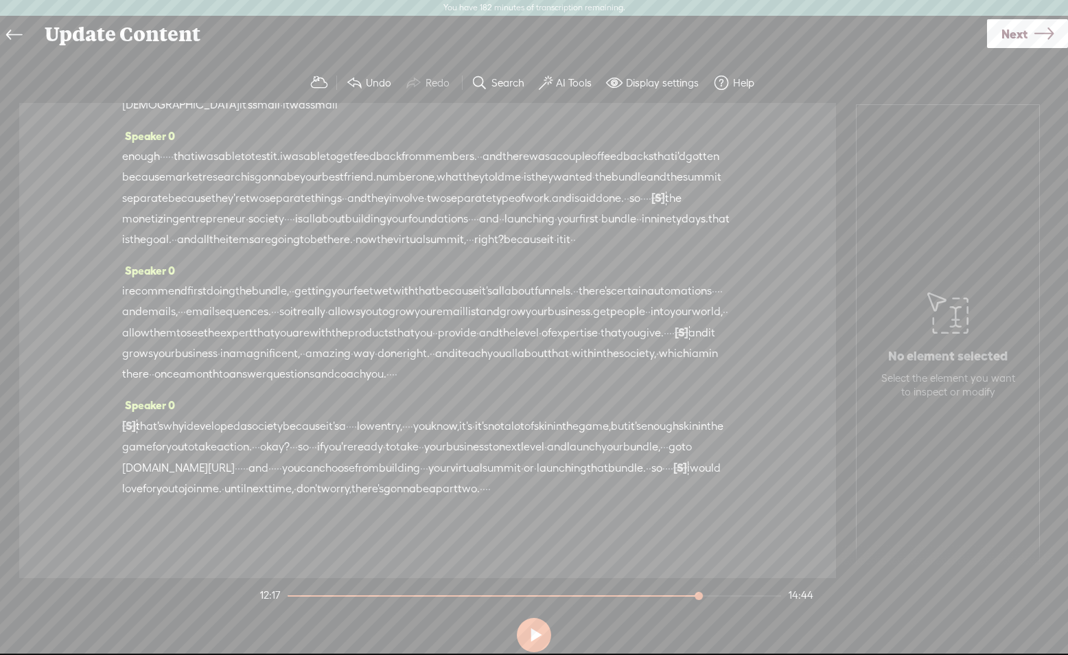
click at [468, 54] on span "society" at bounding box center [486, 43] width 36 height 21
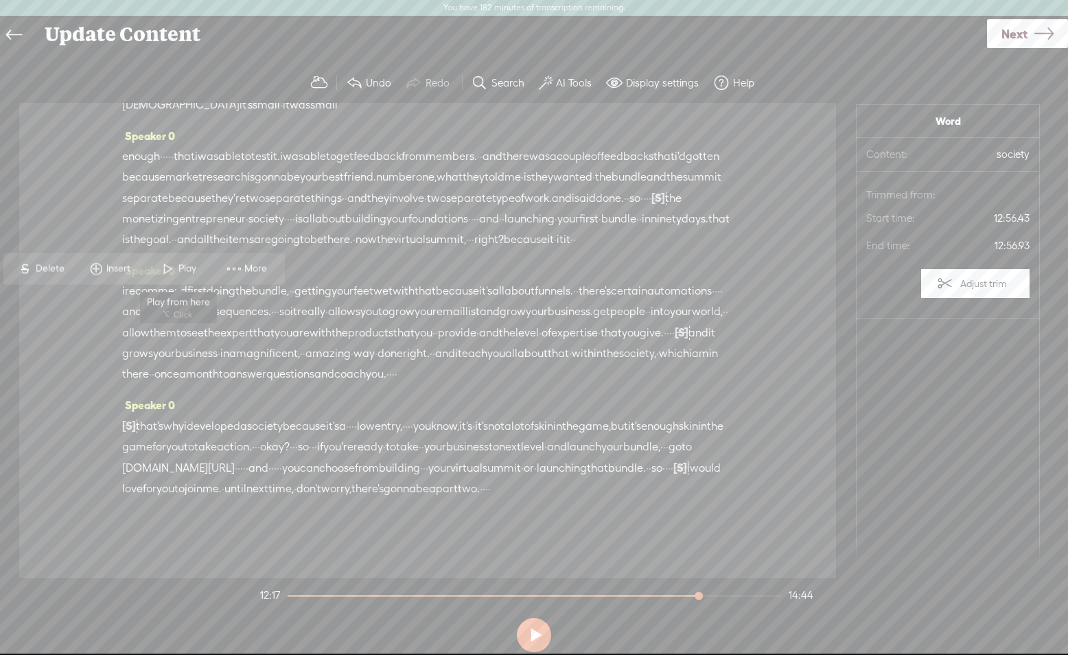
click at [176, 261] on span at bounding box center [168, 269] width 21 height 25
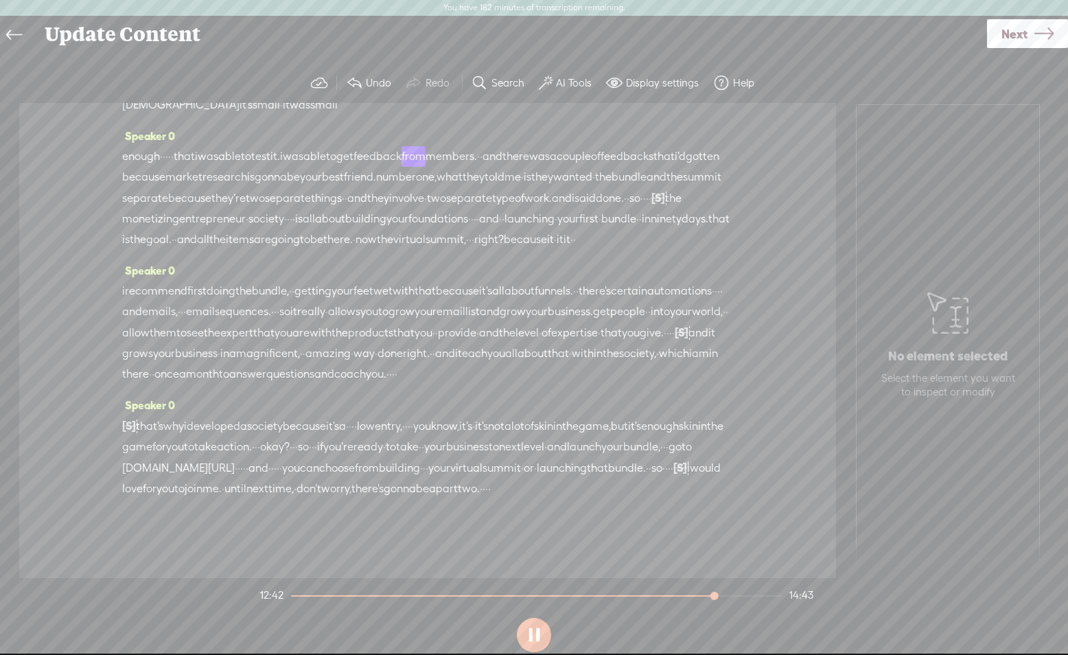
scroll to position [2837, 0]
click at [528, 637] on button at bounding box center [534, 635] width 34 height 34
drag, startPoint x: 584, startPoint y: 376, endPoint x: 662, endPoint y: 374, distance: 77.6
click at [676, 250] on div "enough · · · · · that i was able to test it. i was able to get feedback from me…" at bounding box center [427, 198] width 611 height 104
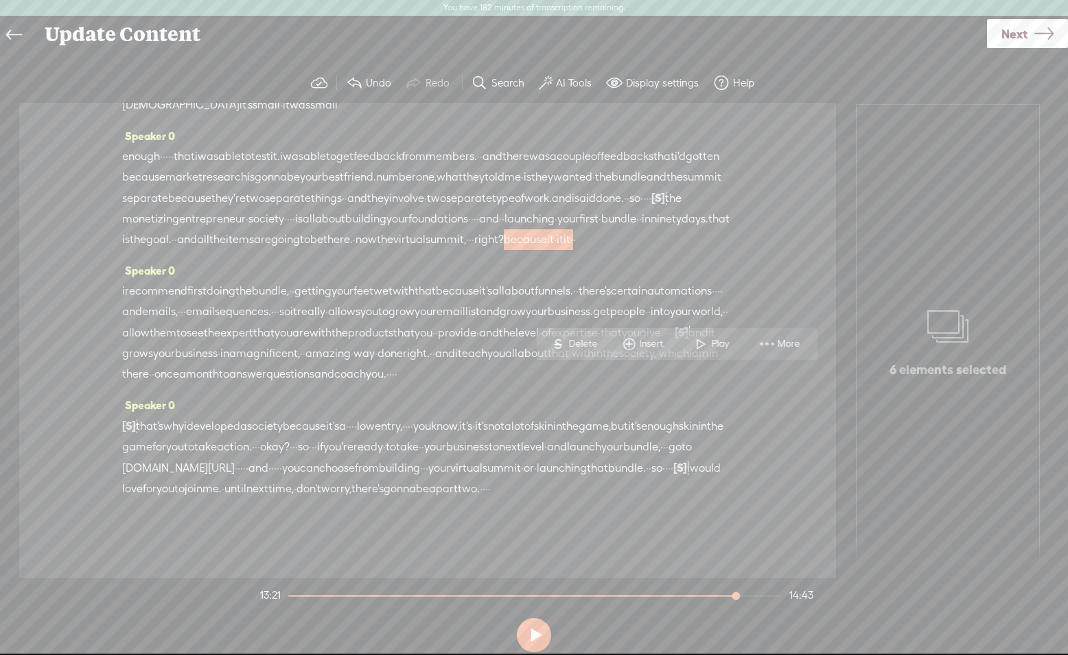
drag, startPoint x: 584, startPoint y: 345, endPoint x: 565, endPoint y: 366, distance: 28.7
click at [584, 345] on span "Delete" at bounding box center [584, 344] width 32 height 14
click at [504, 250] on span "right?" at bounding box center [489, 239] width 30 height 21
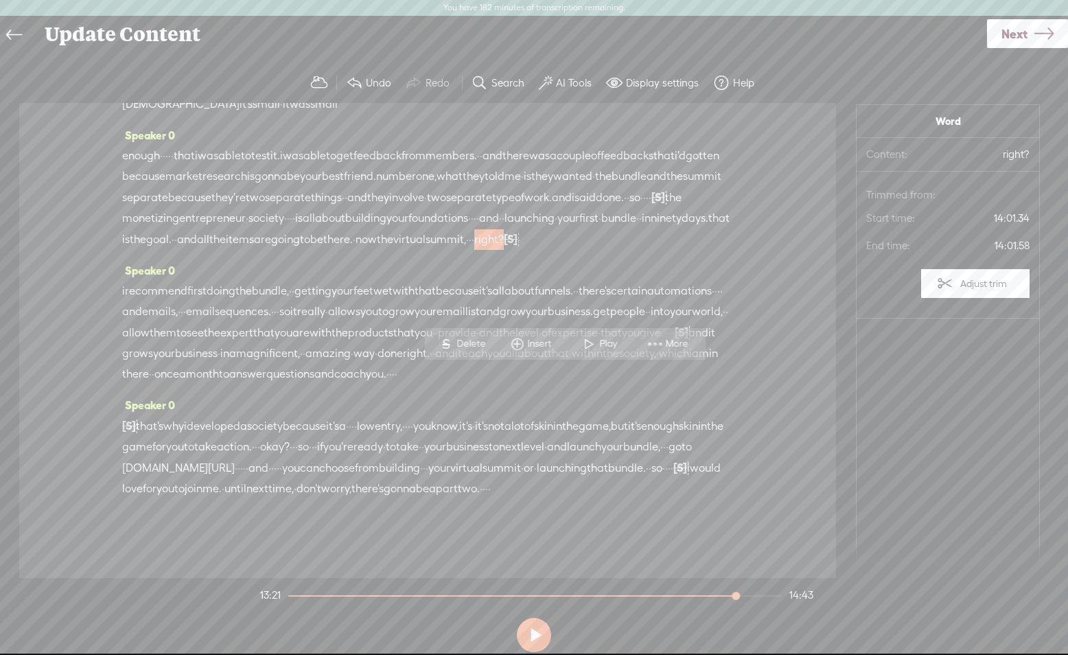
click at [586, 341] on span at bounding box center [589, 343] width 21 height 25
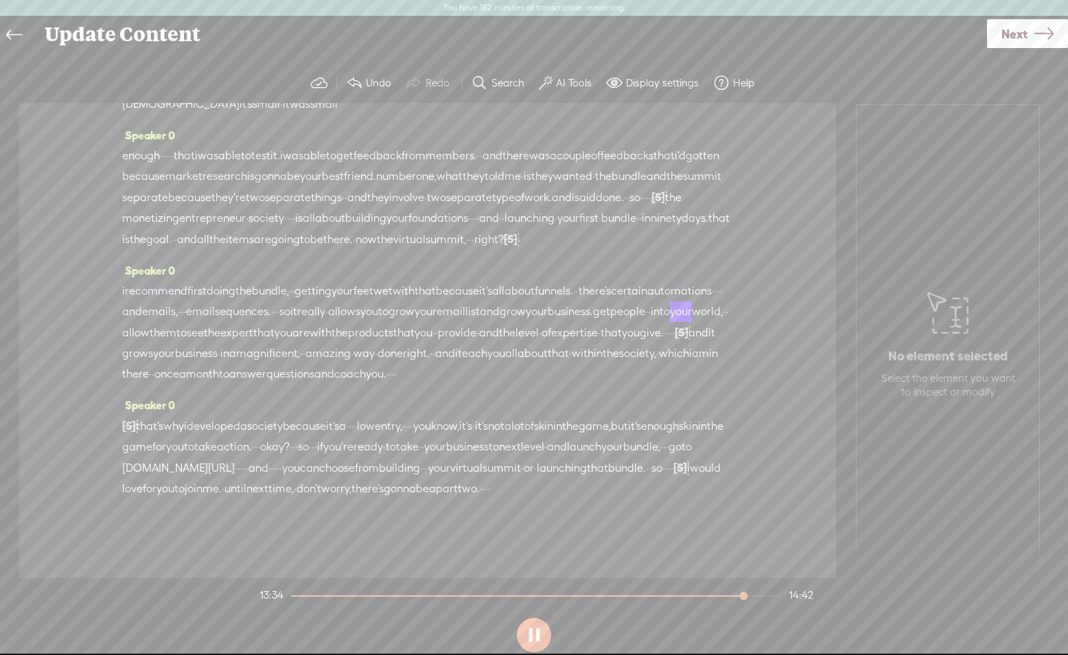
scroll to position [2994, 0]
click at [534, 640] on button at bounding box center [534, 635] width 34 height 34
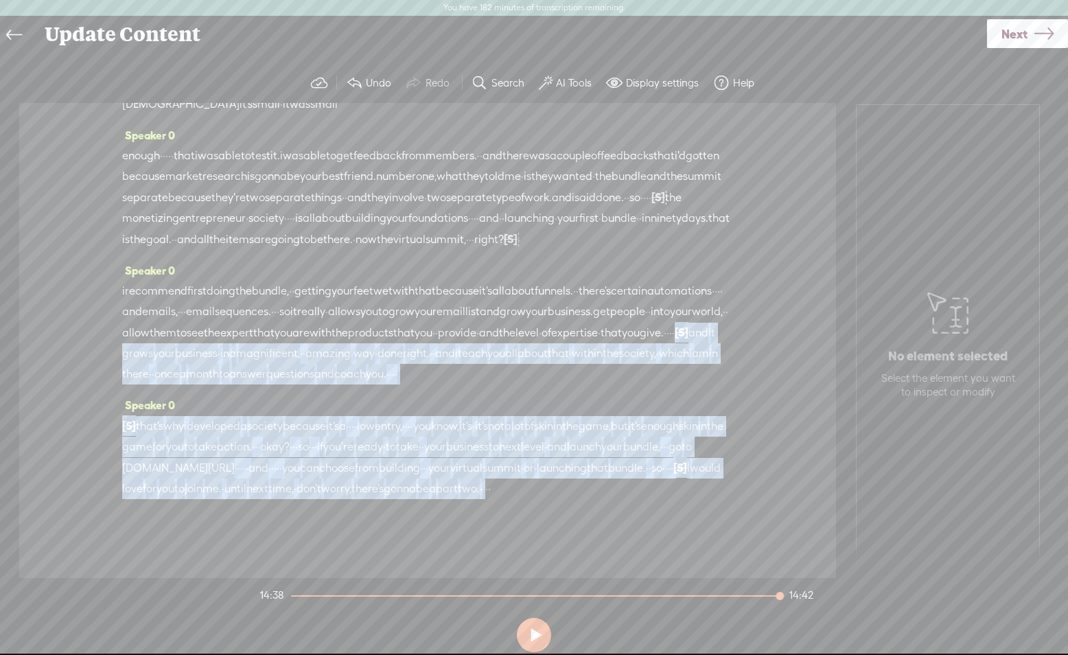
drag, startPoint x: 548, startPoint y: 364, endPoint x: 619, endPoint y: 537, distance: 187.5
click at [619, 538] on div "Speaker 0 · · · hello. · welcome back to the monetizing · mompreneurs · podcast…" at bounding box center [427, 340] width 817 height 475
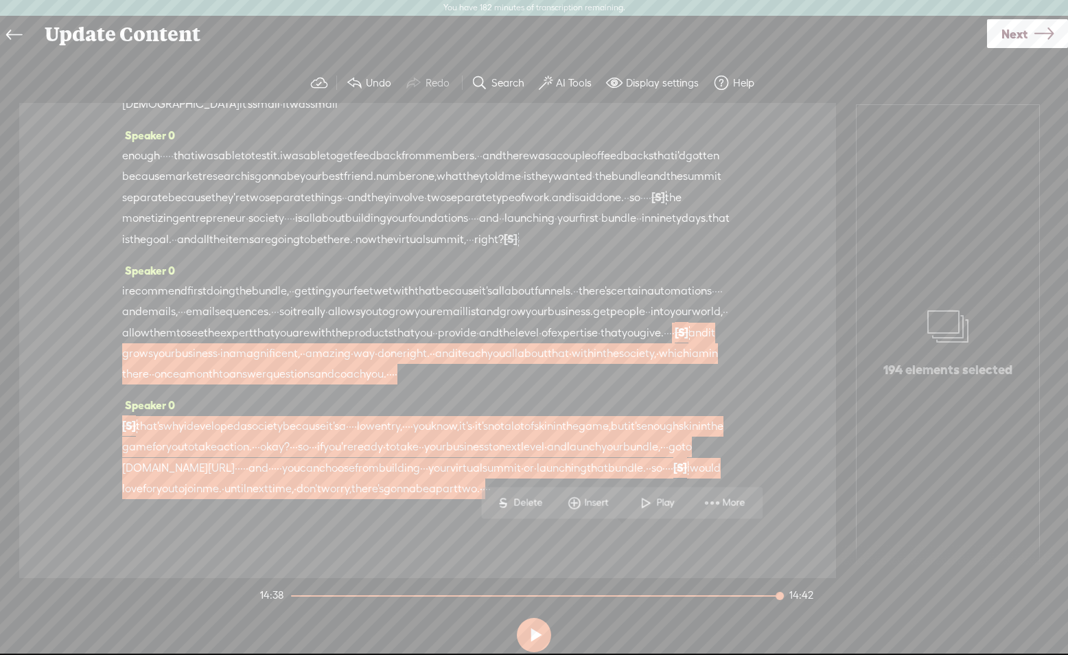
scroll to position [2967, 0]
click at [594, 501] on span "Insert" at bounding box center [598, 503] width 27 height 14
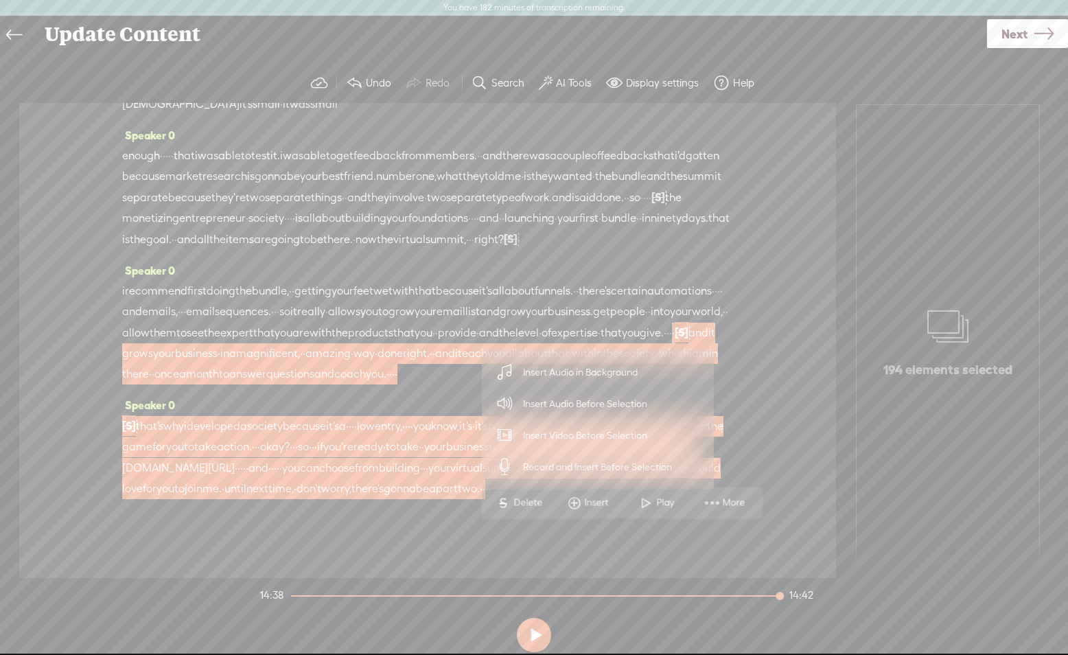
click at [574, 369] on span "Insert Audio in Background" at bounding box center [580, 372] width 169 height 31
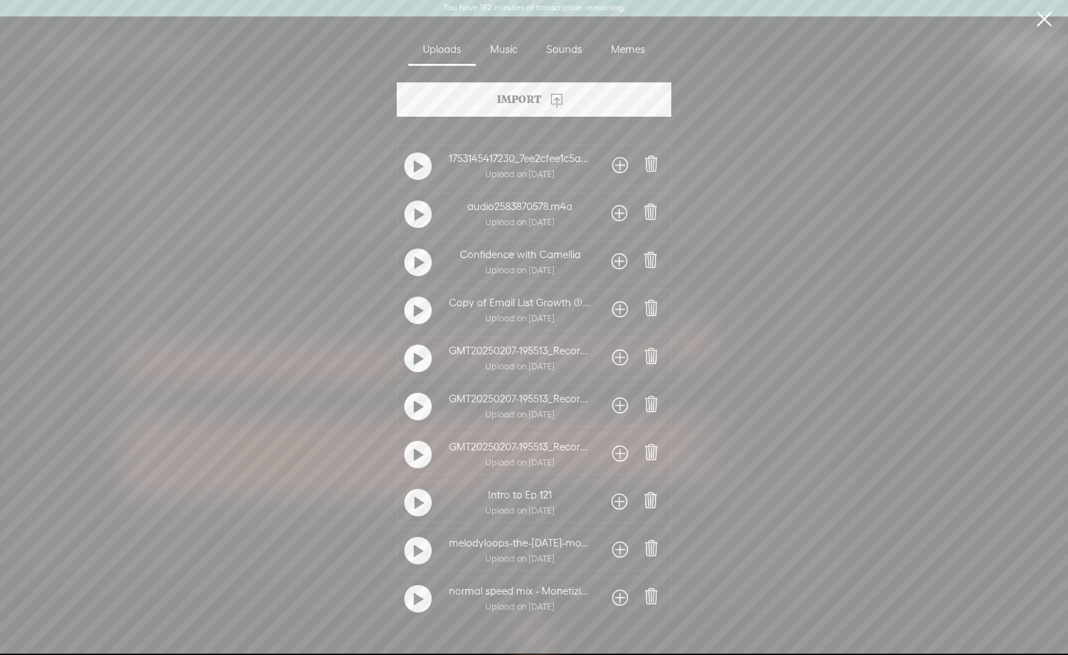
scroll to position [3, 0]
click at [505, 46] on div "Music" at bounding box center [504, 50] width 56 height 32
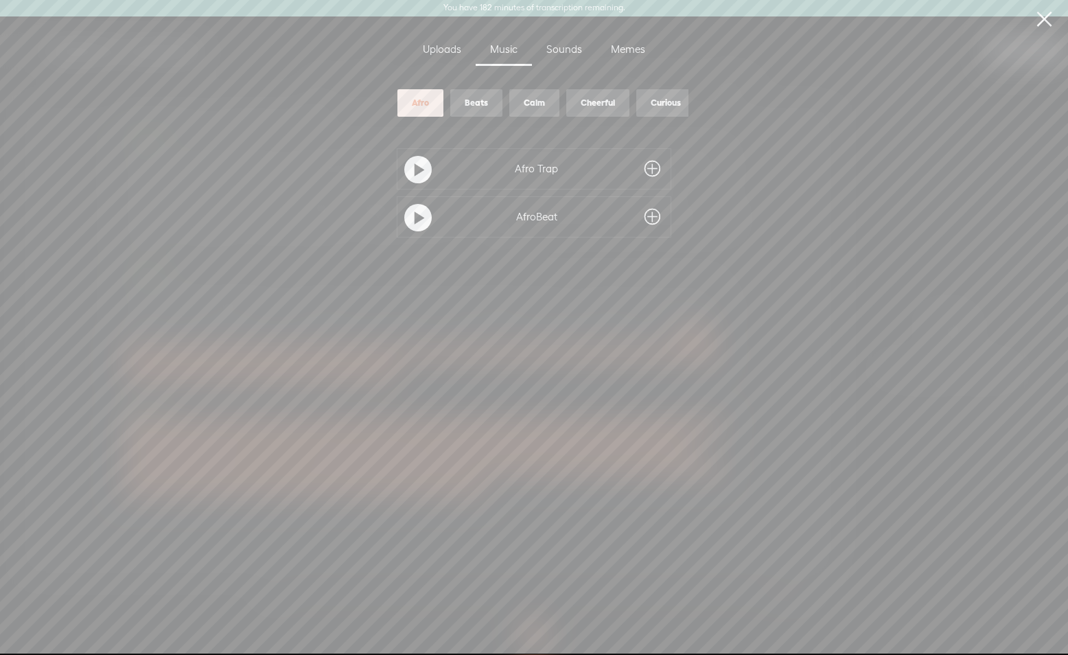
click at [483, 107] on div "Beats" at bounding box center [476, 103] width 23 height 12
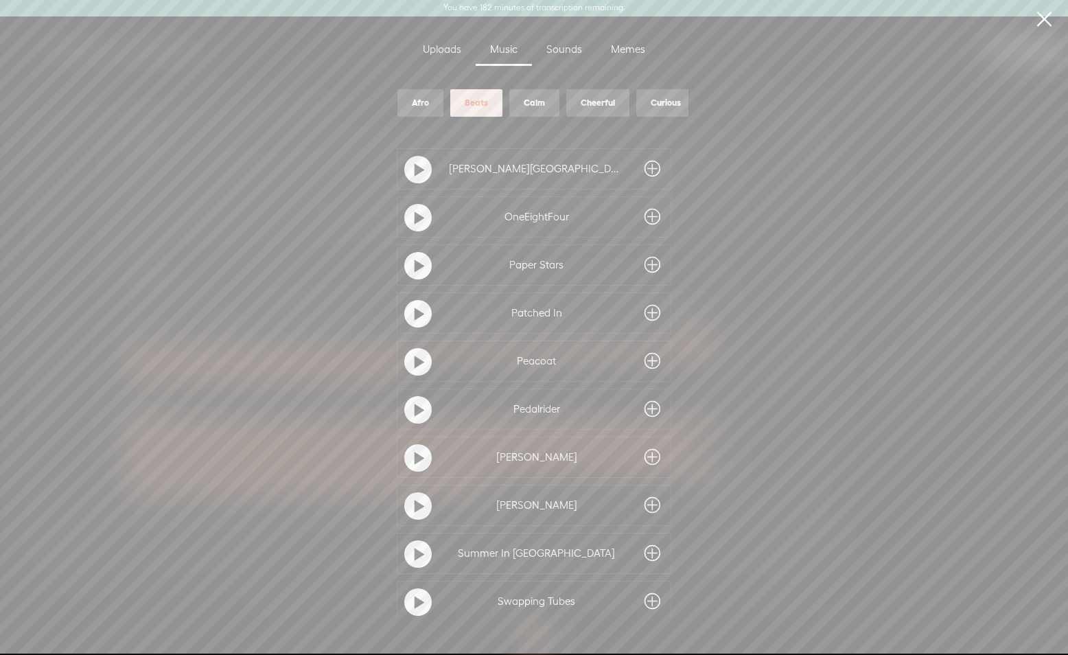
click at [644, 265] on span at bounding box center [652, 265] width 16 height 22
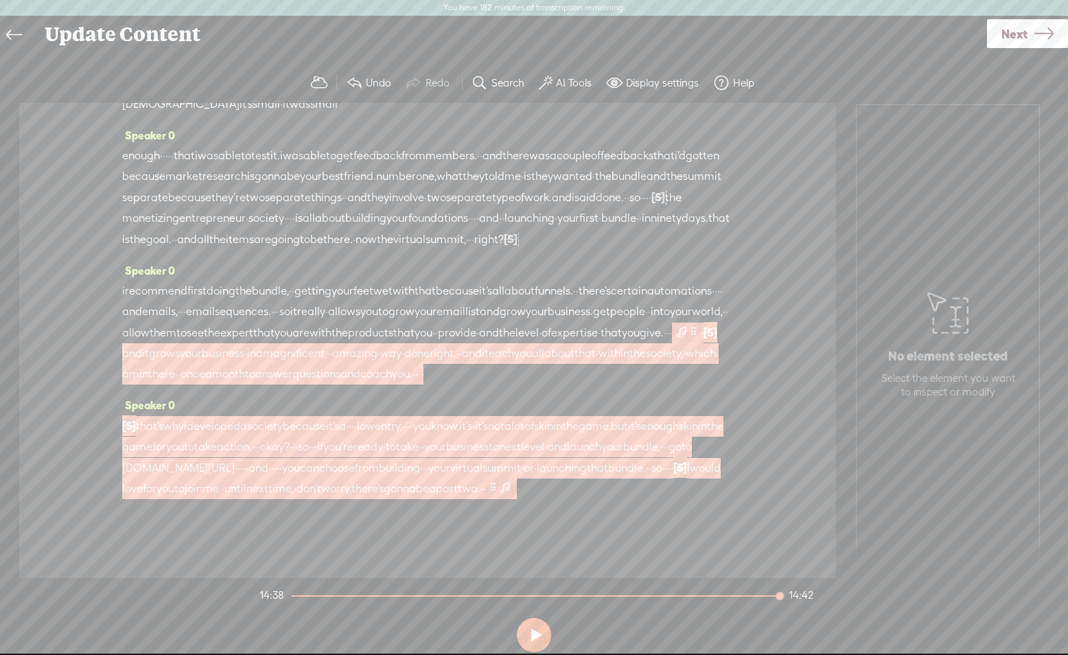
click at [675, 340] on span at bounding box center [682, 331] width 14 height 16
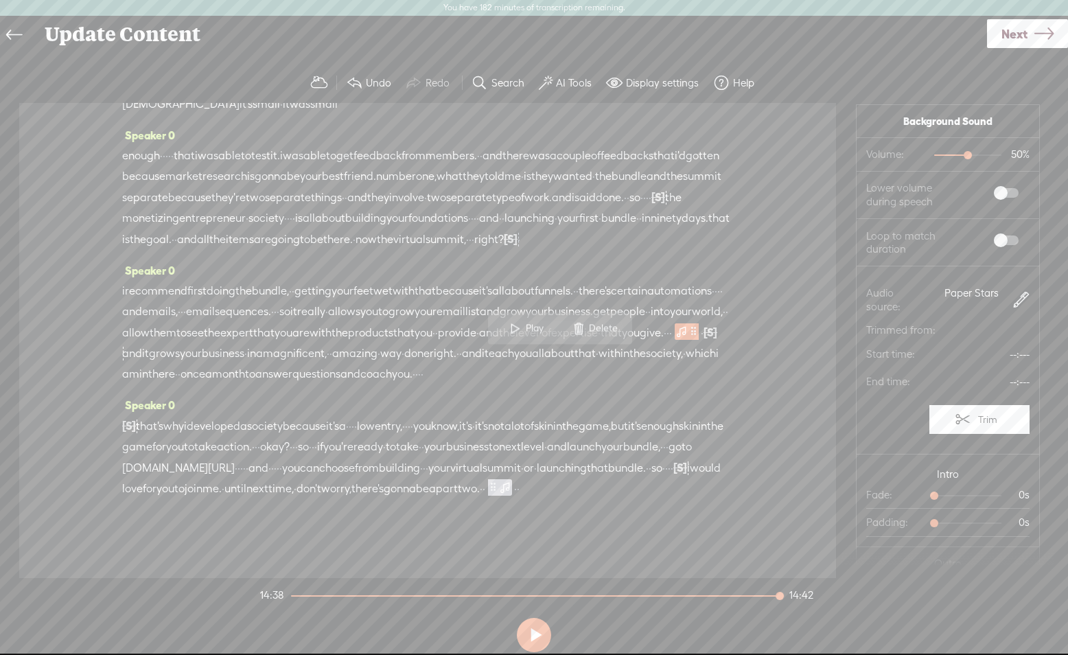
click at [942, 157] on span "50% 50%" at bounding box center [978, 155] width 103 height 14
drag, startPoint x: 961, startPoint y: 153, endPoint x: 938, endPoint y: 156, distance: 22.9
click at [938, 156] on div at bounding box center [940, 157] width 32 height 32
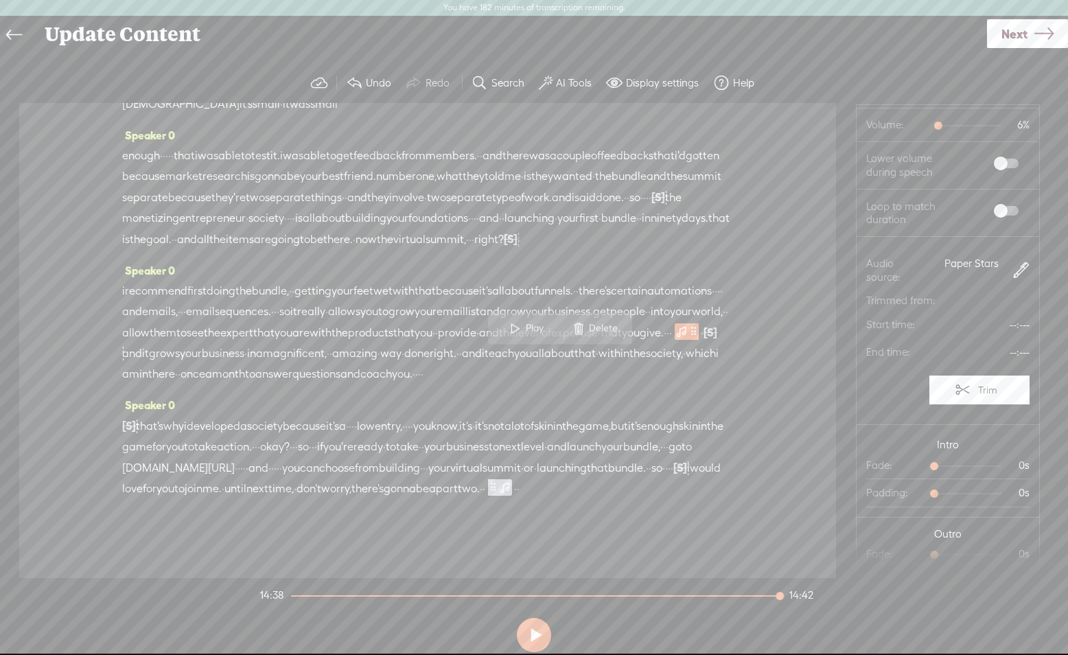
drag, startPoint x: 933, startPoint y: 464, endPoint x: 942, endPoint y: 464, distance: 8.9
click at [933, 464] on div at bounding box center [936, 468] width 32 height 32
click at [944, 464] on div at bounding box center [949, 468] width 32 height 32
click at [953, 465] on div at bounding box center [956, 468] width 32 height 32
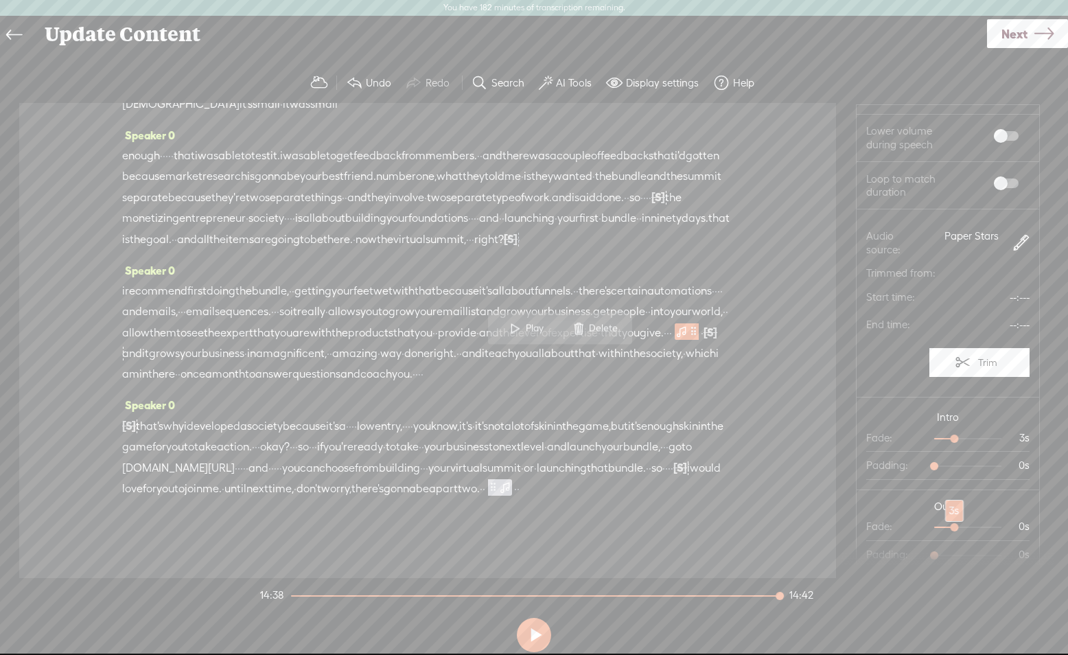
click at [954, 527] on div at bounding box center [956, 529] width 32 height 32
click at [517, 499] on span "·" at bounding box center [515, 488] width 3 height 21
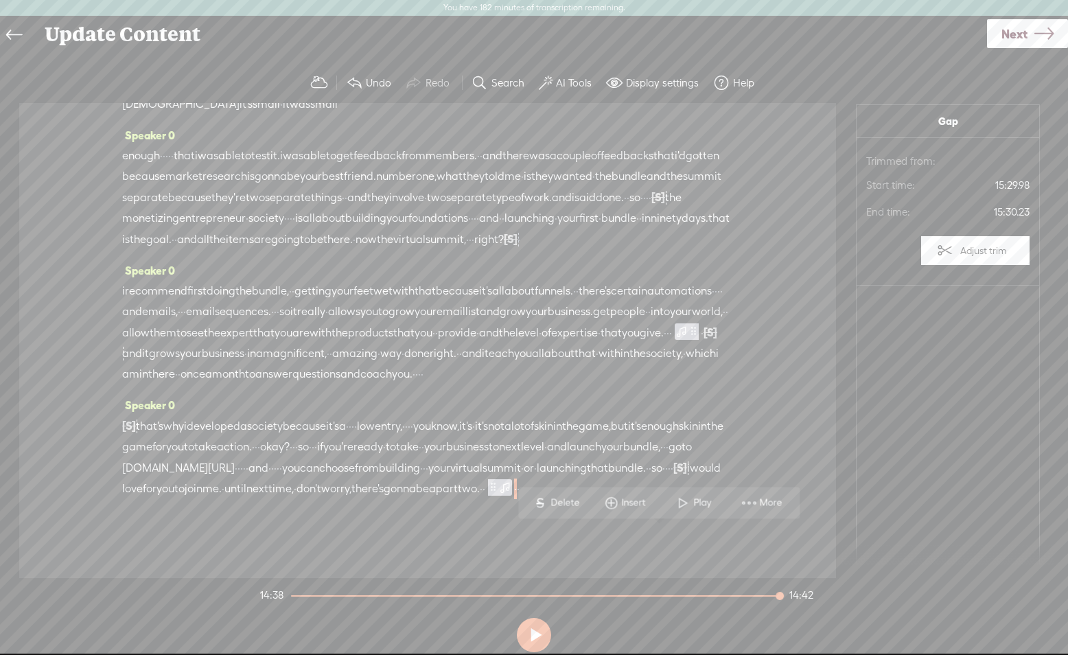
scroll to position [0, 0]
click at [625, 504] on span "Insert" at bounding box center [635, 503] width 27 height 14
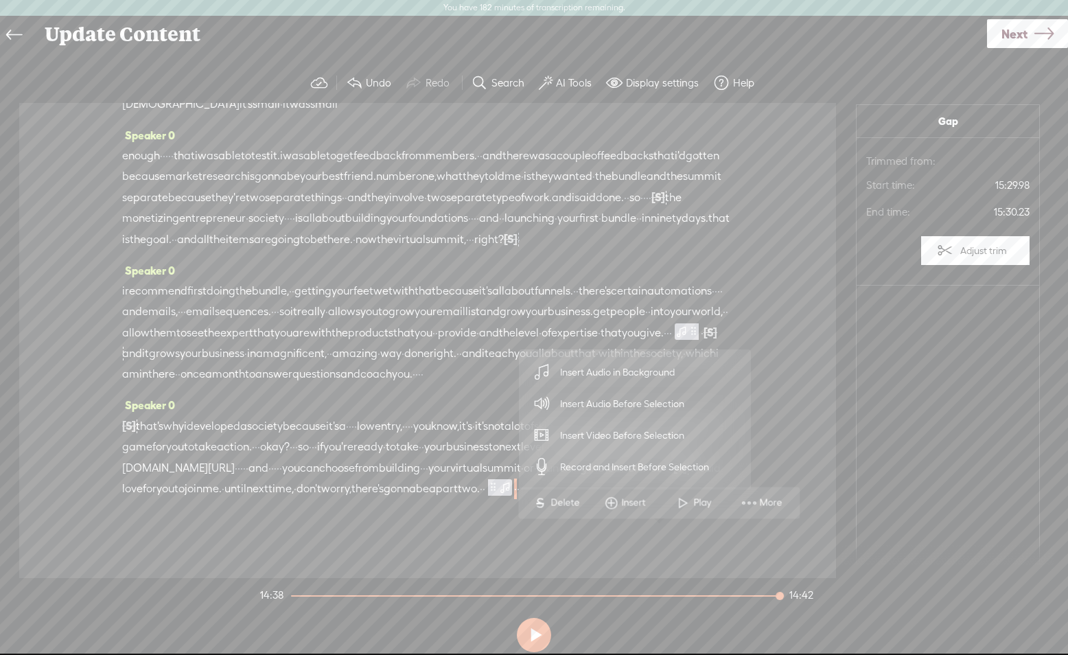
click at [622, 404] on span "Insert Audio Before Selection" at bounding box center [622, 403] width 178 height 31
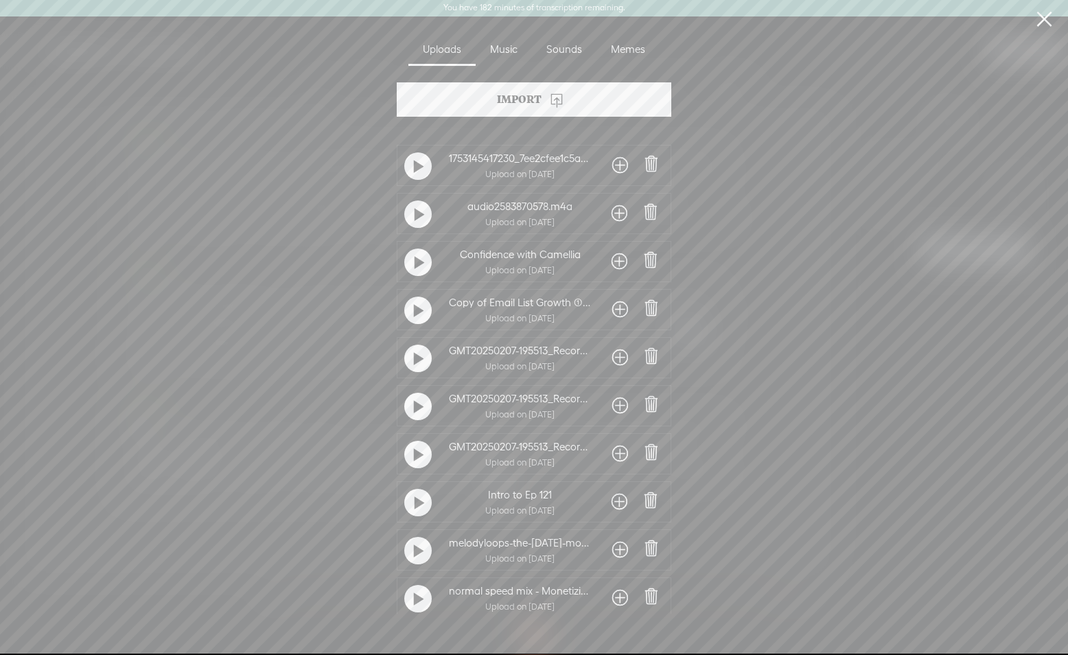
scroll to position [1, 0]
click at [513, 50] on div "Music" at bounding box center [504, 50] width 56 height 32
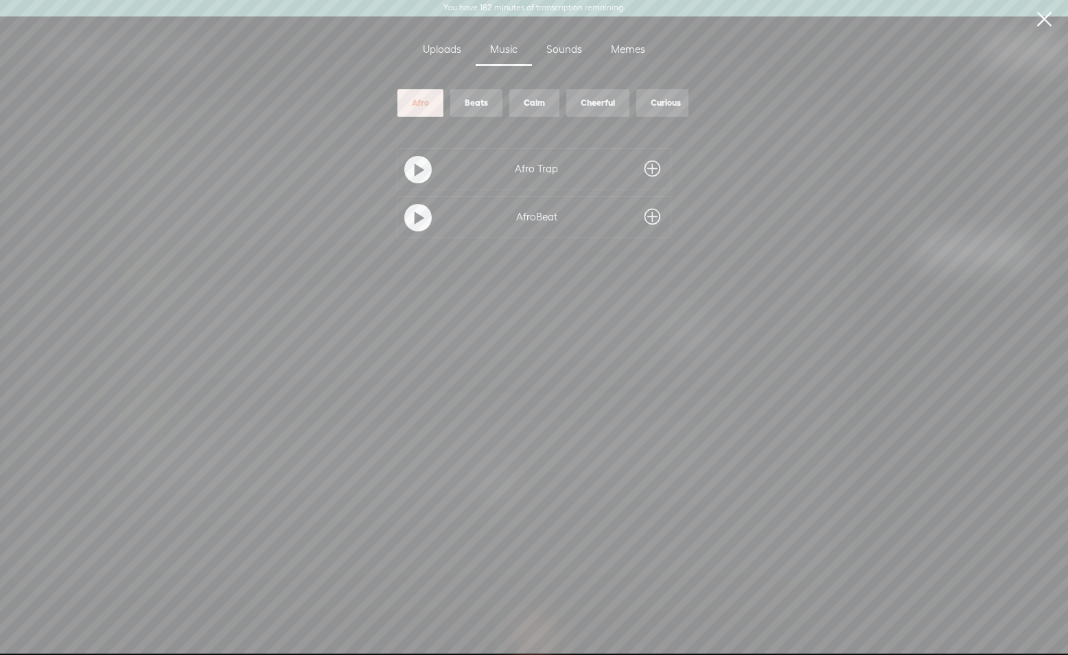
click at [560, 45] on div "Sounds" at bounding box center [564, 50] width 65 height 32
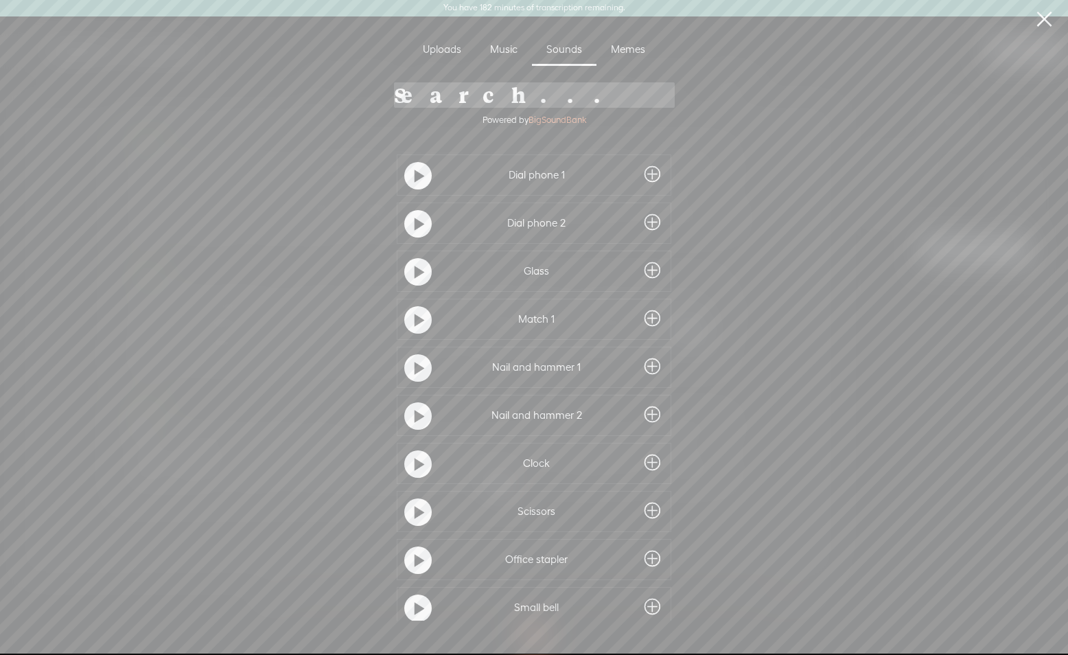
click at [446, 45] on div "Uploads" at bounding box center [441, 50] width 67 height 32
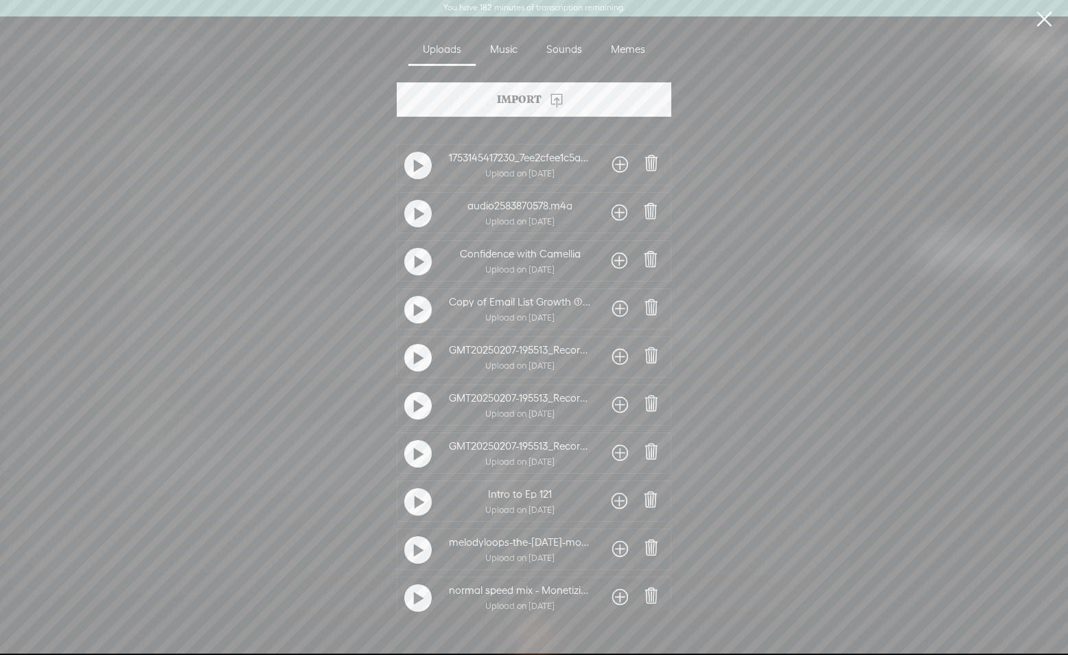
scroll to position [130, 0]
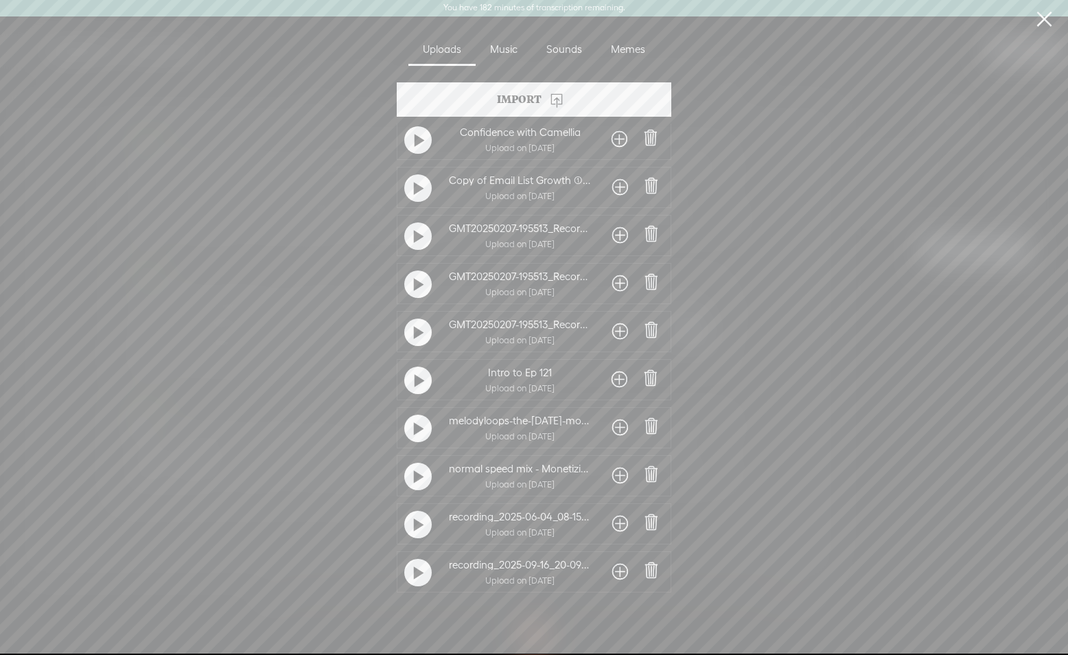
click at [612, 419] on span at bounding box center [620, 428] width 16 height 22
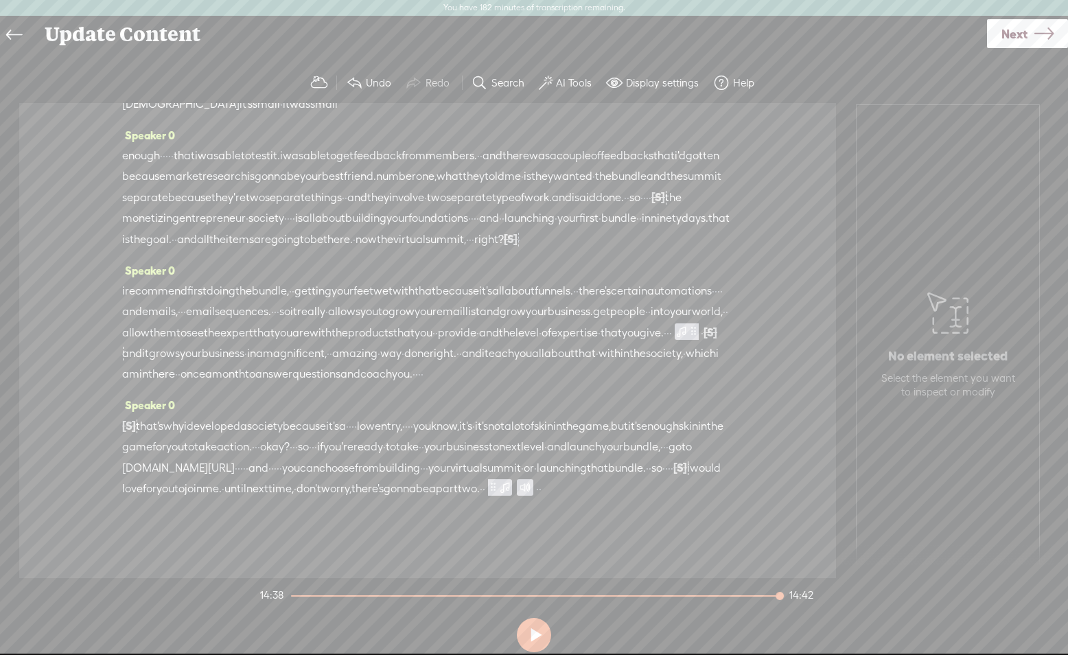
click at [533, 496] on span at bounding box center [525, 487] width 16 height 16
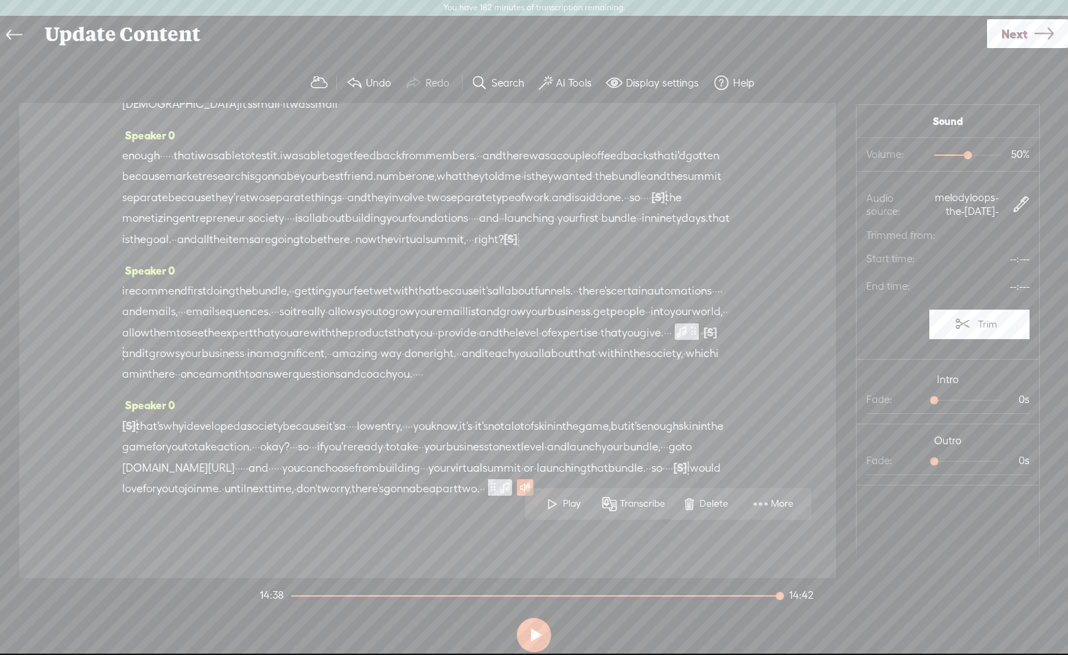
click at [994, 319] on label "Trim" at bounding box center [987, 324] width 19 height 26
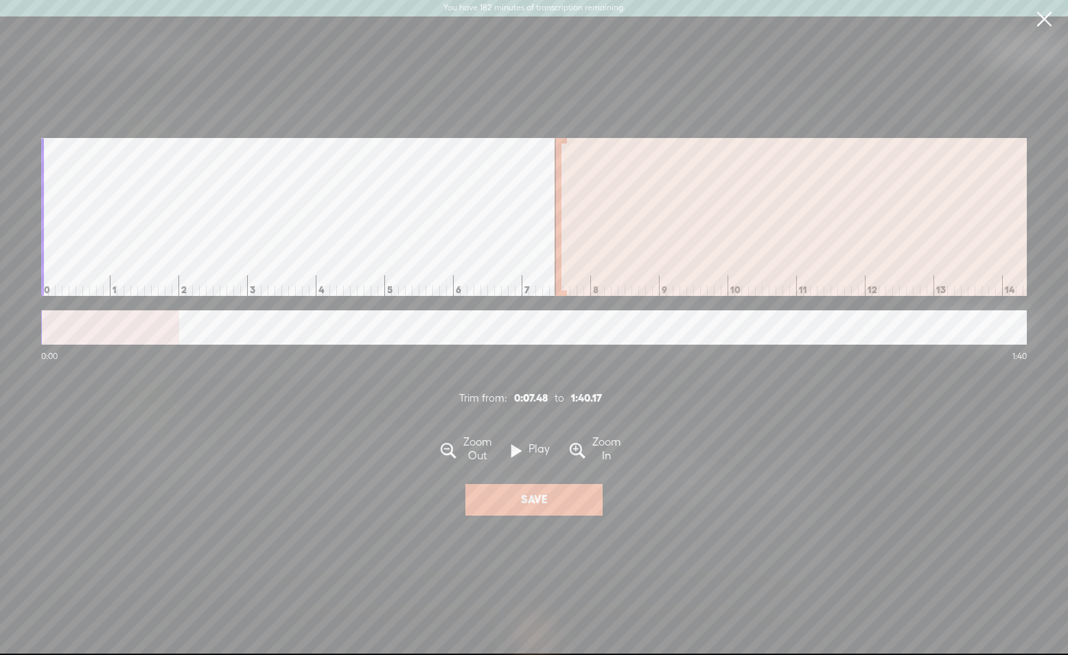
click at [561, 186] on div at bounding box center [558, 217] width 7 height 158
click at [530, 510] on button "Save" at bounding box center [533, 500] width 137 height 32
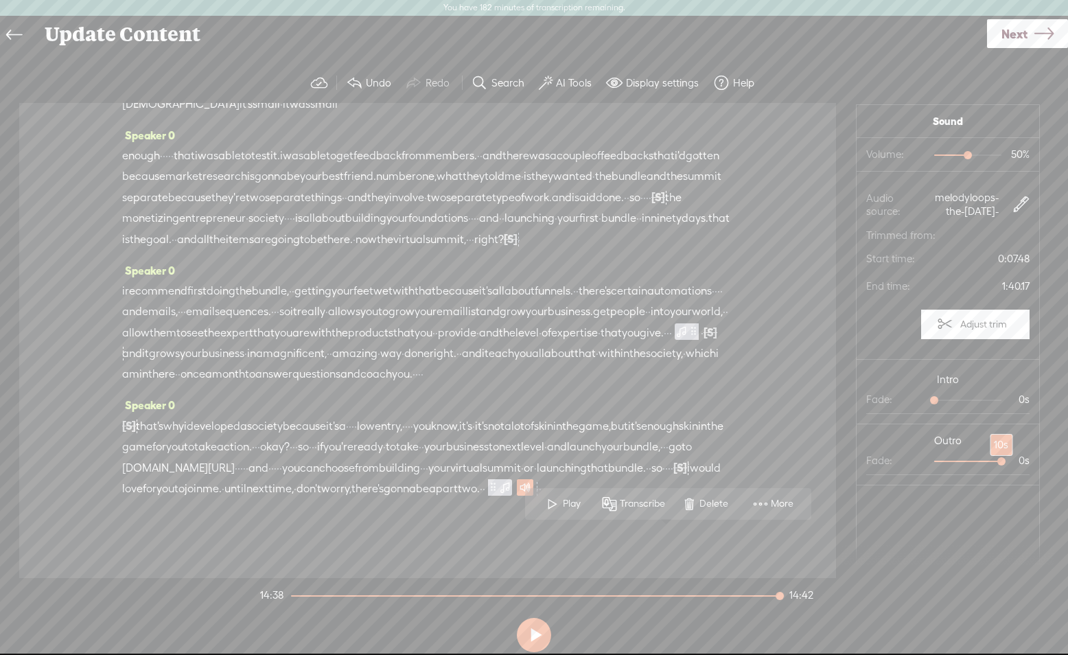
drag, startPoint x: 953, startPoint y: 458, endPoint x: 958, endPoint y: 473, distance: 15.2
click at [1032, 458] on section "Outro Fade: 10s 0s" at bounding box center [948, 454] width 183 height 61
click at [125, 301] on span "i" at bounding box center [123, 291] width 3 height 21
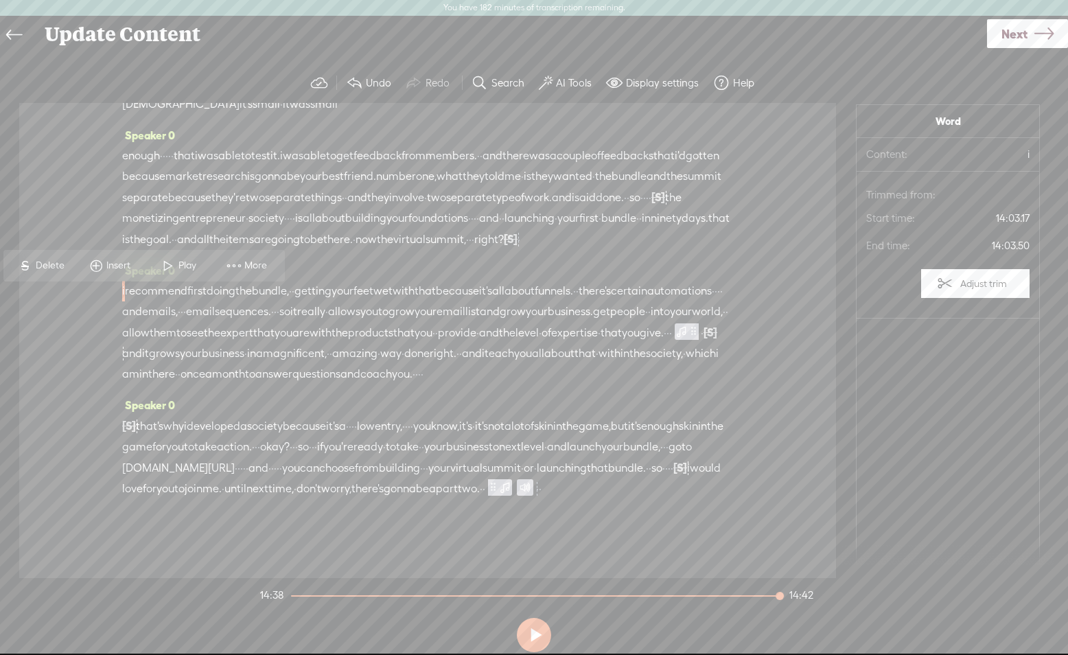
click at [178, 262] on span "Play" at bounding box center [188, 266] width 21 height 14
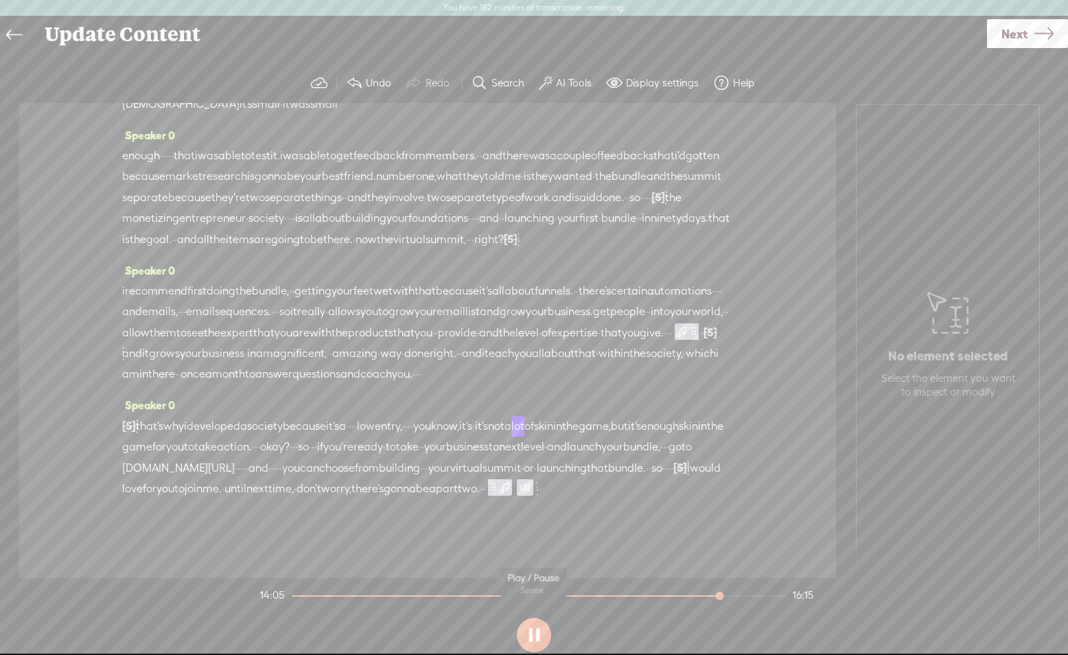
click at [528, 633] on button at bounding box center [534, 635] width 34 height 34
drag, startPoint x: 504, startPoint y: 456, endPoint x: 584, endPoint y: 453, distance: 79.7
click at [591, 454] on div "[S] · · · that's why i developed a society because it's a · · · · low entry, · …" at bounding box center [427, 457] width 611 height 84
click at [493, 419] on span "Delete" at bounding box center [501, 421] width 32 height 14
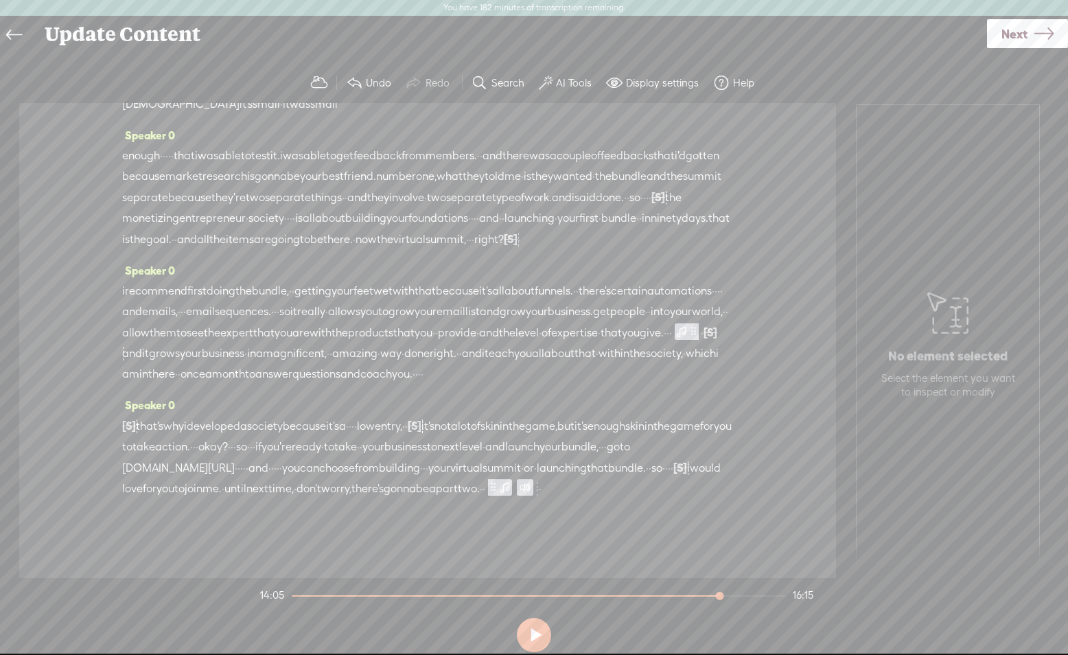
drag, startPoint x: 415, startPoint y: 458, endPoint x: 402, endPoint y: 457, distance: 13.1
click at [402, 458] on div "[S] · · · that's why i developed a society because it's a · · · · low entry, · …" at bounding box center [427, 457] width 611 height 84
click at [306, 422] on span "Delete" at bounding box center [306, 421] width 32 height 14
click at [283, 437] on span "society" at bounding box center [265, 426] width 36 height 21
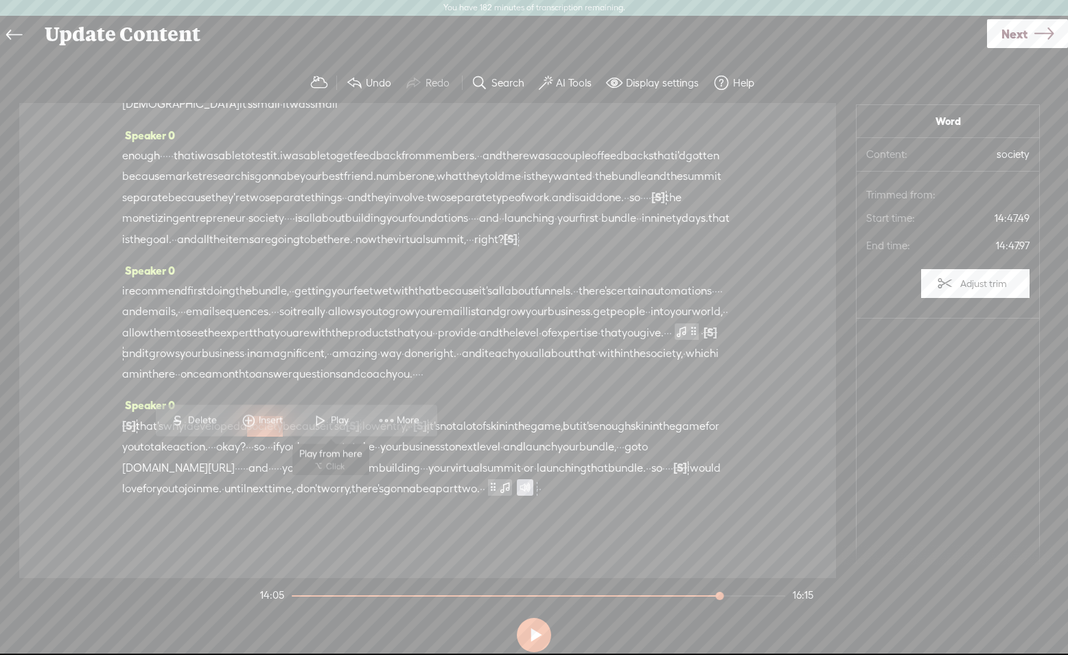
click at [334, 424] on span "Play" at bounding box center [341, 421] width 21 height 14
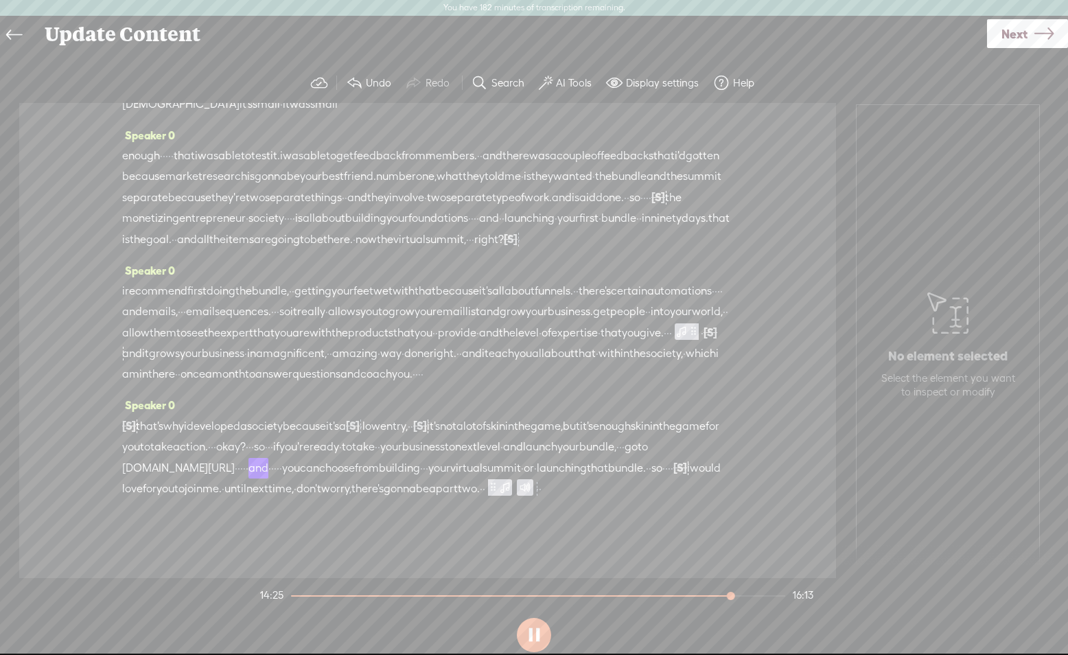
drag, startPoint x: 537, startPoint y: 634, endPoint x: 532, endPoint y: 617, distance: 17.8
click at [536, 633] on button at bounding box center [534, 635] width 34 height 34
drag, startPoint x: 442, startPoint y: 496, endPoint x: 602, endPoint y: 495, distance: 159.9
click at [603, 495] on div "[S] · · · that's why i developed a society because it's a [S] · · · · low entry…" at bounding box center [427, 457] width 611 height 84
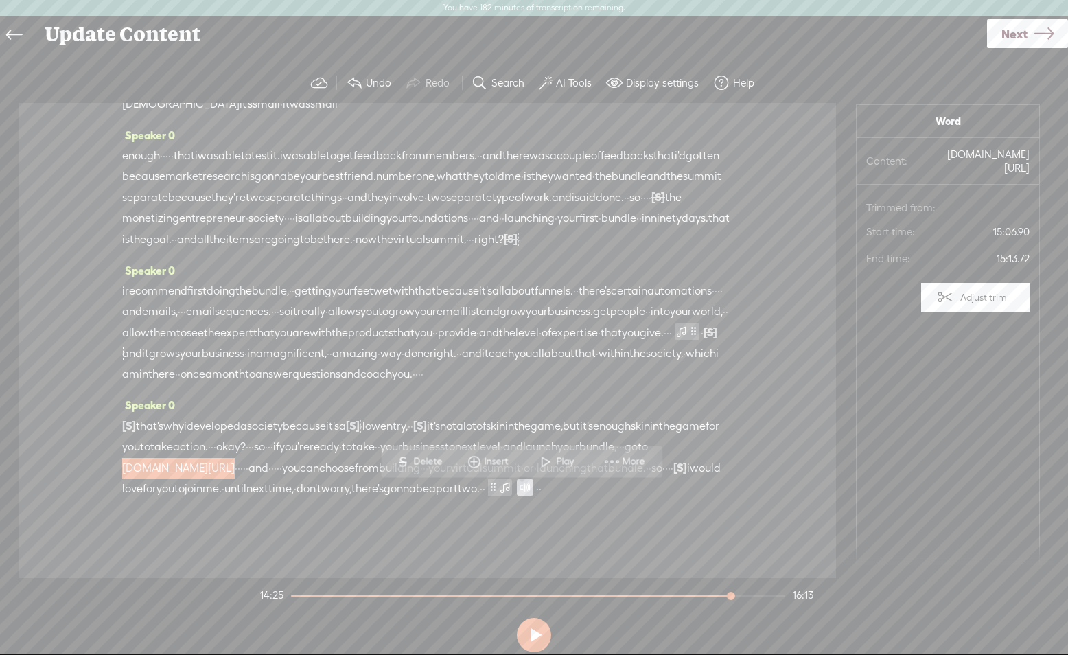
click at [417, 463] on span "Delete" at bounding box center [429, 462] width 32 height 14
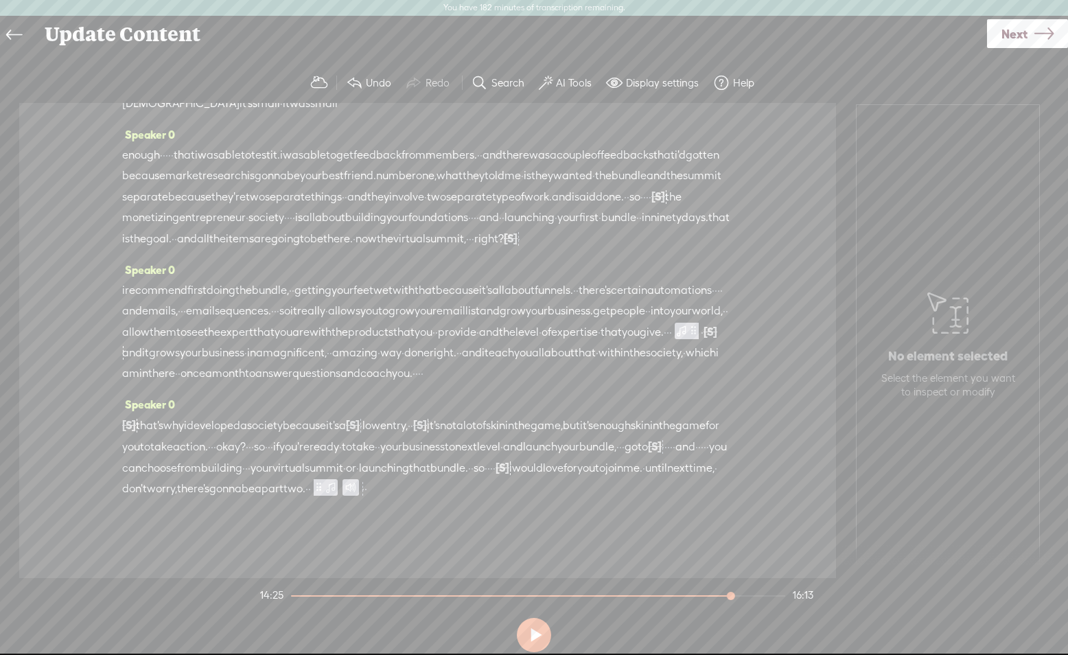
click at [625, 457] on span "go" at bounding box center [631, 447] width 13 height 21
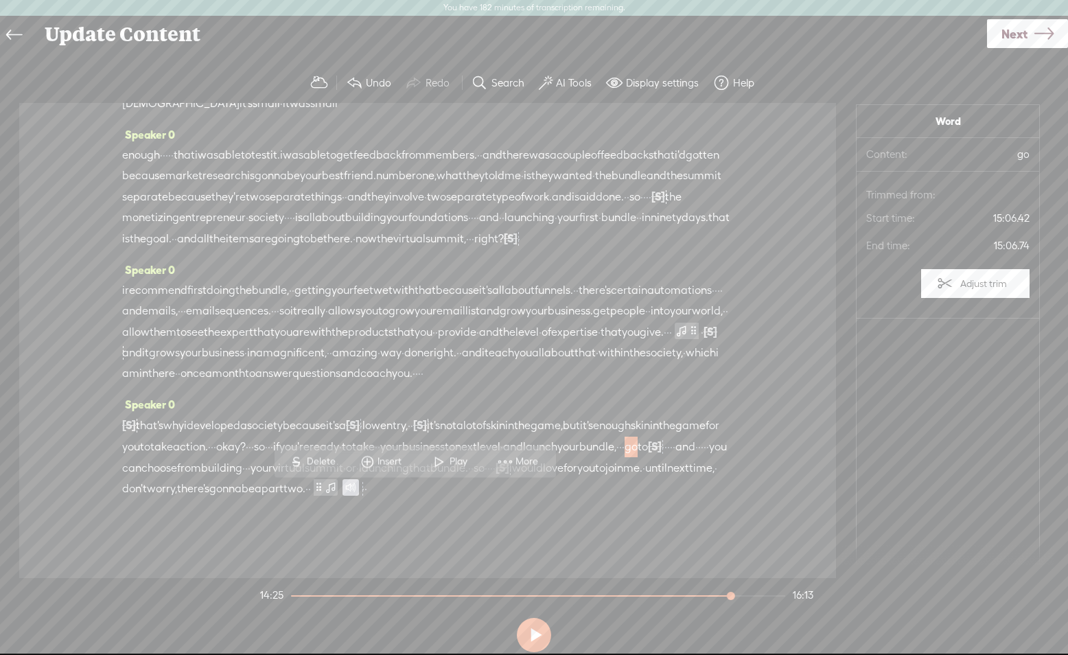
click at [440, 463] on span at bounding box center [439, 462] width 21 height 25
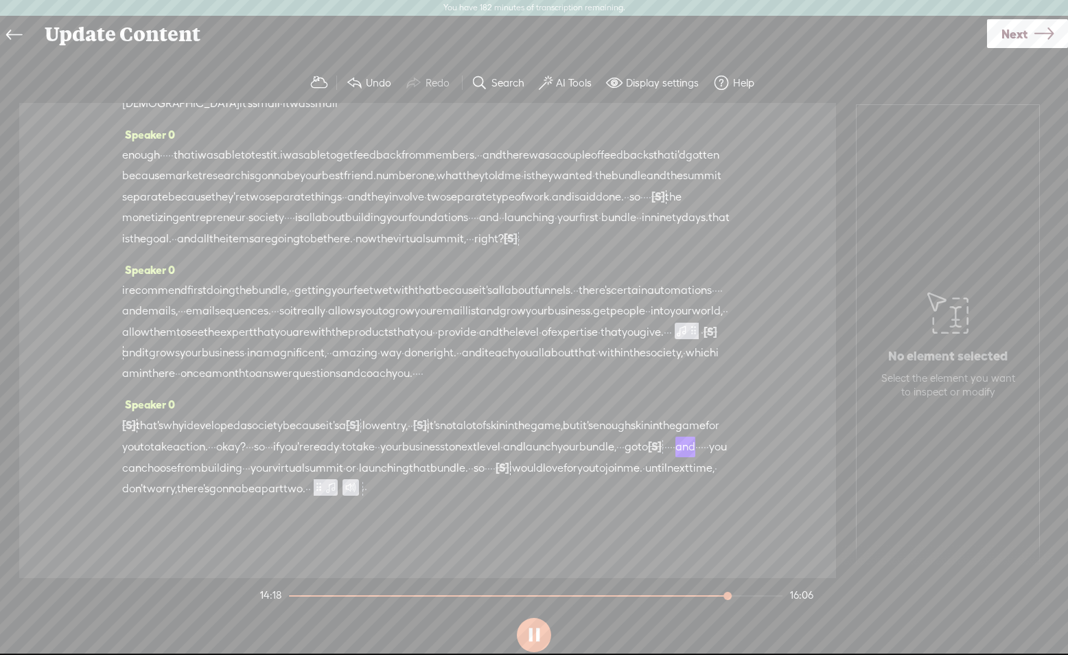
click at [648, 452] on span "[S]" at bounding box center [655, 446] width 14 height 12
click at [441, 462] on span at bounding box center [431, 461] width 31 height 28
drag, startPoint x: 535, startPoint y: 631, endPoint x: 546, endPoint y: 592, distance: 40.2
click at [535, 631] on button at bounding box center [534, 635] width 34 height 34
drag, startPoint x: 553, startPoint y: 512, endPoint x: 623, endPoint y: 511, distance: 70.0
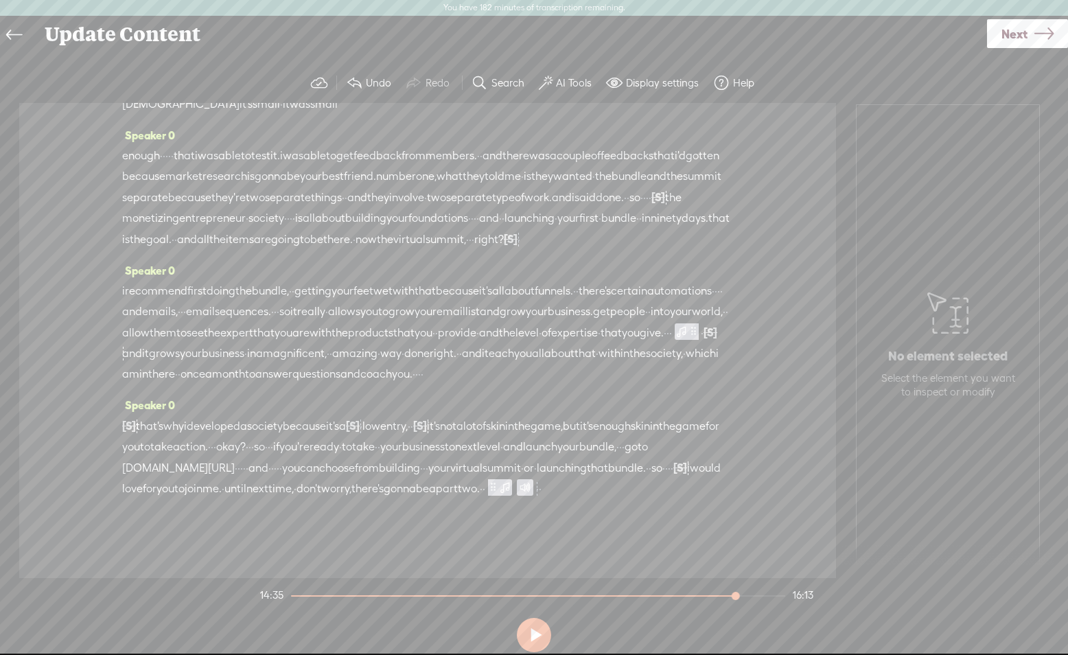
click at [623, 499] on div "[S] · · · that's why i developed a society because it's a [S] · · · · low entry…" at bounding box center [427, 457] width 611 height 84
click at [528, 482] on span "Delete" at bounding box center [529, 483] width 32 height 14
drag, startPoint x: 614, startPoint y: 491, endPoint x: 638, endPoint y: 491, distance: 24.0
click at [638, 491] on div "[S] · · · that's why i developed a society because it's a [S] · · · · low entry…" at bounding box center [427, 457] width 611 height 84
click at [274, 478] on span "·" at bounding box center [272, 468] width 3 height 21
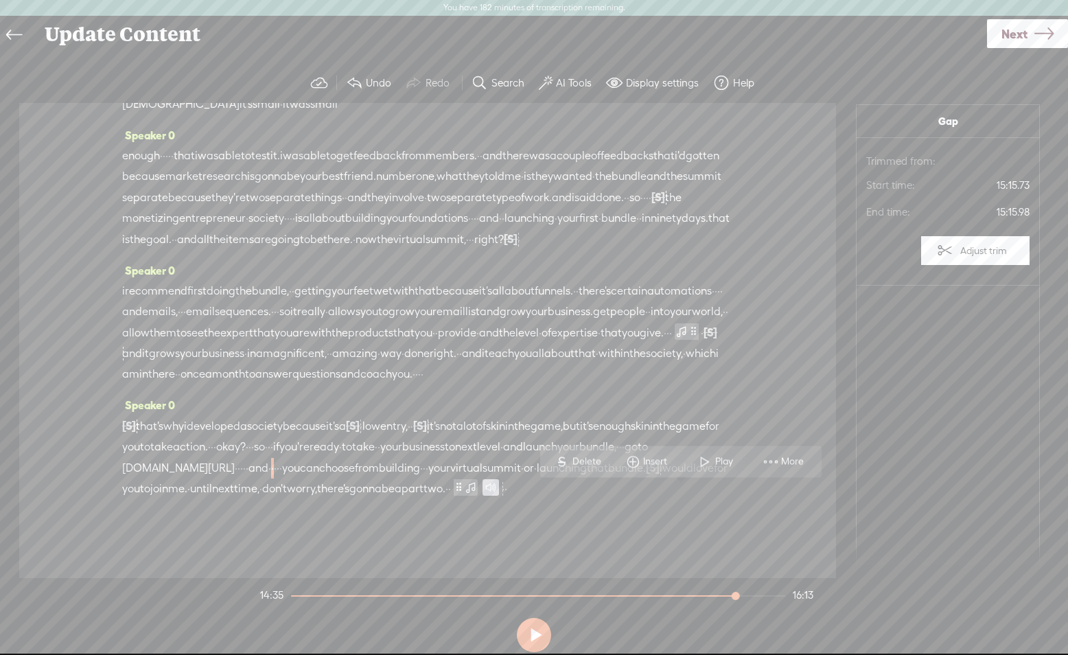
click at [706, 493] on div "[S] · · · that's why i developed a society because it's a [S] · · · · low entry…" at bounding box center [427, 457] width 611 height 84
drag, startPoint x: 614, startPoint y: 464, endPoint x: 595, endPoint y: 465, distance: 18.5
click at [614, 464] on span "Delete" at bounding box center [612, 462] width 32 height 14
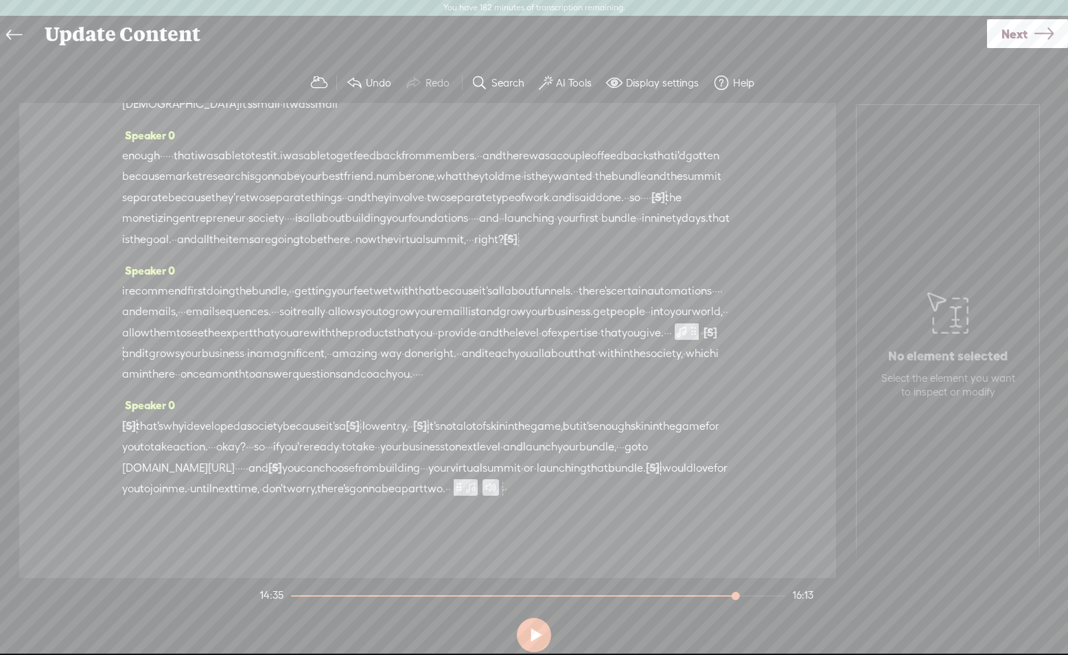
click at [235, 478] on span "[DOMAIN_NAME][URL]" at bounding box center [178, 468] width 113 height 21
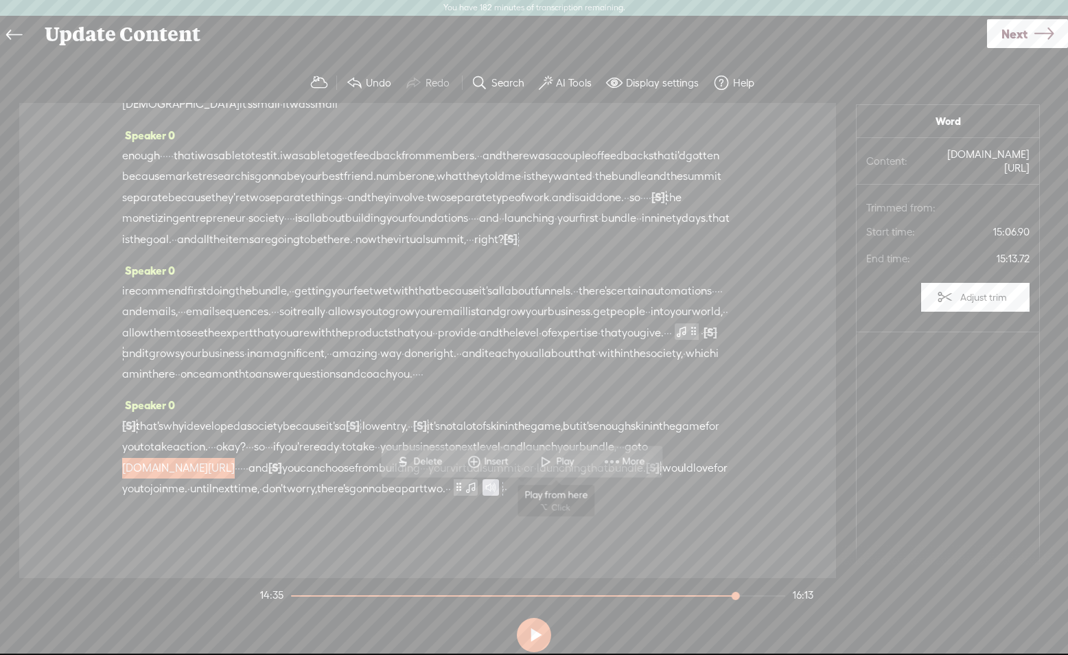
click at [556, 458] on span "Play" at bounding box center [566, 462] width 21 height 14
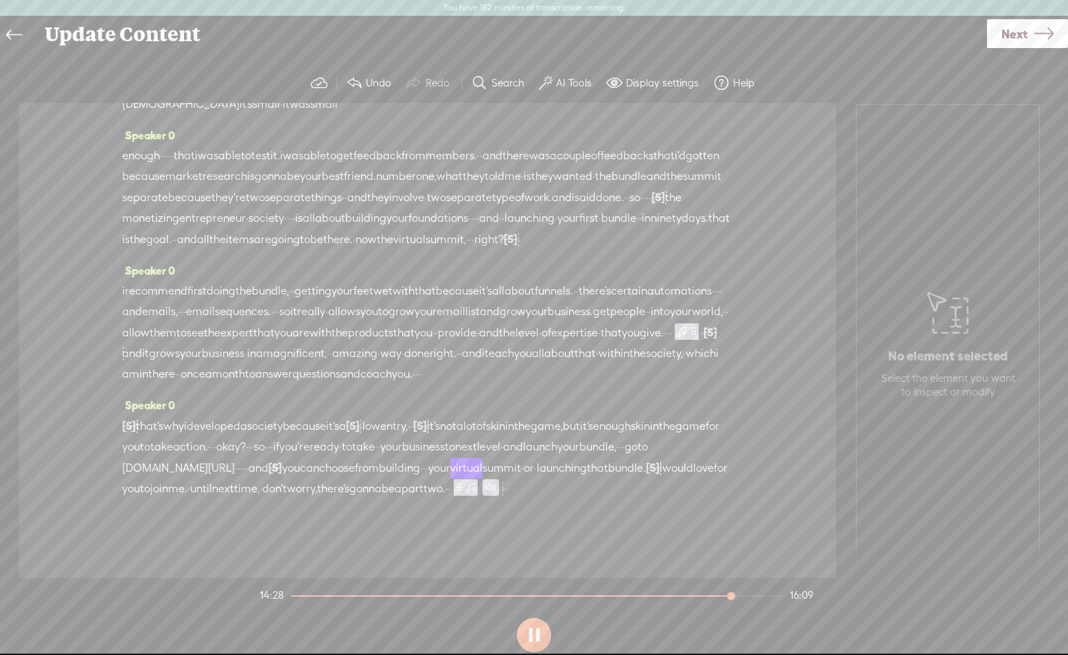
click at [282, 474] on span "[S]" at bounding box center [275, 467] width 14 height 12
click at [681, 460] on span "Restore" at bounding box center [689, 458] width 36 height 14
click at [268, 478] on span "and" at bounding box center [258, 468] width 20 height 21
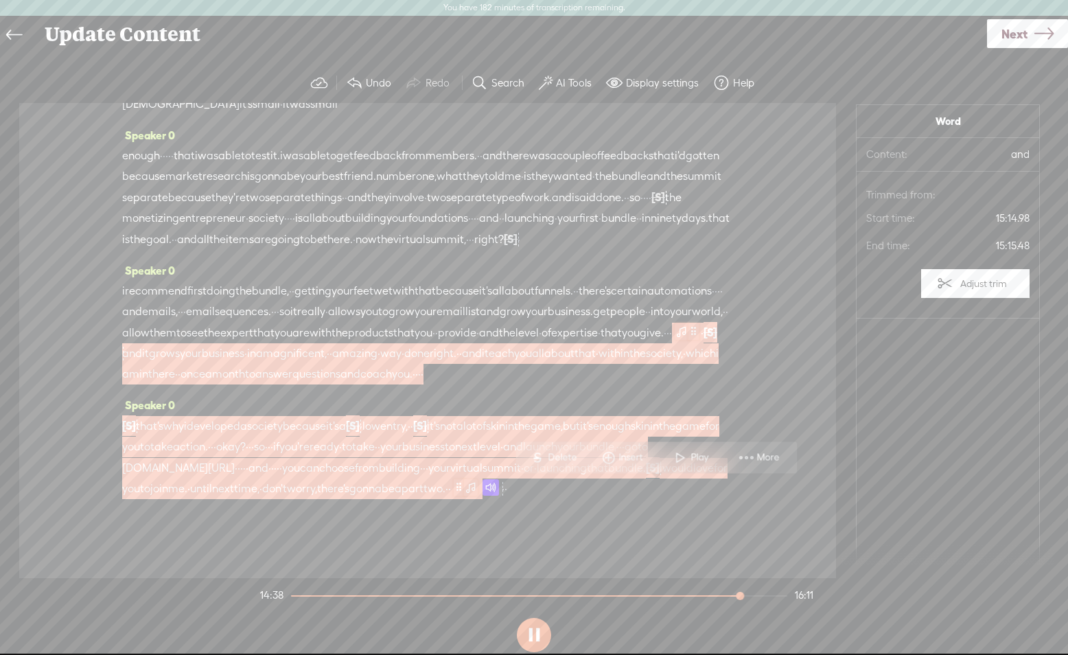
click at [464, 495] on span at bounding box center [459, 486] width 10 height 16
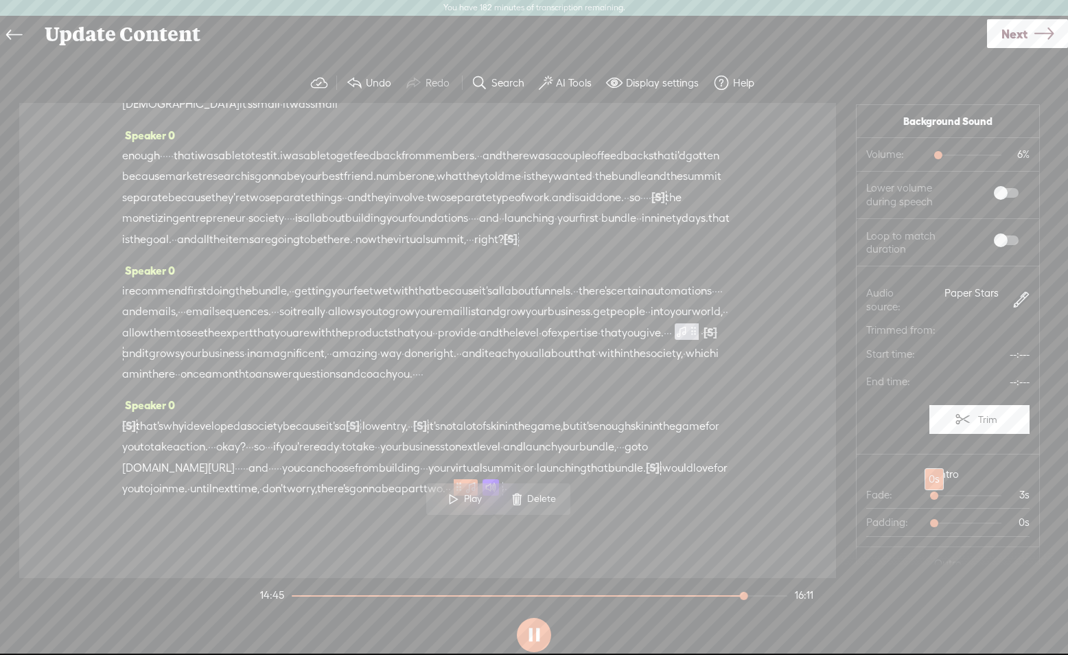
drag, startPoint x: 954, startPoint y: 496, endPoint x: 737, endPoint y: 507, distance: 217.2
click at [927, 496] on div at bounding box center [936, 497] width 32 height 32
drag, startPoint x: 439, startPoint y: 538, endPoint x: 441, endPoint y: 529, distance: 9.2
click at [423, 499] on span "part" at bounding box center [412, 488] width 22 height 21
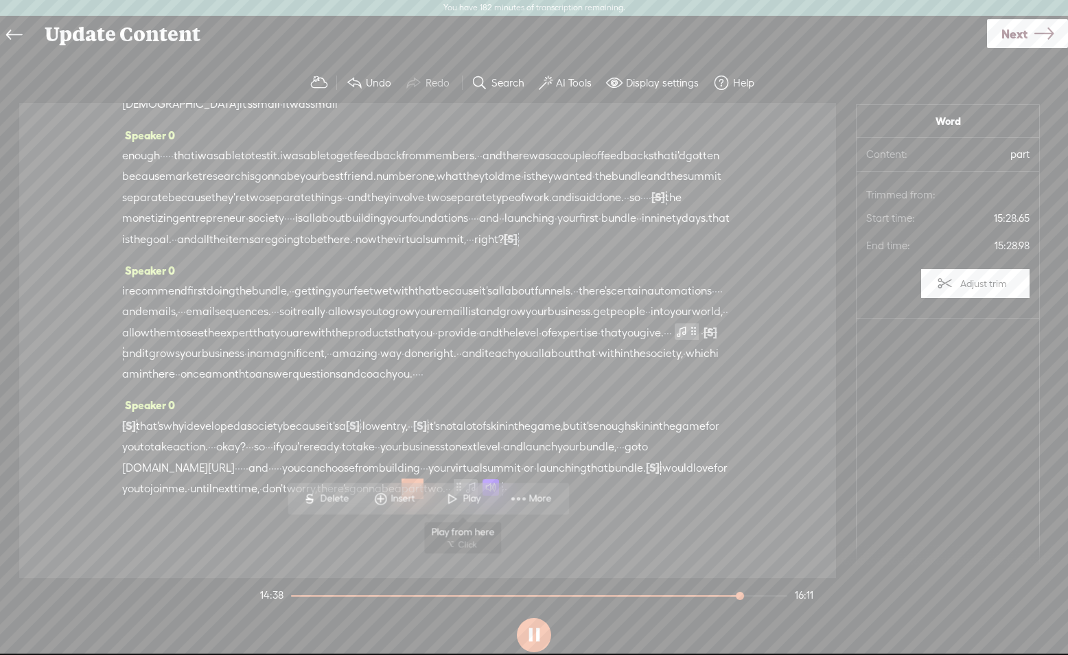
click at [454, 500] on span at bounding box center [452, 499] width 21 height 25
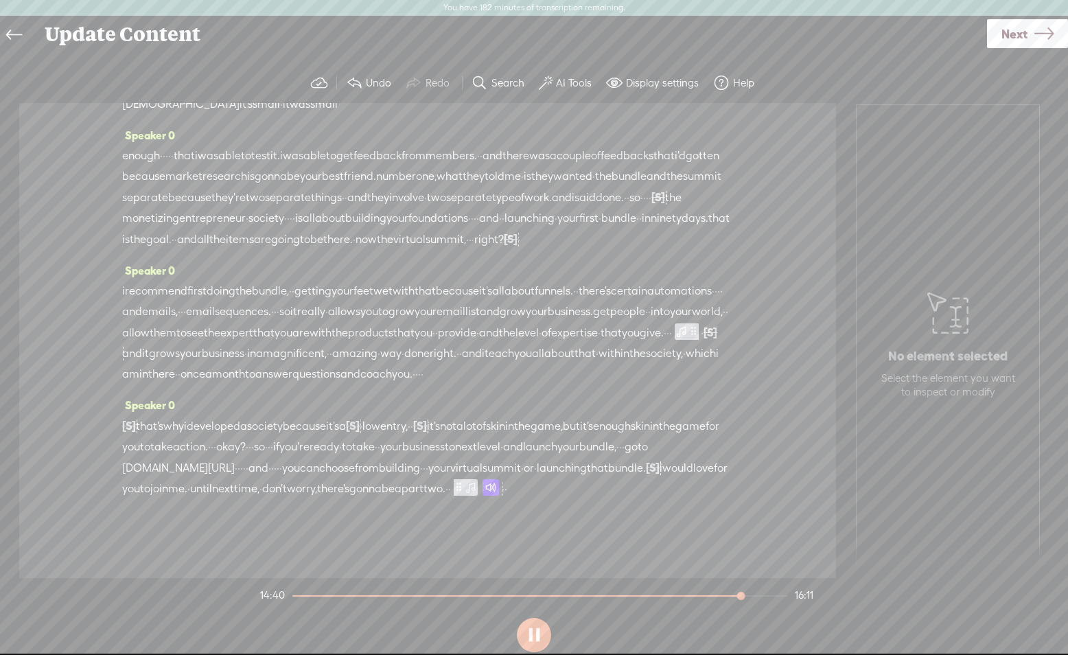
click at [499, 496] on span at bounding box center [490, 487] width 16 height 16
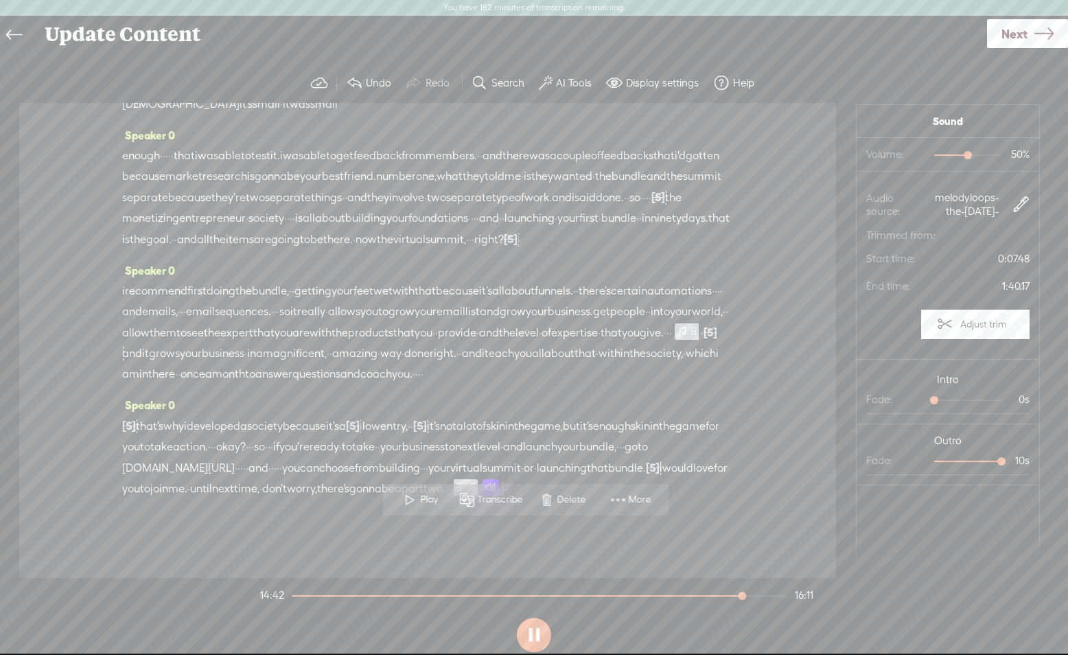
click at [450, 478] on span "virtual" at bounding box center [466, 468] width 32 height 21
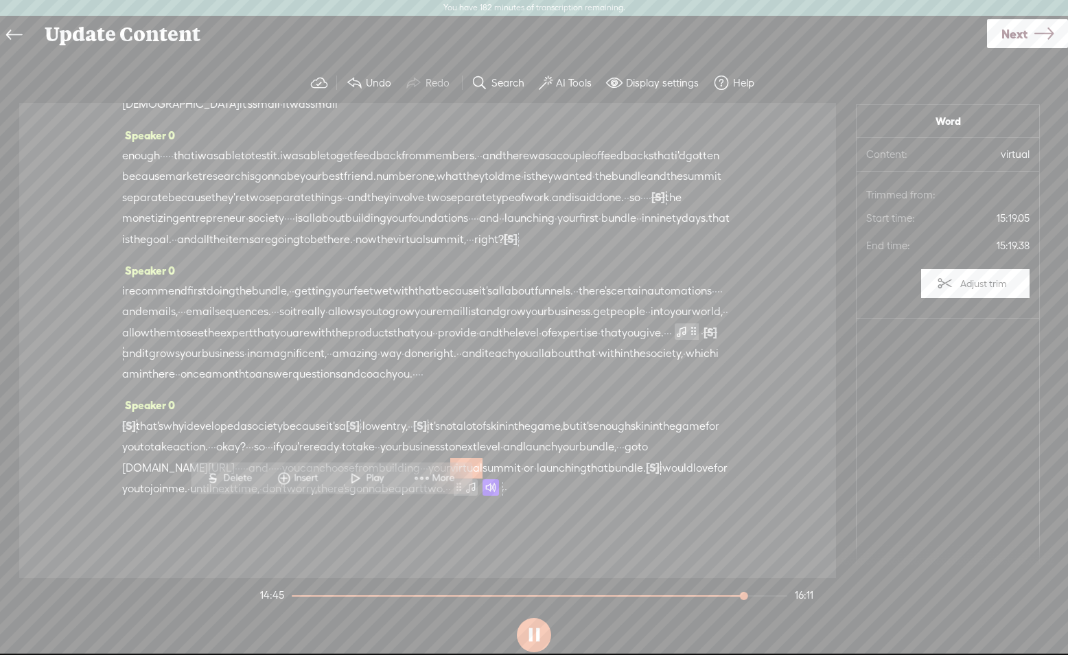
click at [537, 478] on span "launching" at bounding box center [562, 468] width 50 height 21
click at [485, 479] on span at bounding box center [475, 478] width 21 height 25
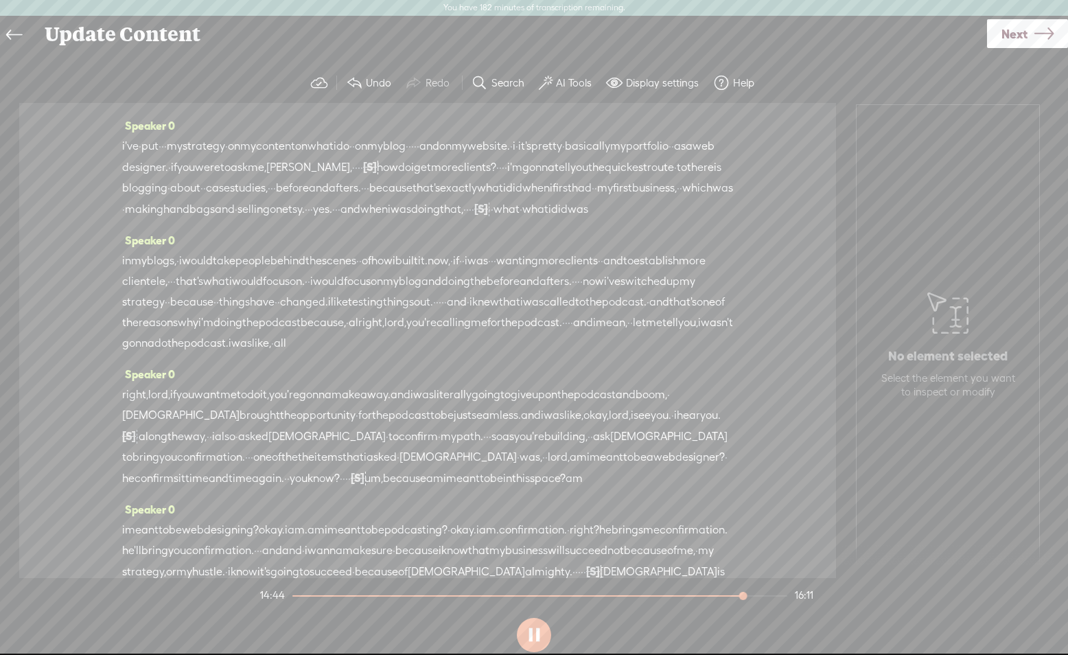
scroll to position [0, 0]
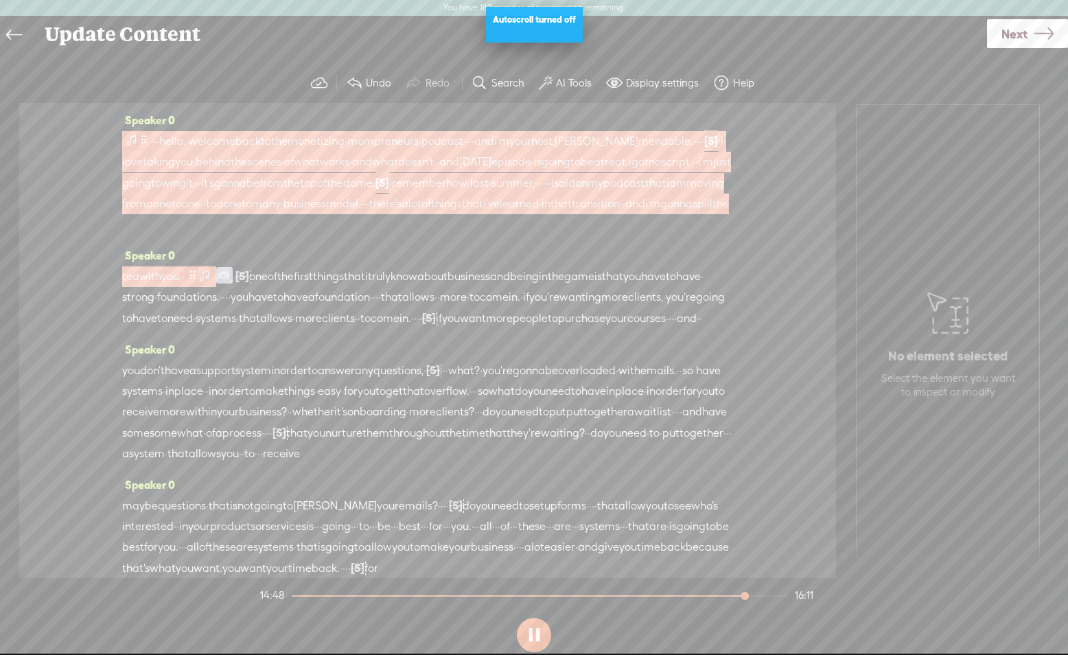
click at [132, 147] on span at bounding box center [132, 140] width 14 height 16
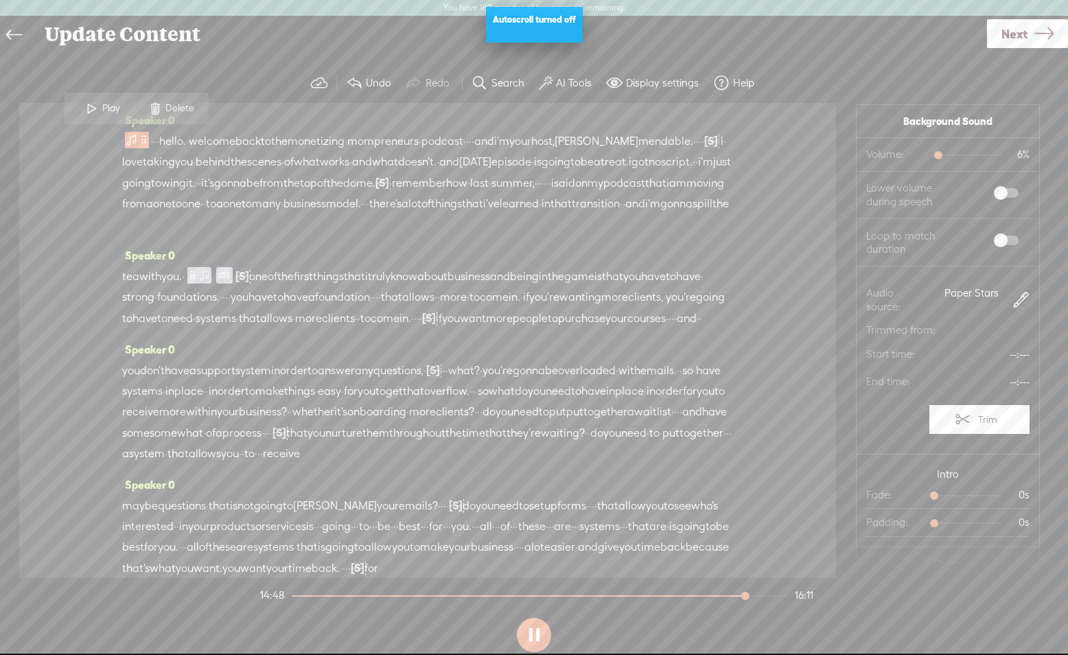
click at [82, 110] on span at bounding box center [92, 108] width 21 height 25
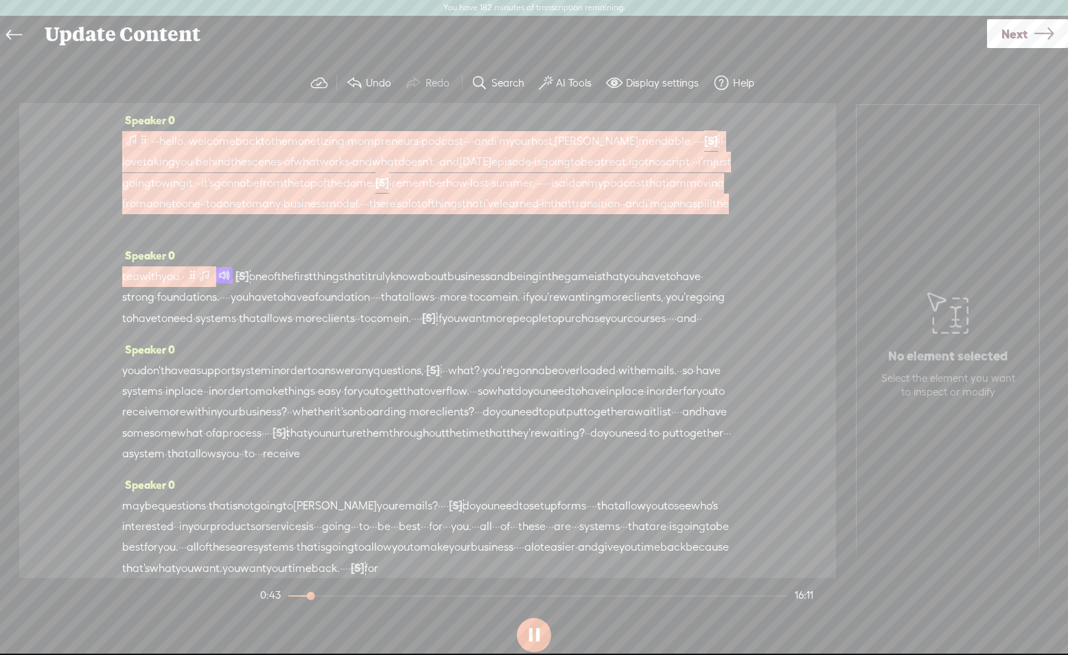
click at [198, 283] on span at bounding box center [192, 274] width 10 height 16
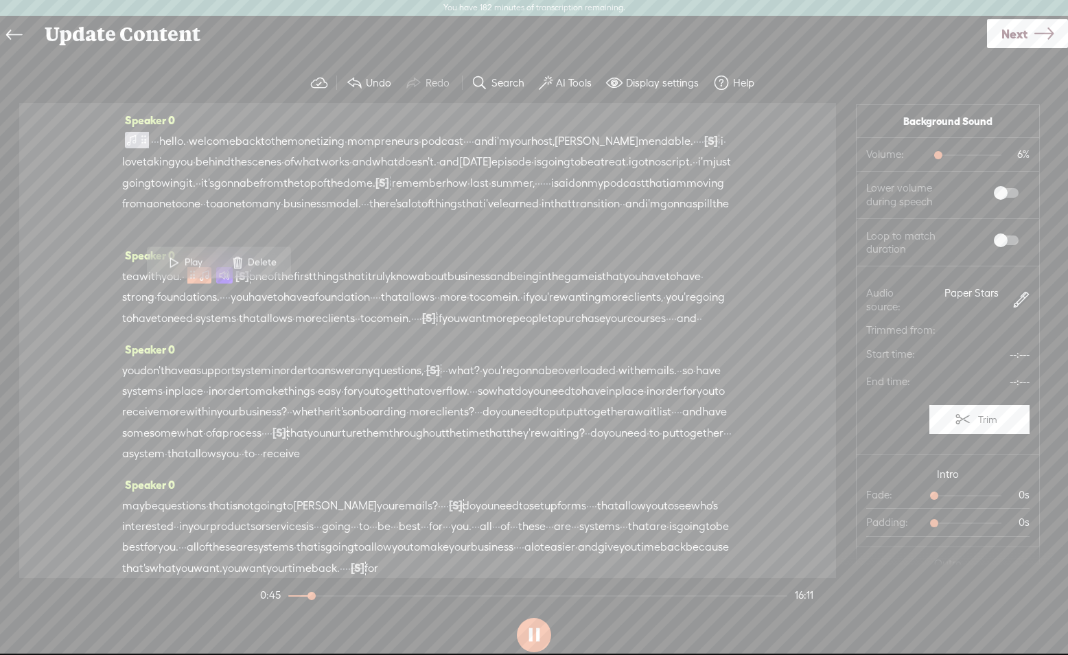
scroll to position [57, 0]
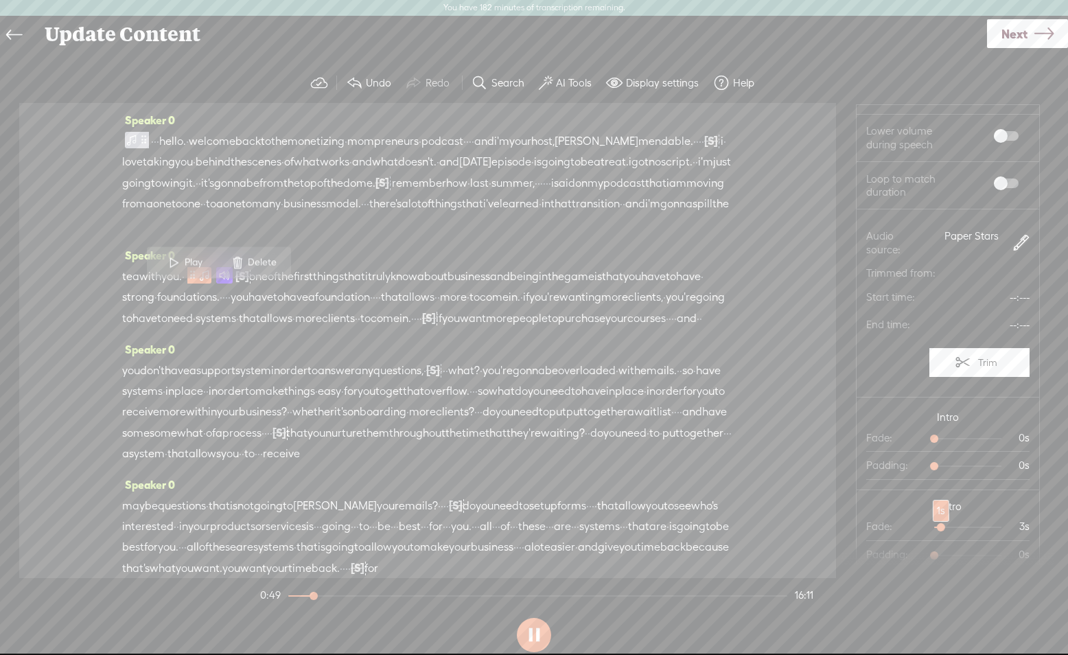
drag, startPoint x: 932, startPoint y: 527, endPoint x: 631, endPoint y: 458, distance: 308.3
click at [940, 528] on div at bounding box center [943, 529] width 32 height 32
click at [134, 287] on span "tea" at bounding box center [130, 276] width 17 height 21
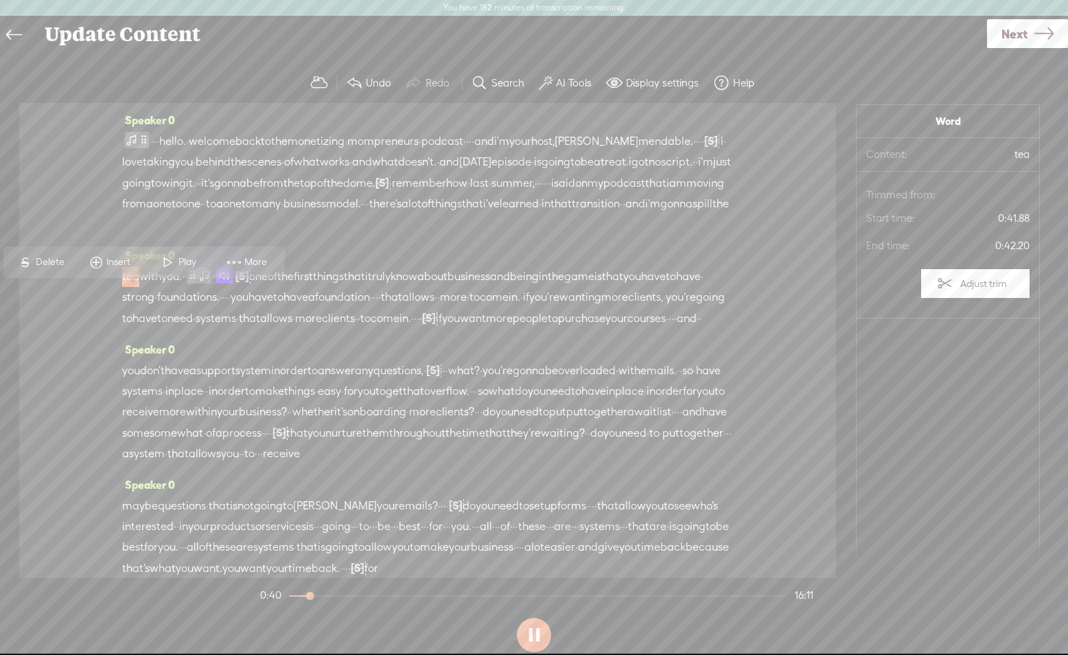
scroll to position [0, 0]
click at [164, 264] on span at bounding box center [168, 262] width 21 height 25
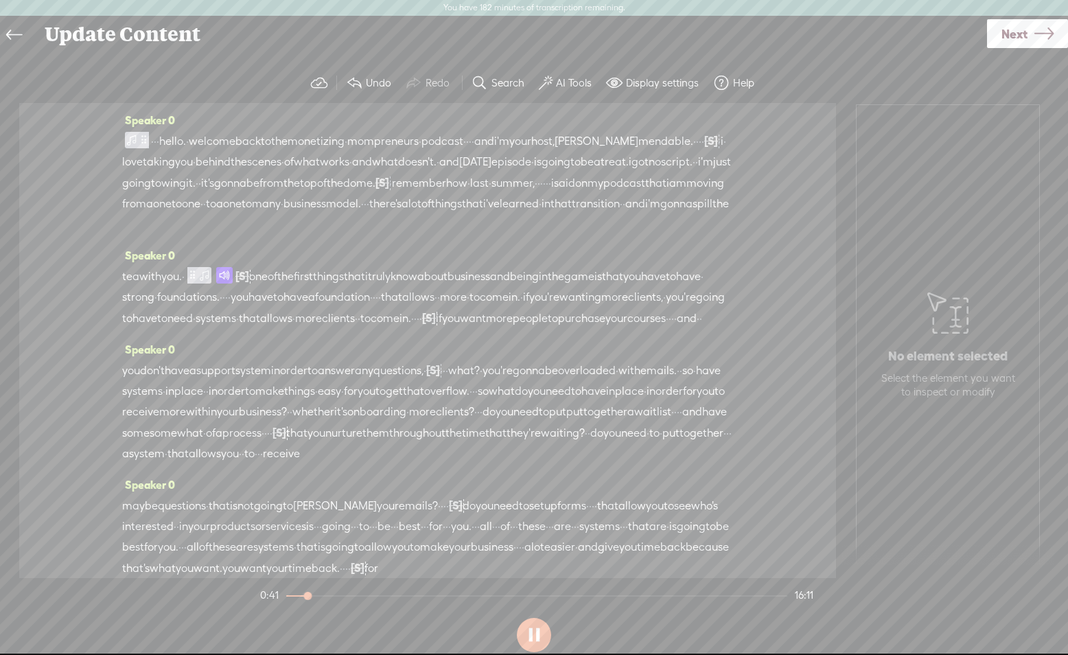
click at [539, 214] on span "learned" at bounding box center [519, 204] width 39 height 21
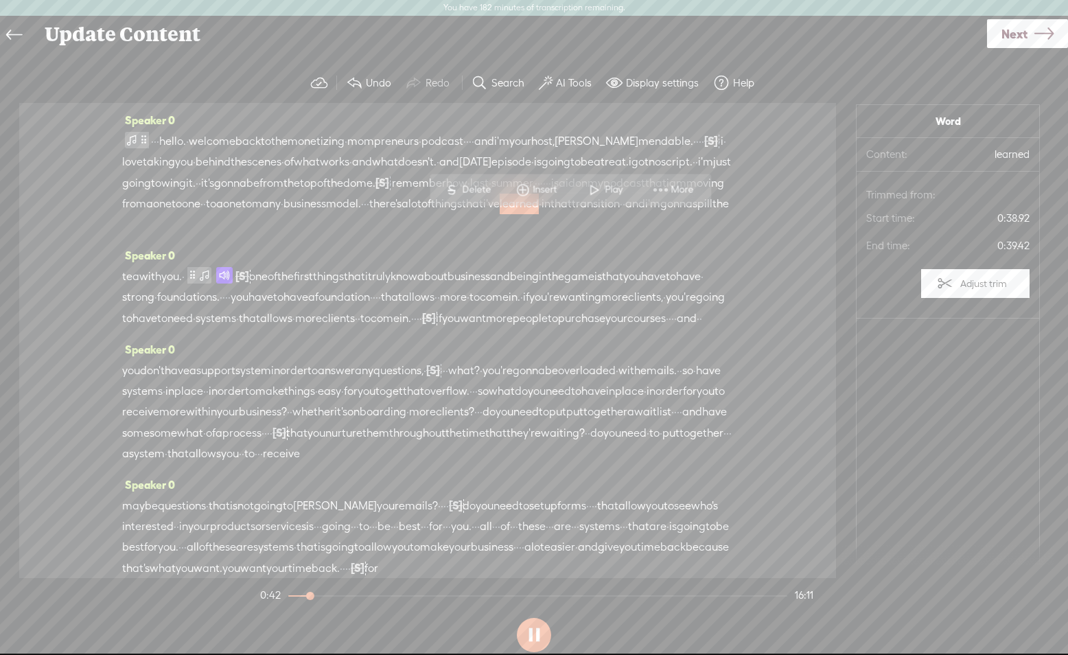
click at [601, 196] on span at bounding box center [594, 190] width 21 height 25
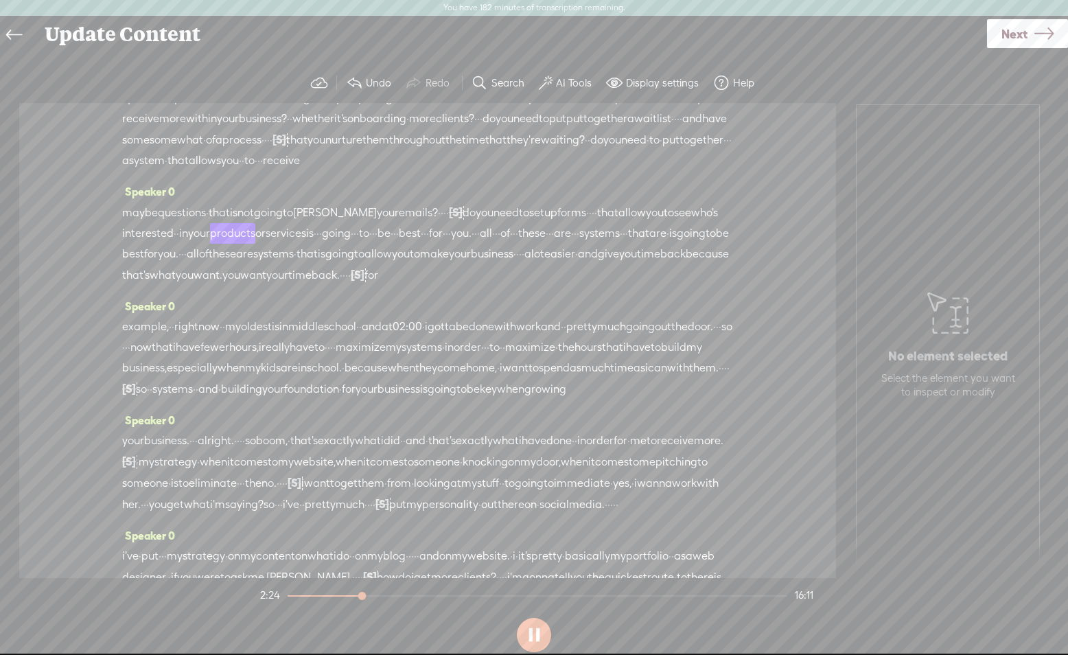
scroll to position [301, 0]
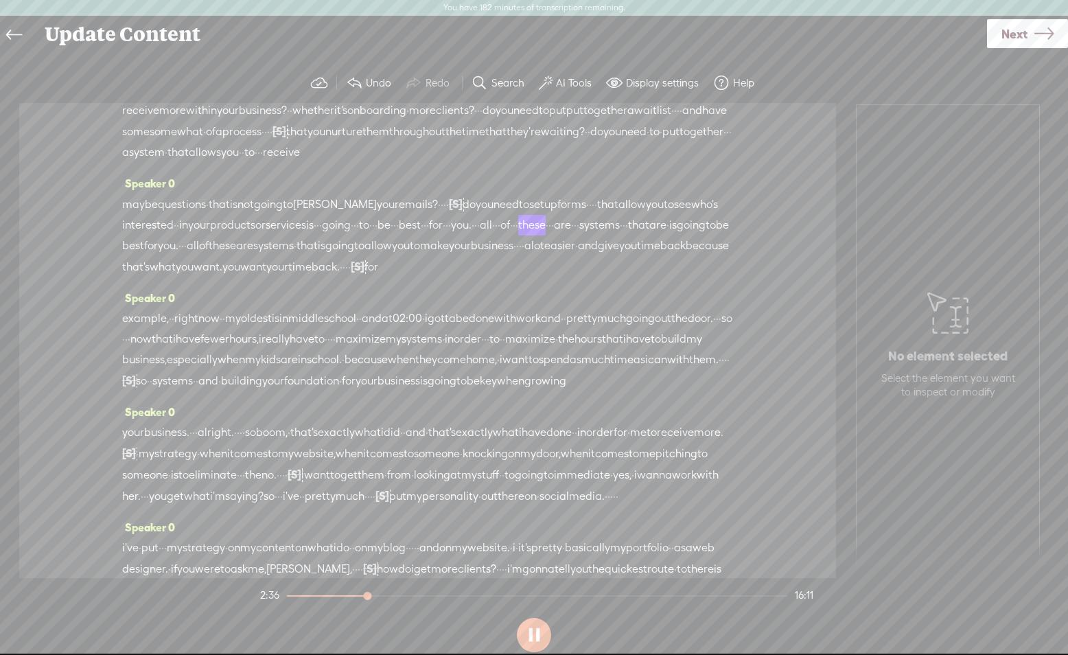
click at [535, 636] on button at bounding box center [534, 635] width 34 height 34
click at [1025, 42] on span "Next" at bounding box center [1014, 33] width 26 height 35
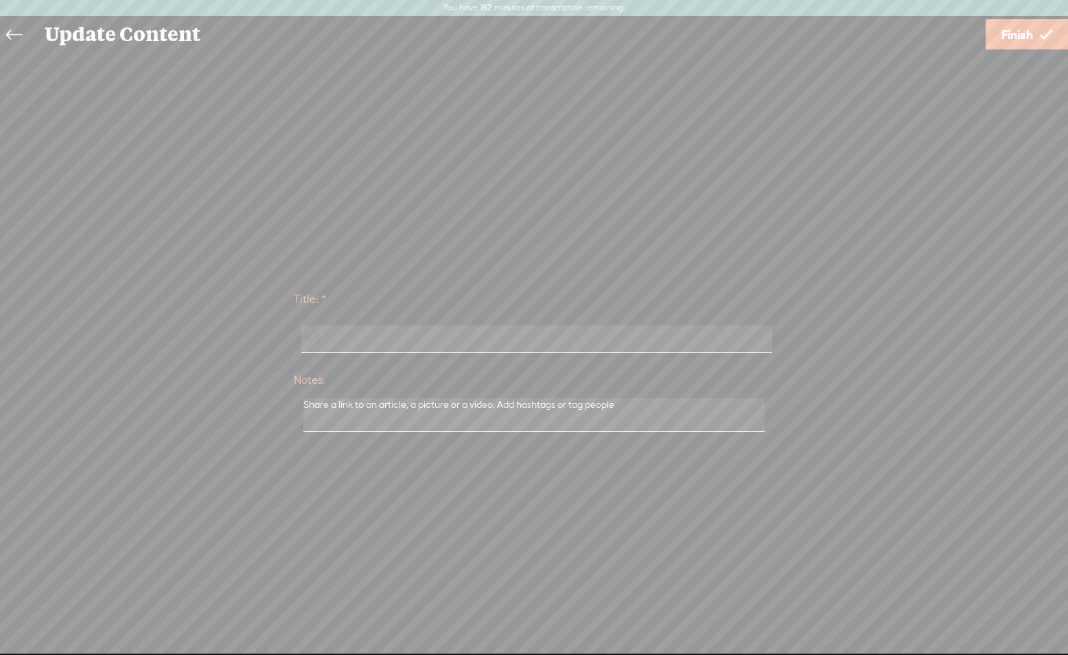
click at [7, 31] on icon at bounding box center [14, 35] width 16 height 31
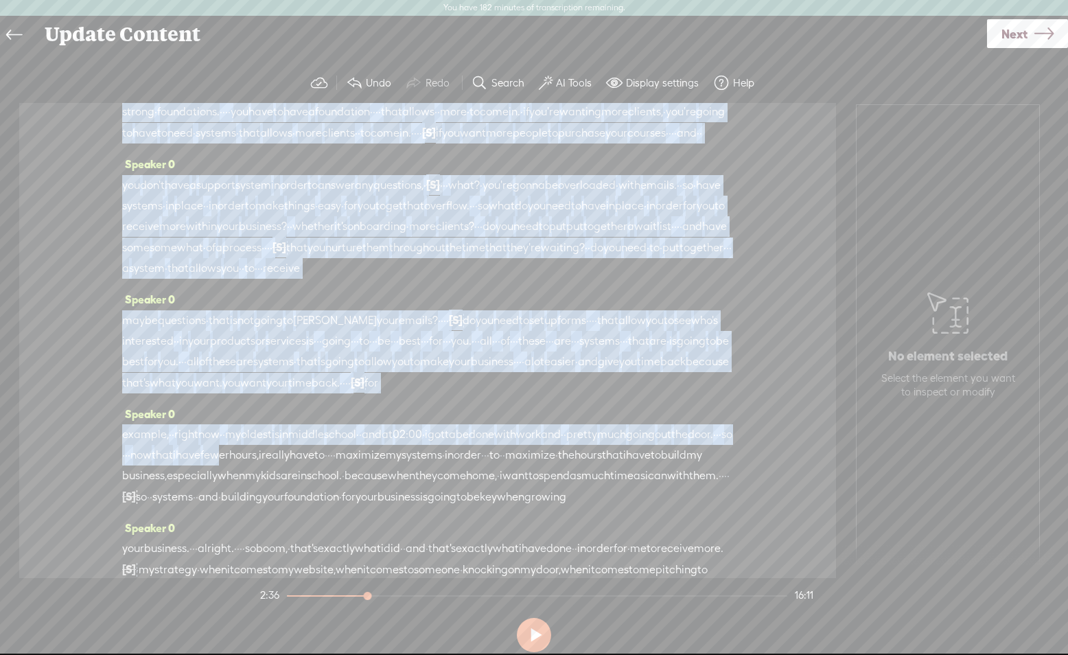
scroll to position [182, 0]
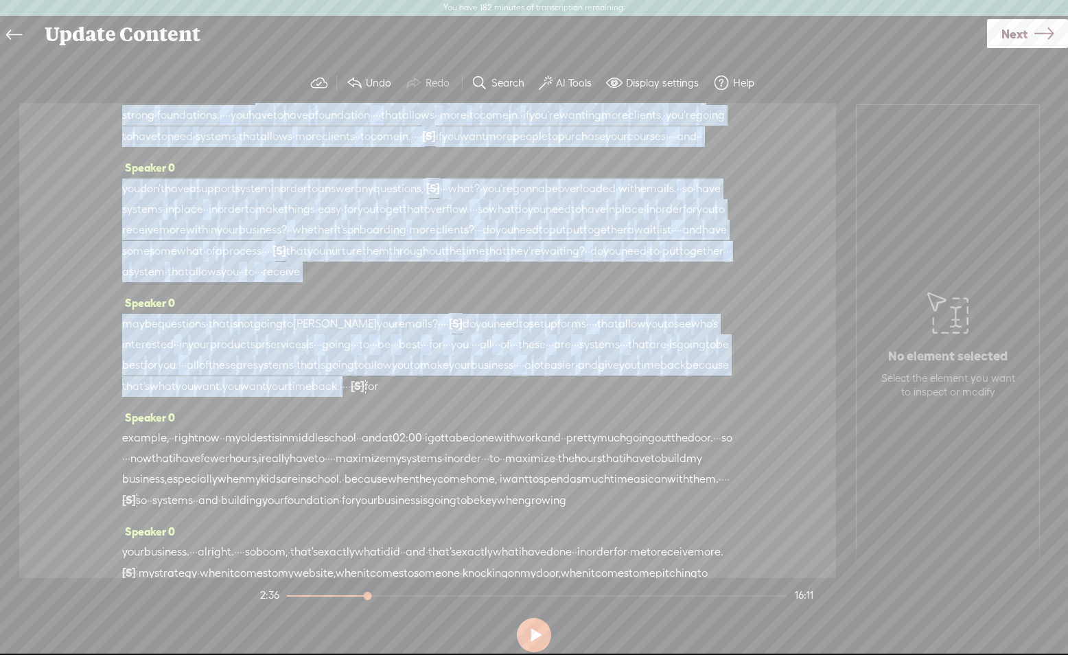
drag, startPoint x: 276, startPoint y: 190, endPoint x: 433, endPoint y: 465, distance: 316.9
click at [434, 465] on div "Speaker 0 · · · hello. · welcome back to the monetizing · mompreneurs · podcast…" at bounding box center [427, 340] width 817 height 475
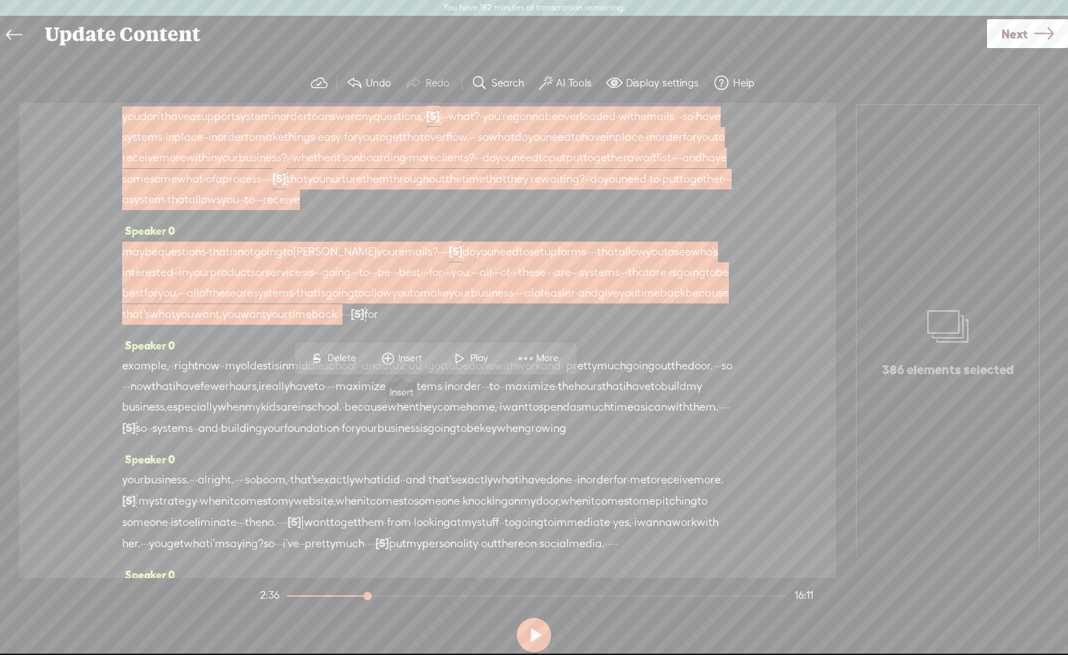
scroll to position [257, 0]
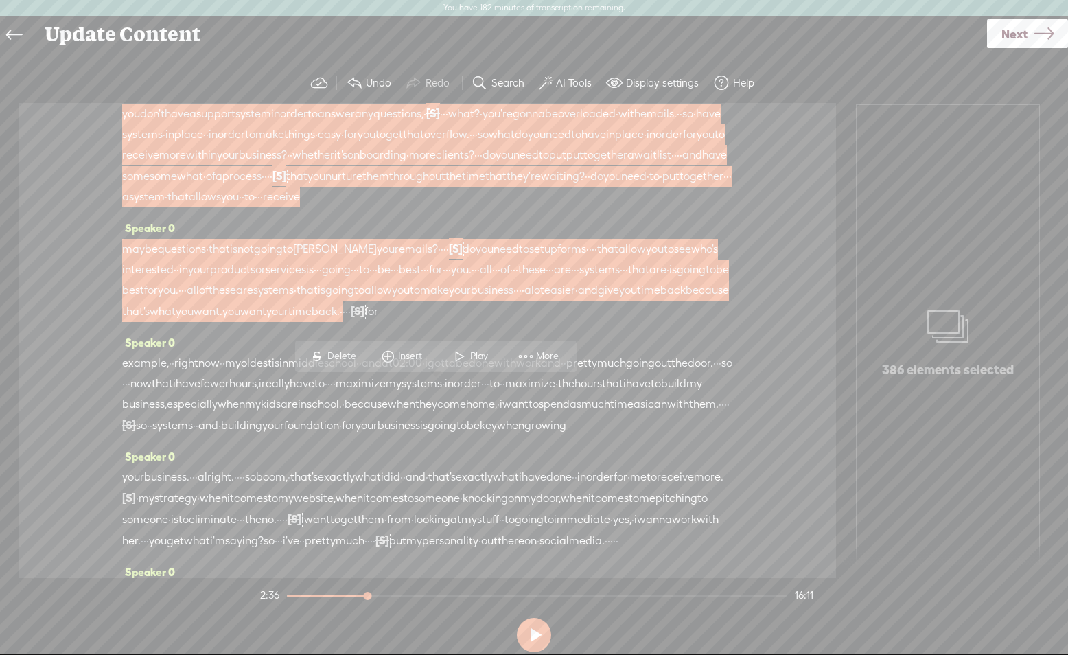
click at [401, 354] on span "Insert" at bounding box center [411, 356] width 27 height 14
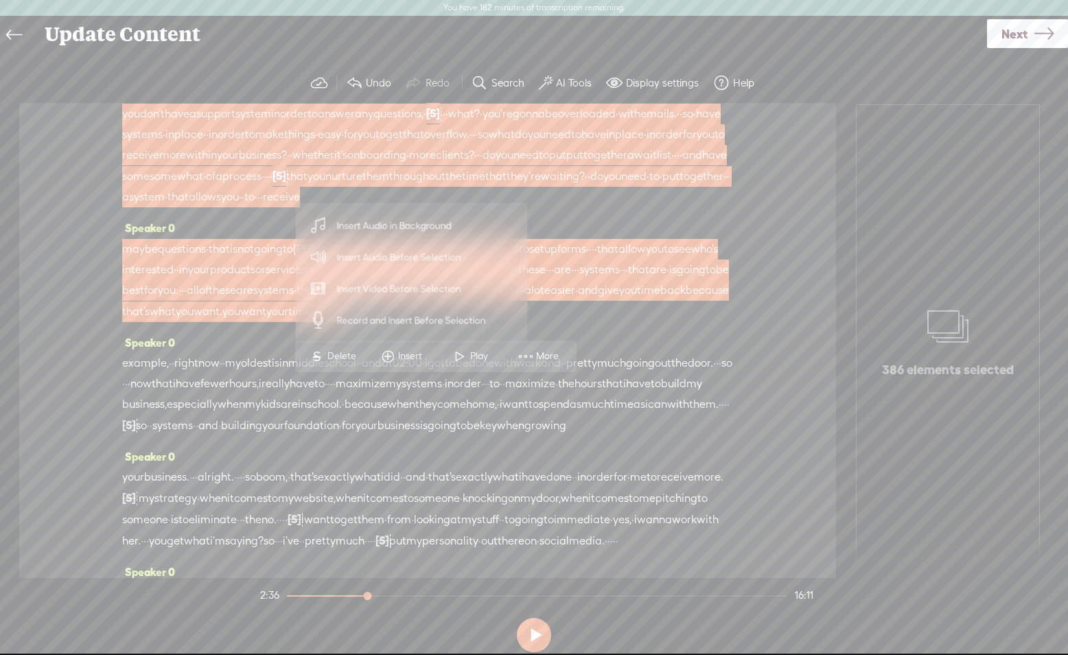
click at [405, 228] on span "Insert Audio in Background" at bounding box center [394, 225] width 169 height 31
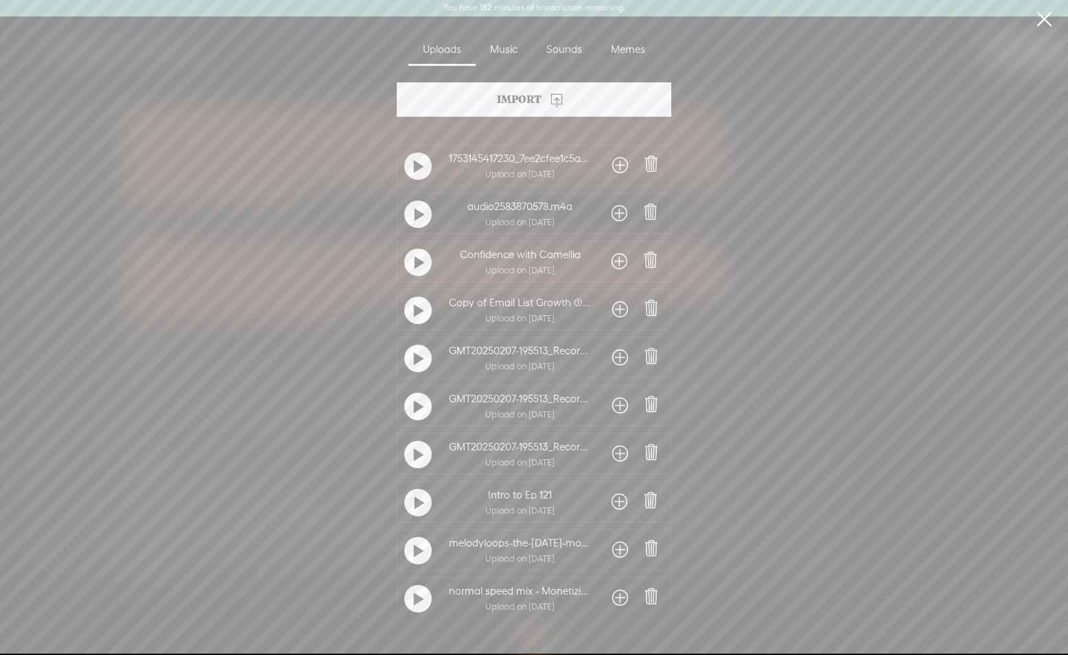
click at [510, 53] on div "Music" at bounding box center [504, 50] width 56 height 32
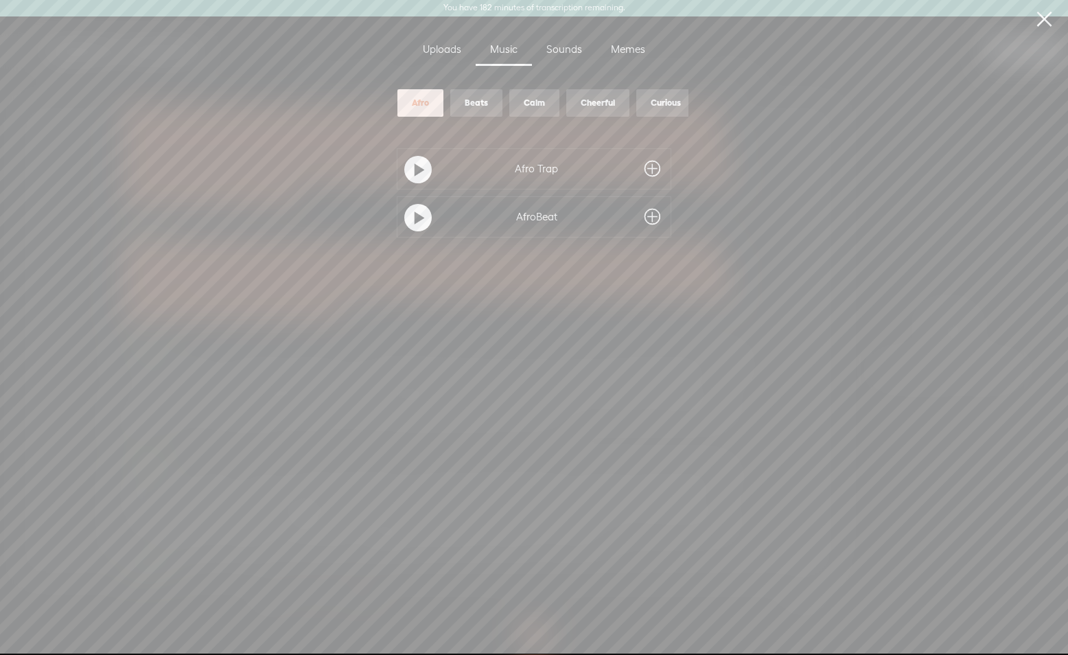
click at [480, 115] on div "Beats" at bounding box center [476, 102] width 52 height 27
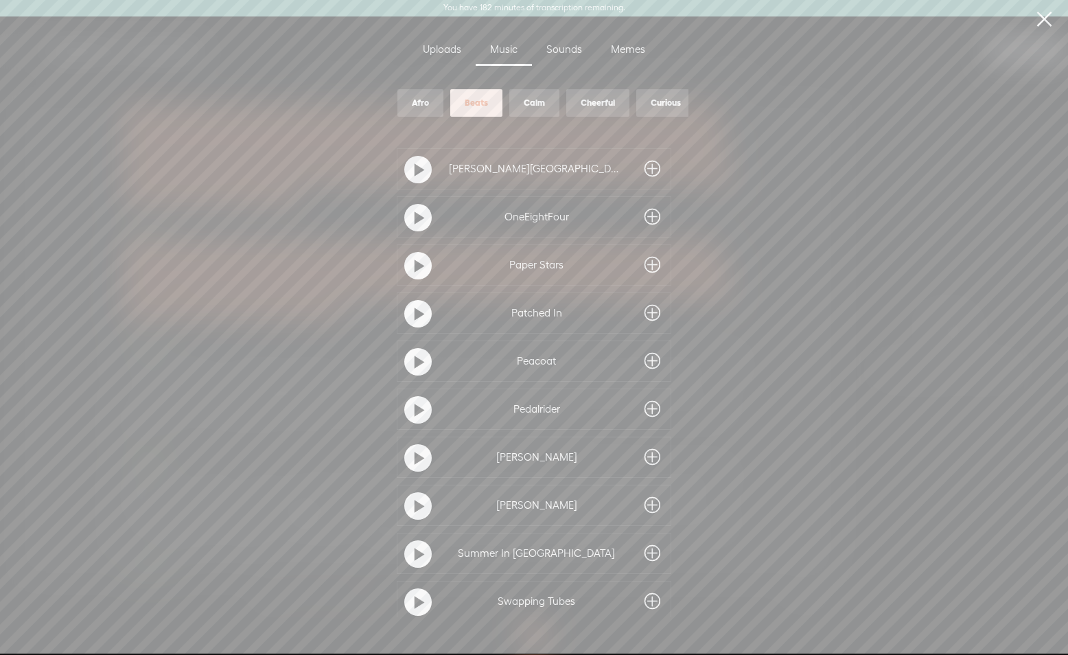
click at [524, 112] on div "Calm" at bounding box center [534, 102] width 50 height 27
click at [415, 167] on t at bounding box center [420, 170] width 10 height 22
click at [416, 218] on t at bounding box center [420, 218] width 10 height 22
click at [651, 217] on span at bounding box center [652, 217] width 16 height 22
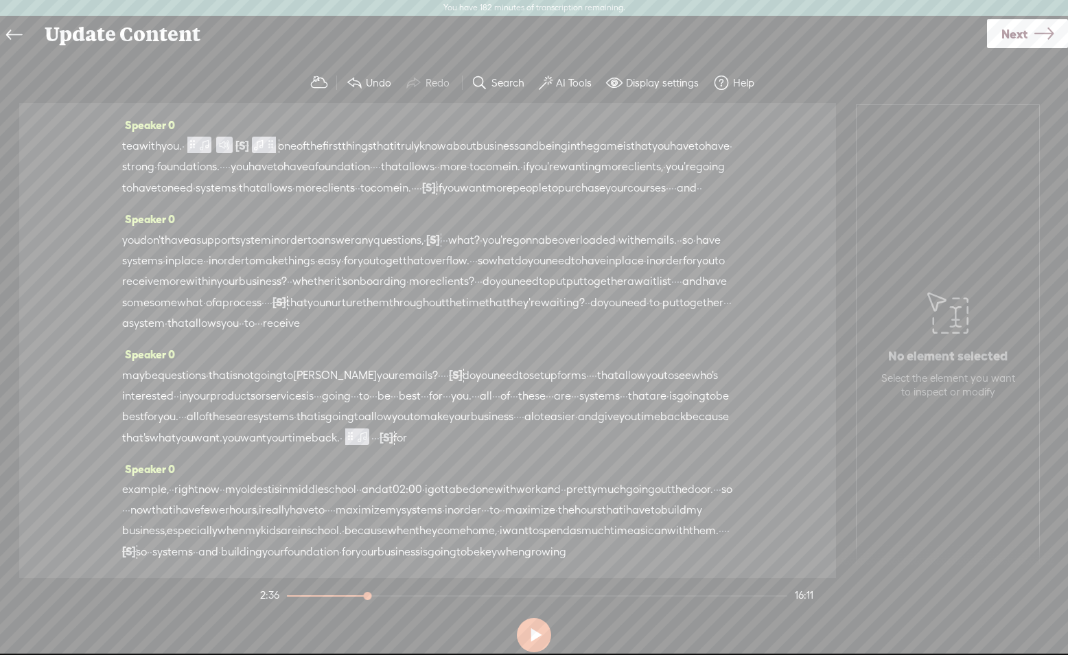
scroll to position [123, 0]
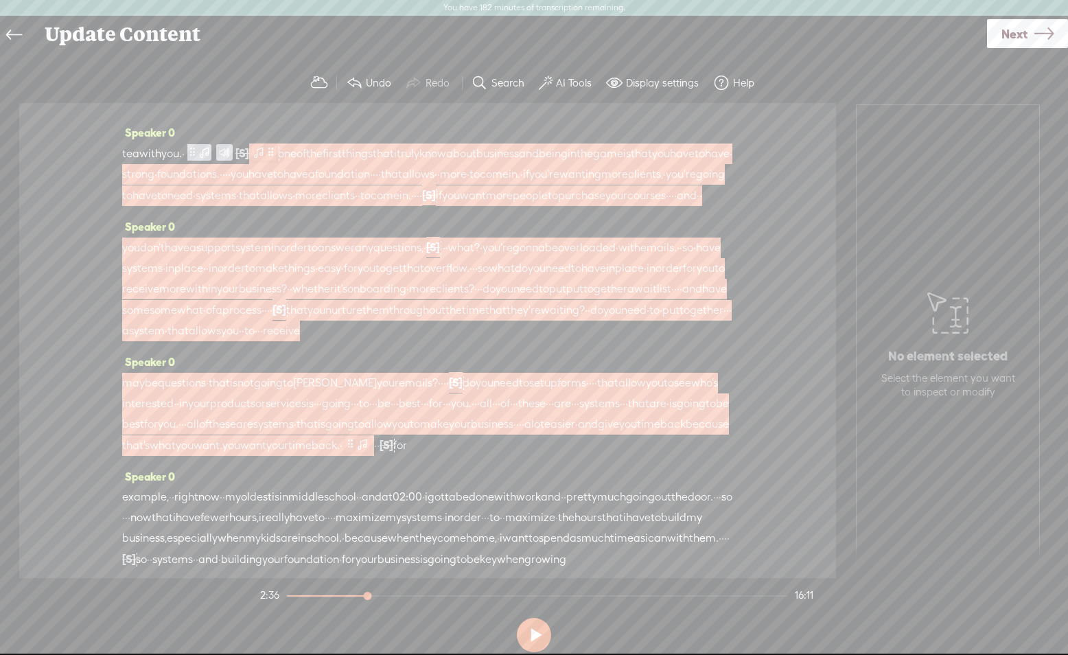
click at [266, 161] on span at bounding box center [259, 152] width 14 height 16
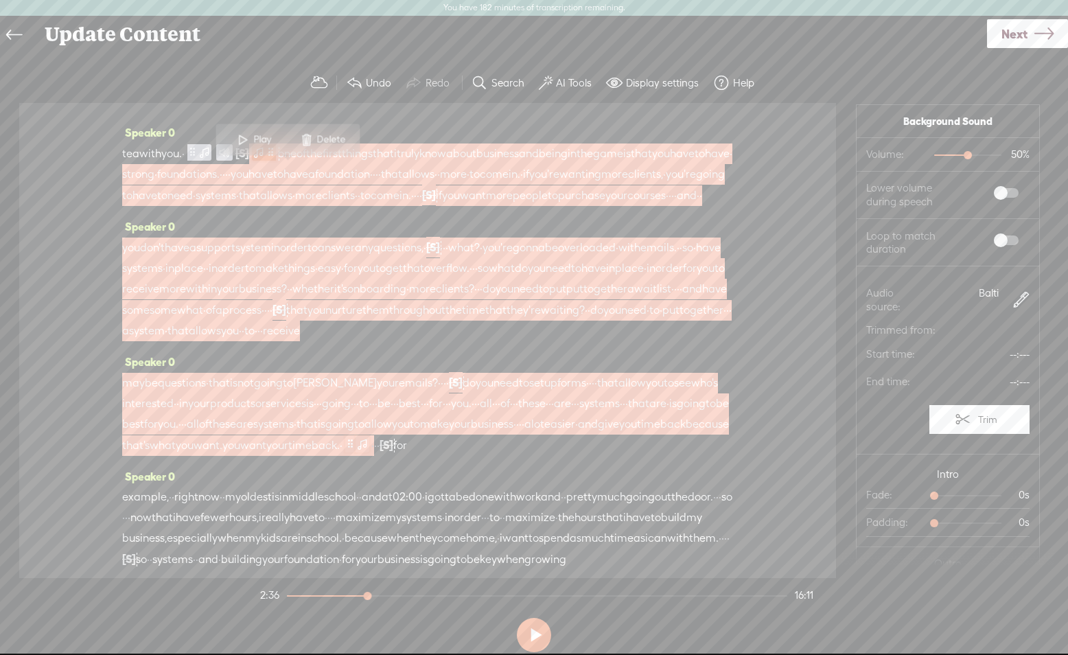
scroll to position [124, 0]
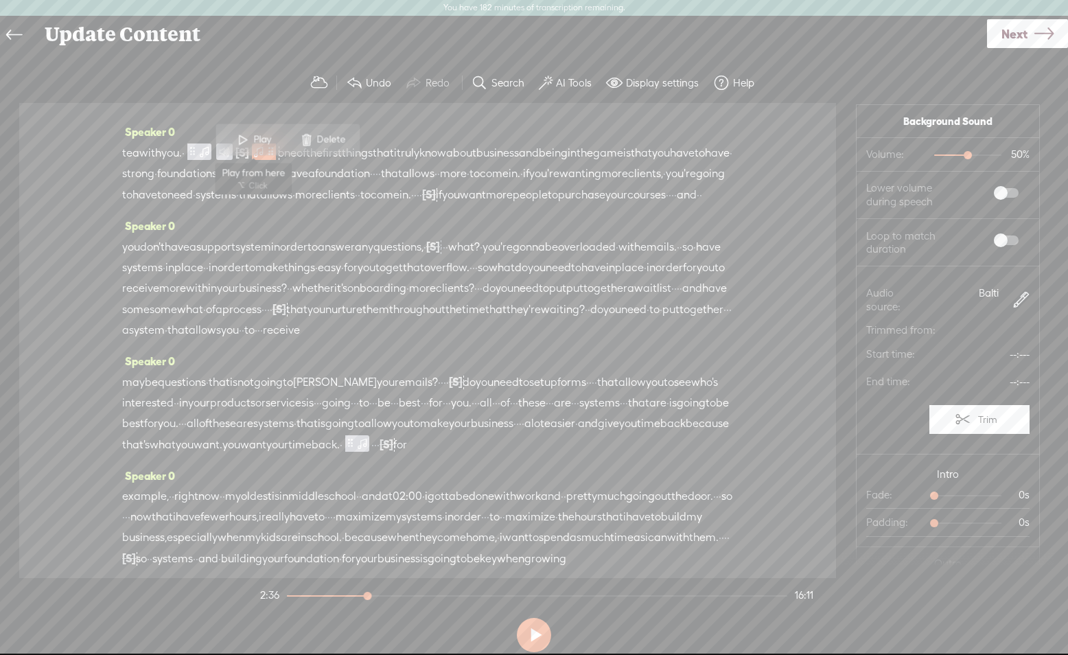
drag, startPoint x: 241, startPoint y: 139, endPoint x: 442, endPoint y: 132, distance: 201.2
click at [241, 139] on span at bounding box center [243, 140] width 21 height 25
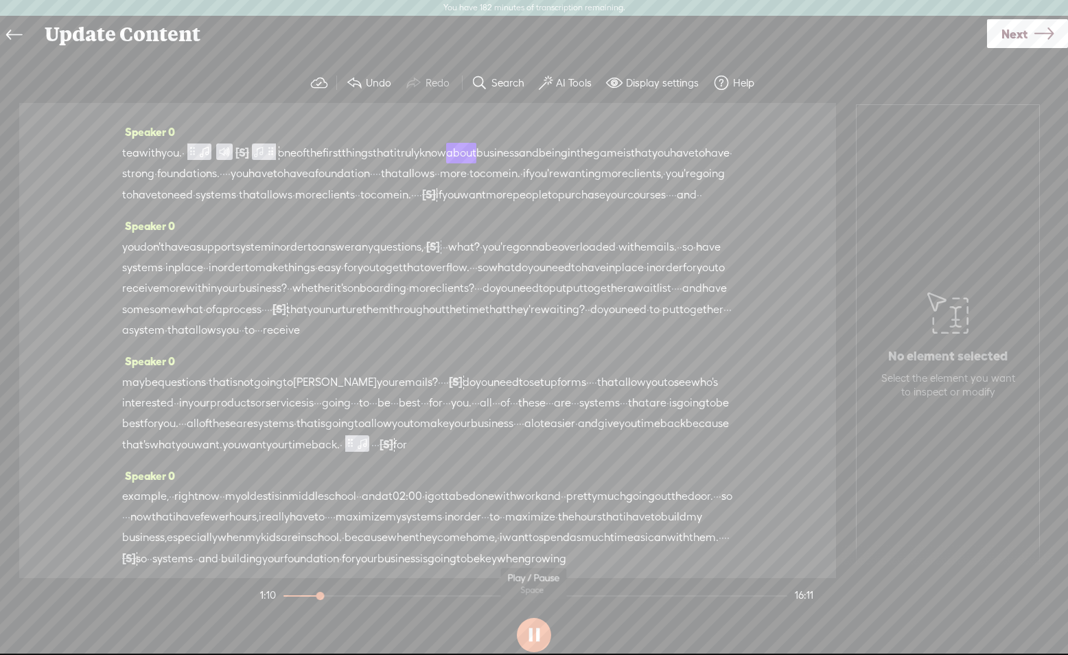
click at [538, 638] on button at bounding box center [534, 635] width 34 height 34
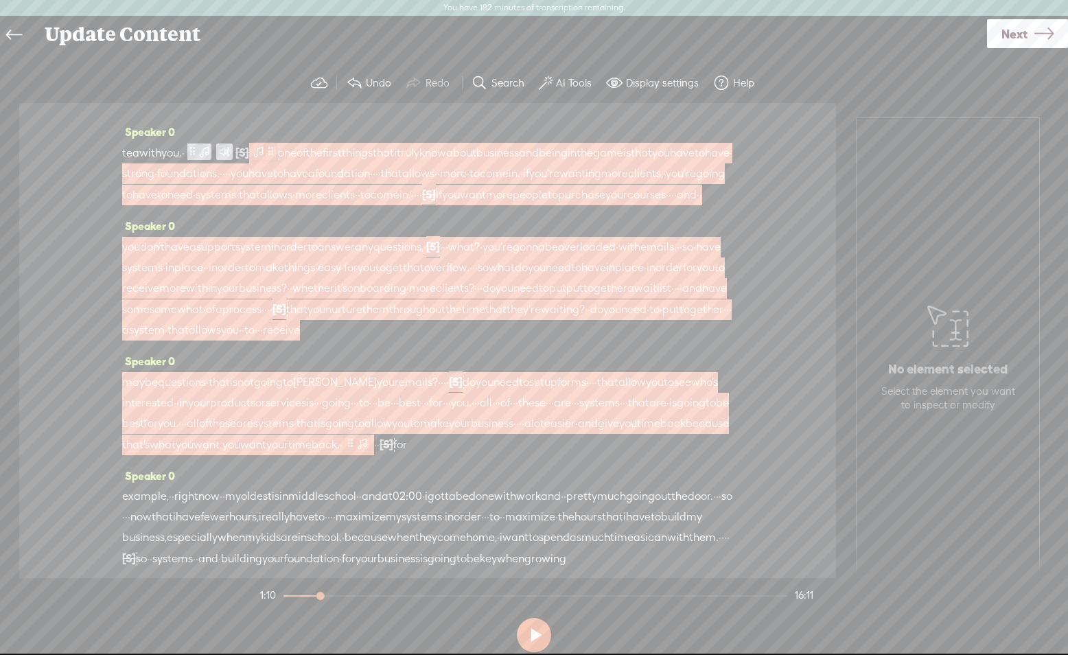
click at [266, 160] on span at bounding box center [259, 151] width 14 height 16
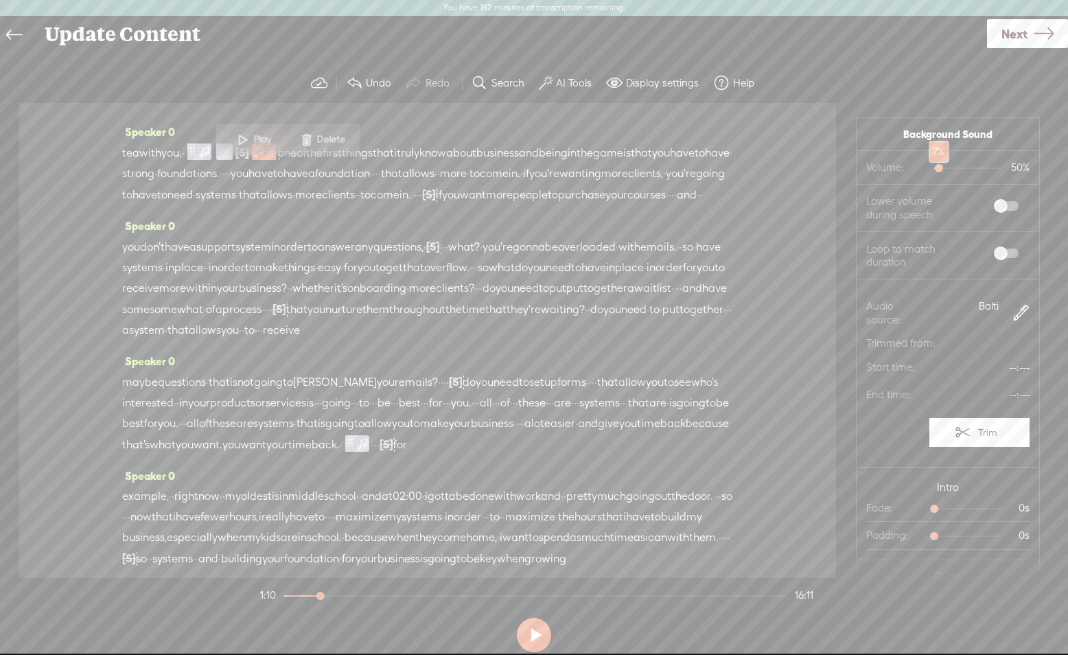
drag, startPoint x: 964, startPoint y: 168, endPoint x: 808, endPoint y: 168, distance: 156.5
click at [935, 170] on div at bounding box center [940, 170] width 32 height 32
click at [242, 136] on span at bounding box center [243, 140] width 21 height 25
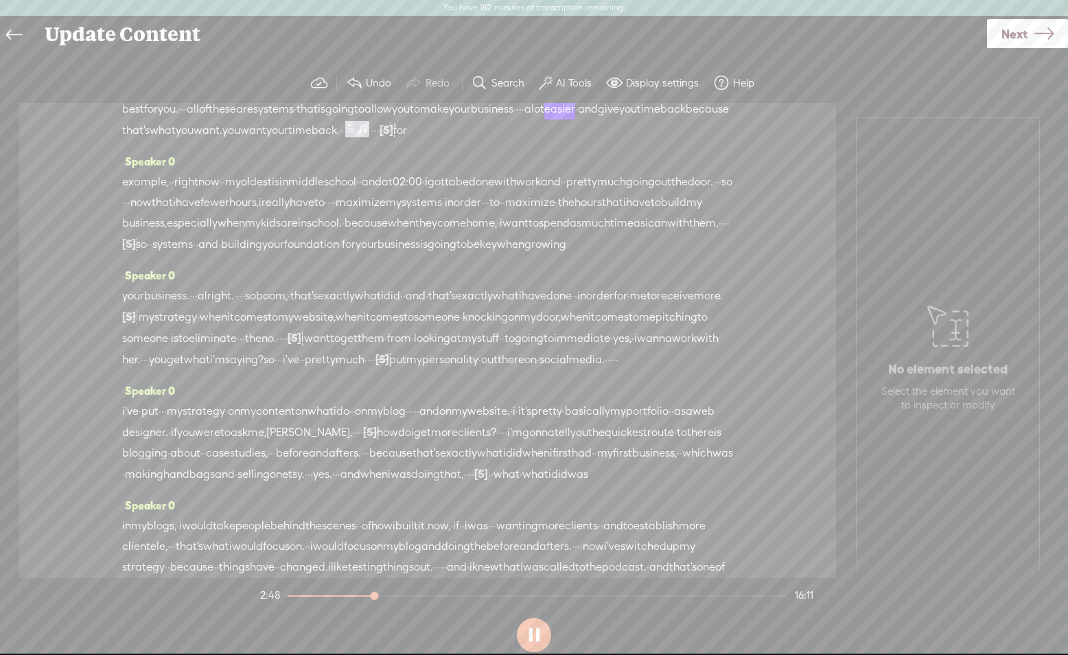
scroll to position [439, 0]
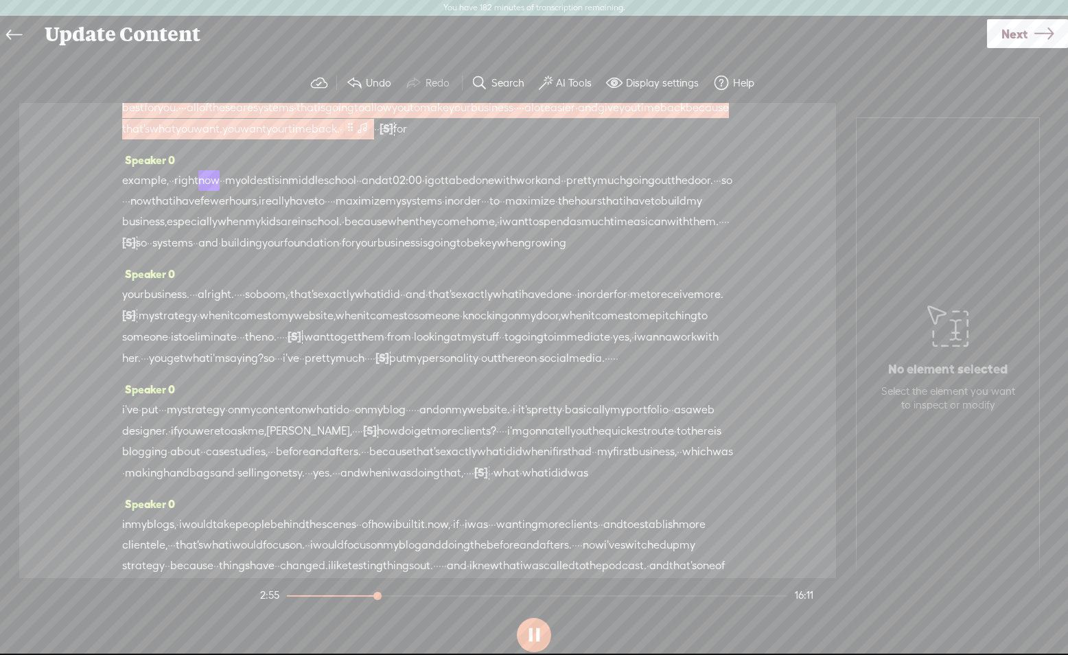
click at [369, 135] on span at bounding box center [363, 127] width 14 height 16
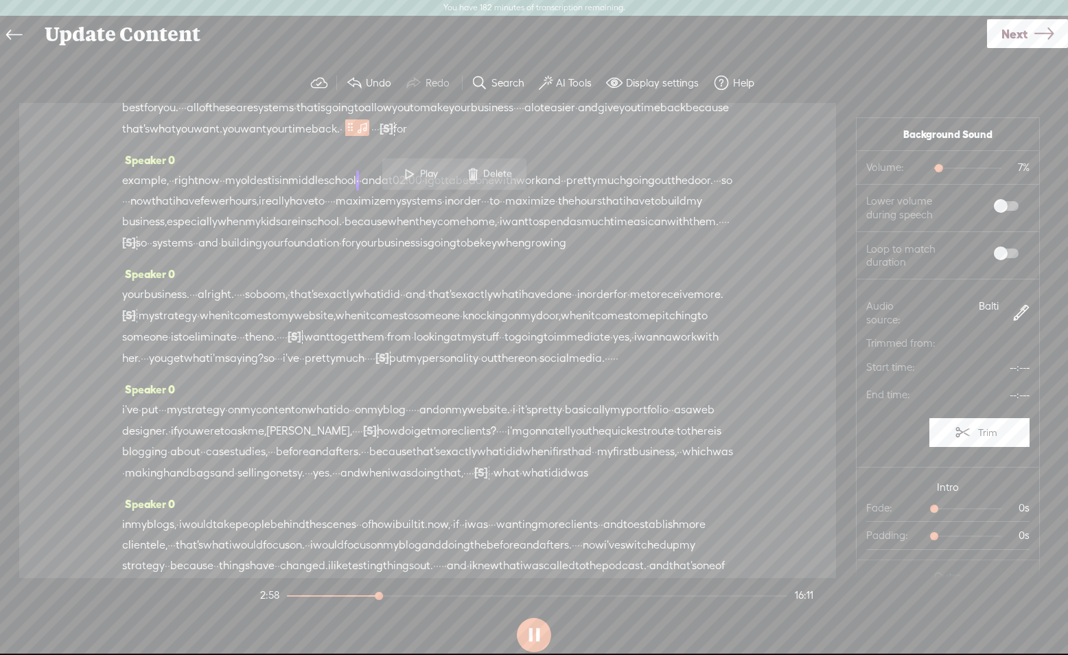
scroll to position [57, 0]
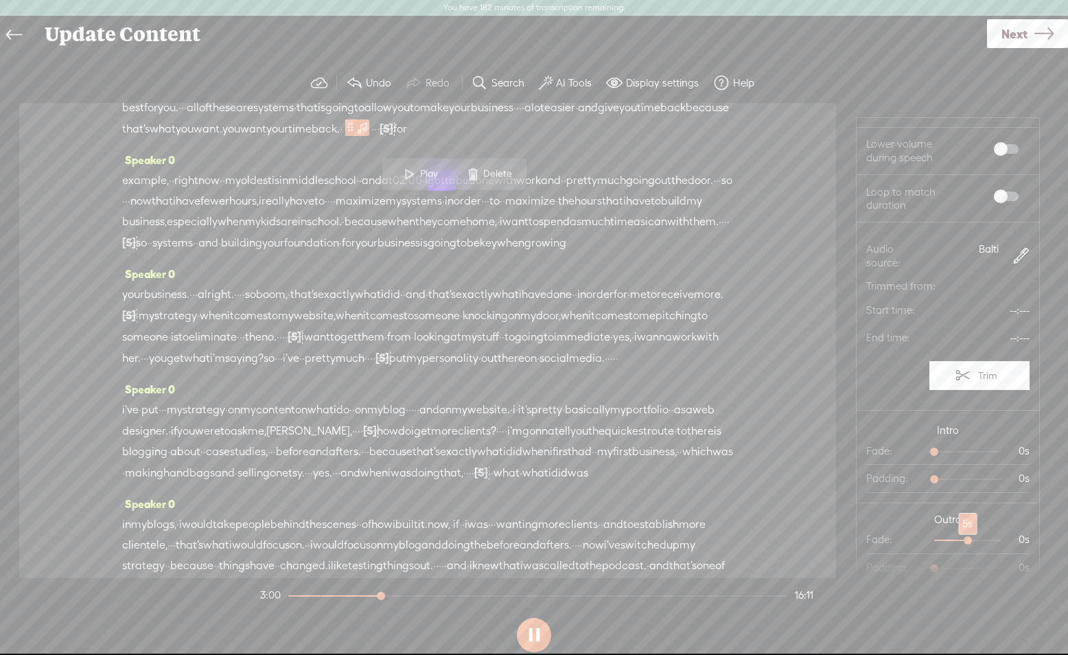
drag, startPoint x: 949, startPoint y: 538, endPoint x: 965, endPoint y: 539, distance: 15.8
click at [968, 540] on div at bounding box center [969, 542] width 32 height 32
drag, startPoint x: 959, startPoint y: 541, endPoint x: 418, endPoint y: 255, distance: 612.5
click at [955, 541] on div at bounding box center [956, 542] width 32 height 32
click at [222, 139] on span "want." at bounding box center [208, 129] width 29 height 21
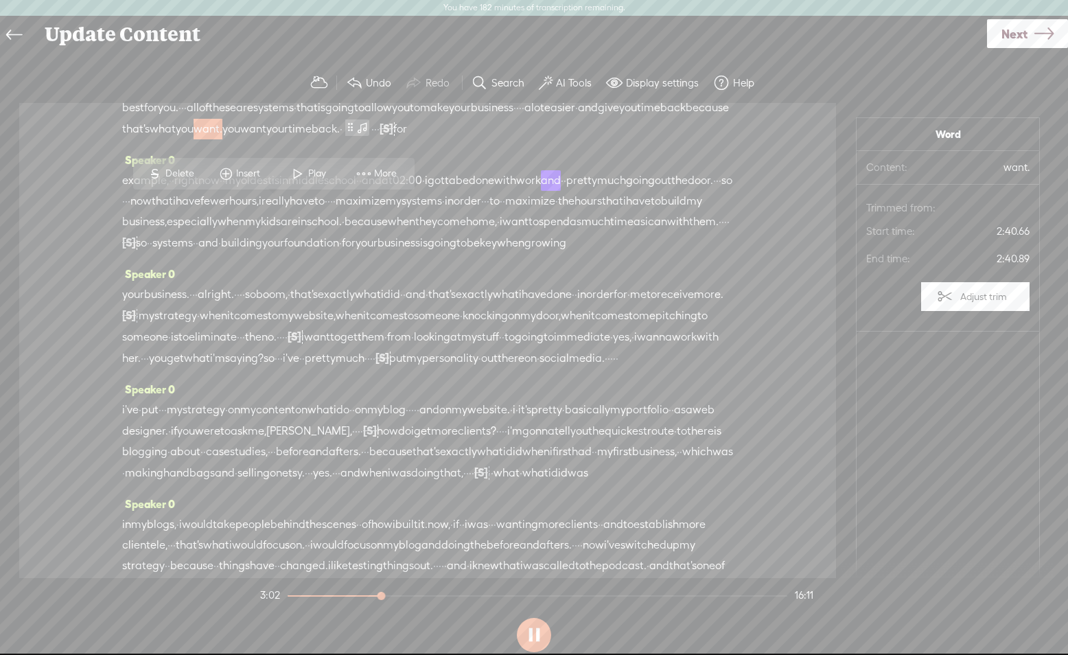
scroll to position [0, 0]
click at [301, 176] on span at bounding box center [298, 173] width 21 height 25
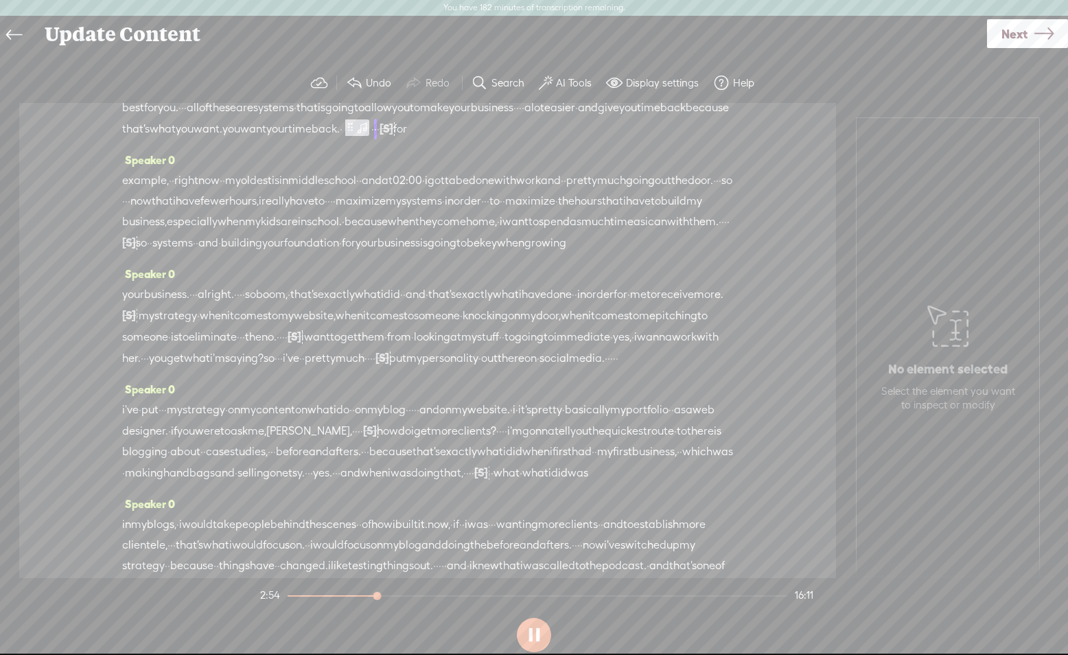
click at [364, 118] on span "allow" at bounding box center [377, 107] width 27 height 21
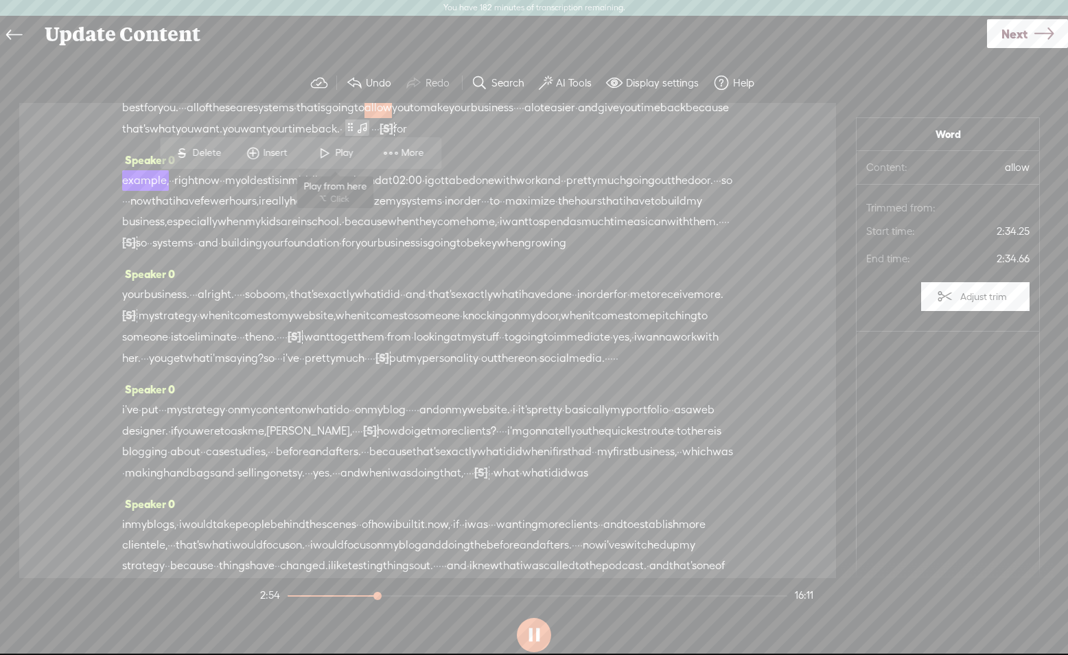
click at [336, 152] on span "Play" at bounding box center [345, 153] width 21 height 14
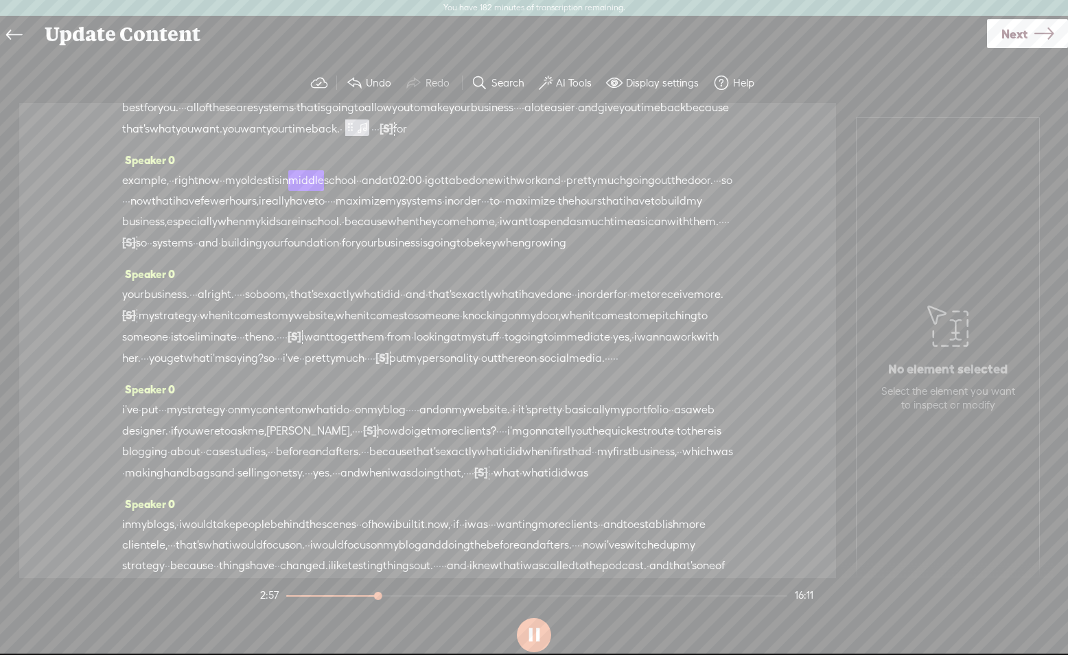
drag, startPoint x: 532, startPoint y: 628, endPoint x: 625, endPoint y: 493, distance: 164.3
click at [532, 628] on button at bounding box center [534, 635] width 34 height 34
click at [1016, 32] on span "Next" at bounding box center [1014, 33] width 26 height 35
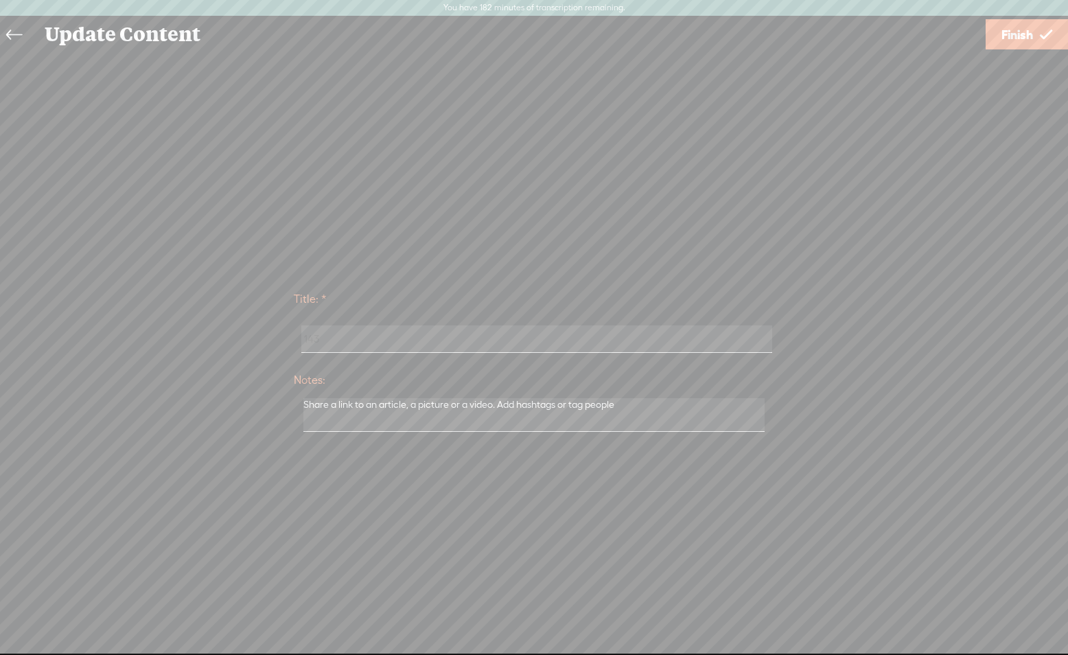
click at [1002, 40] on span "Finish" at bounding box center [1017, 34] width 32 height 35
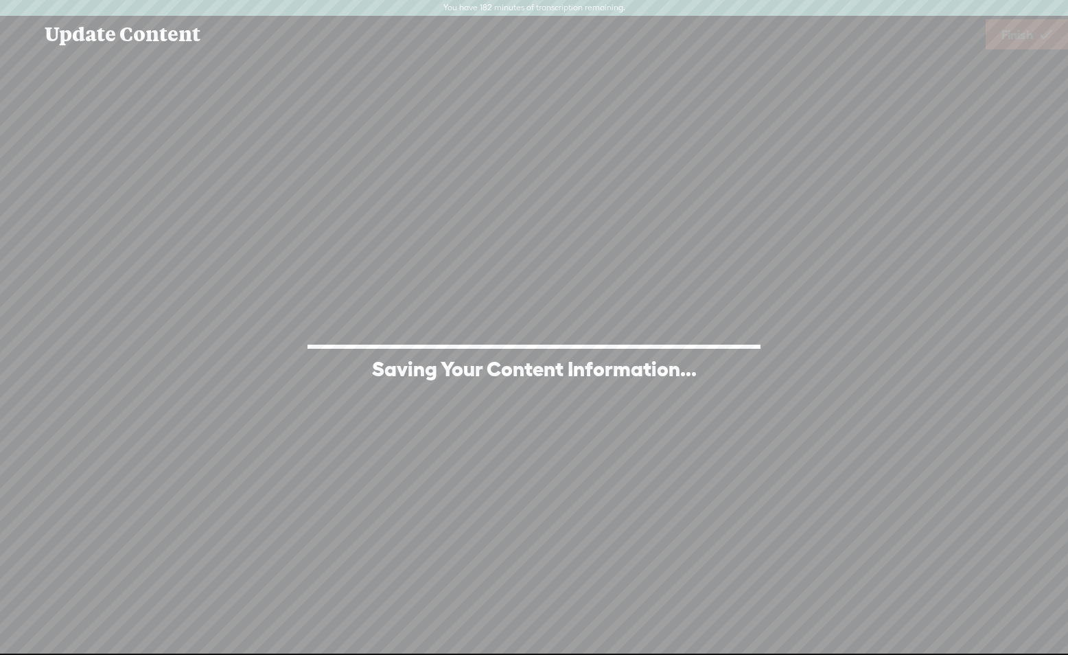
scroll to position [1, 0]
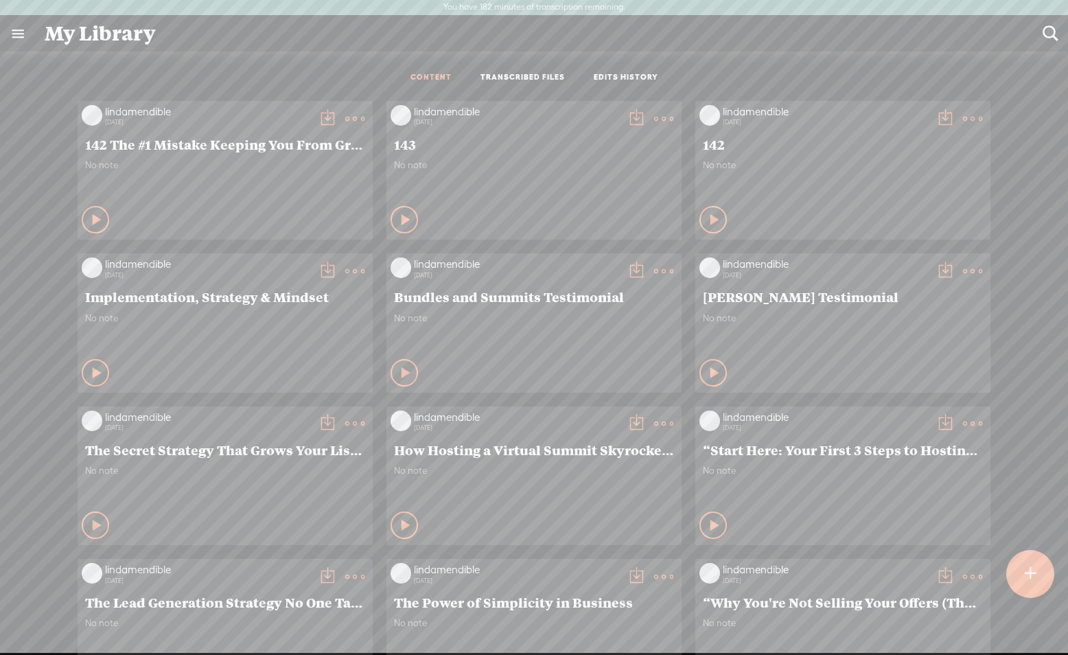
click at [401, 216] on icon at bounding box center [406, 220] width 14 height 14
drag, startPoint x: 401, startPoint y: 216, endPoint x: 419, endPoint y: 209, distance: 18.7
click at [401, 216] on icon at bounding box center [405, 220] width 14 height 14
click at [660, 117] on t at bounding box center [663, 118] width 19 height 19
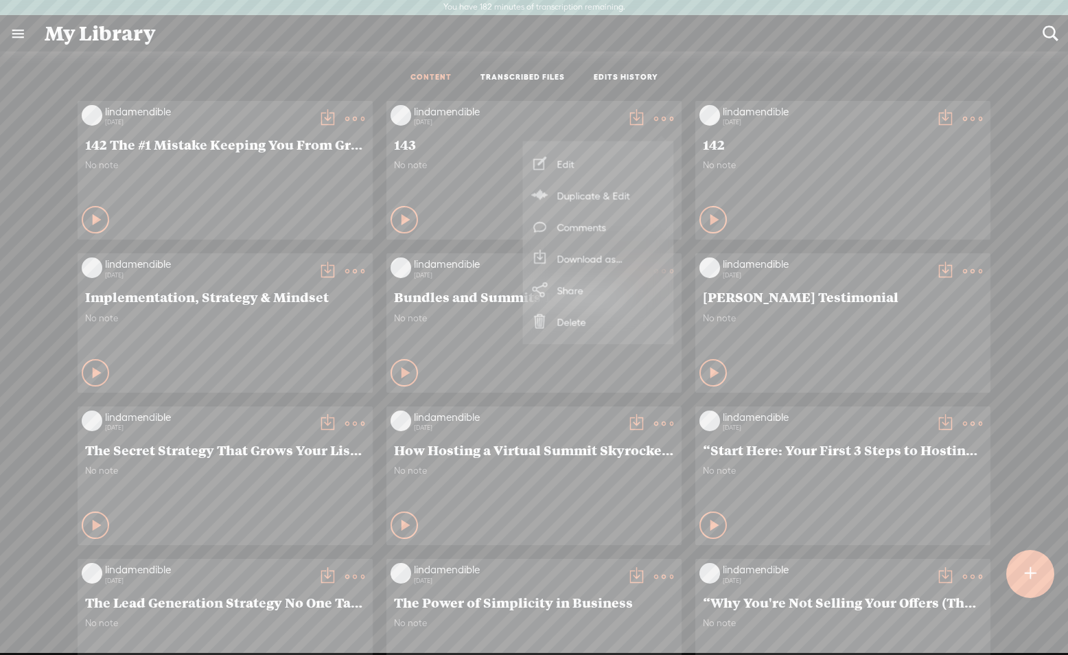
click at [602, 257] on link "Download as..." at bounding box center [598, 259] width 137 height 32
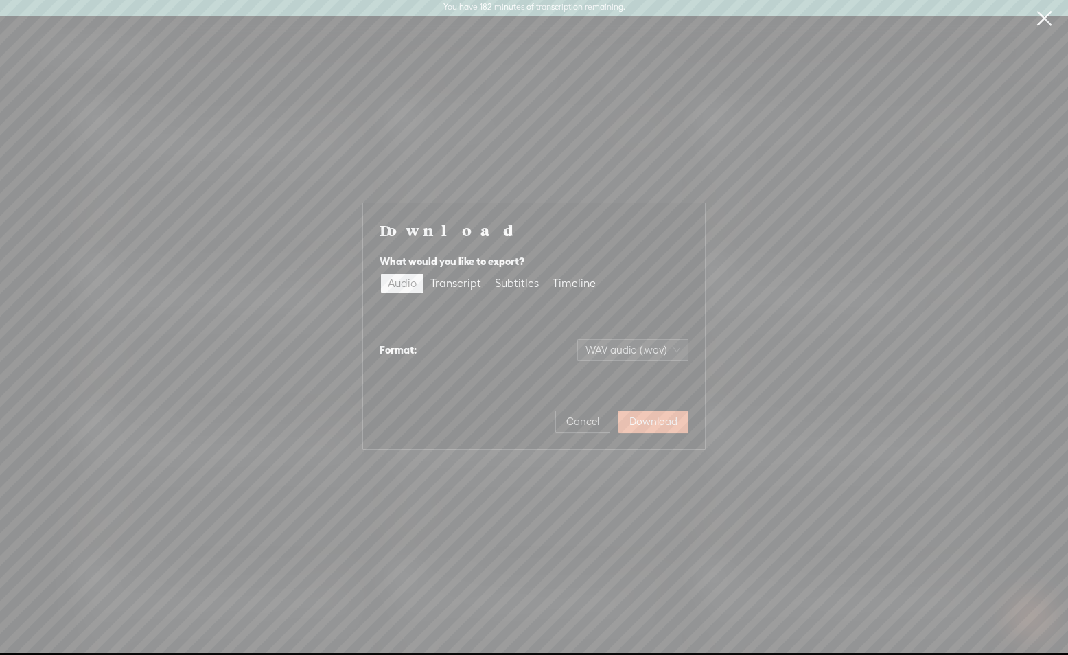
scroll to position [0, 0]
click at [448, 288] on div "Transcript" at bounding box center [455, 284] width 51 height 19
click at [423, 275] on input "Transcript" at bounding box center [423, 275] width 0 height 0
click at [661, 422] on span "Download" at bounding box center [653, 422] width 48 height 14
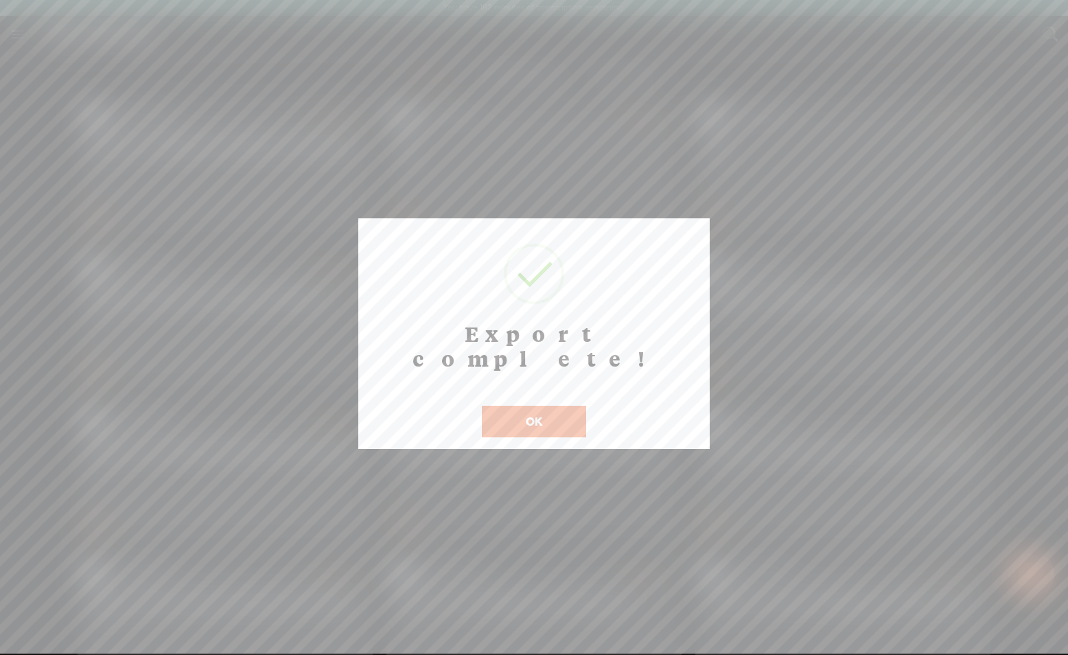
click at [537, 406] on button "OK" at bounding box center [534, 422] width 104 height 32
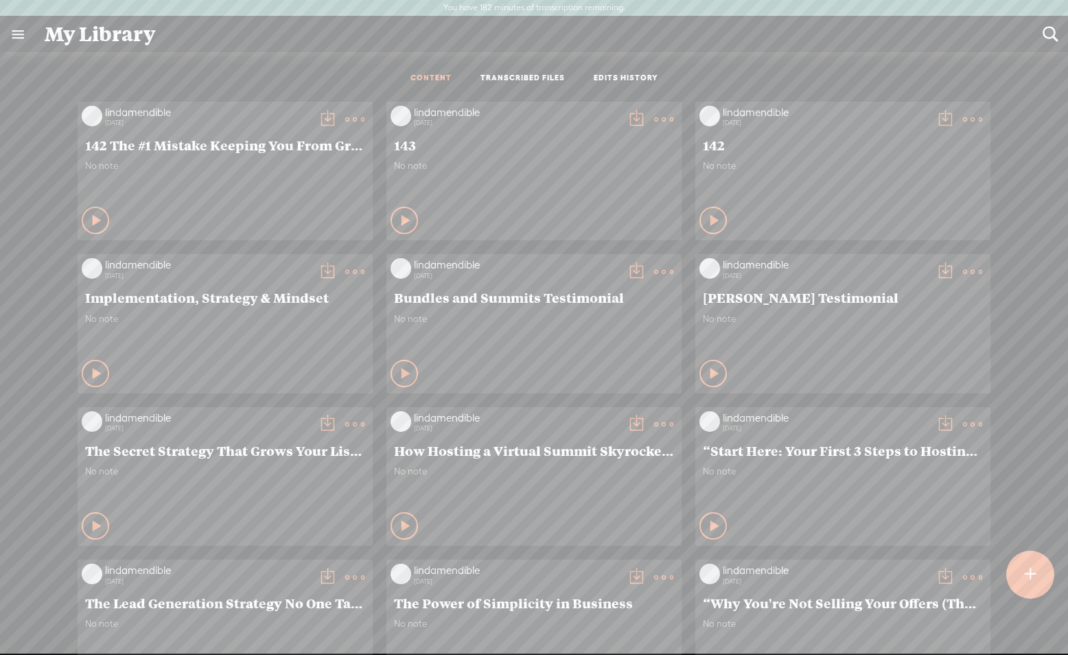
click at [665, 117] on t at bounding box center [663, 119] width 19 height 19
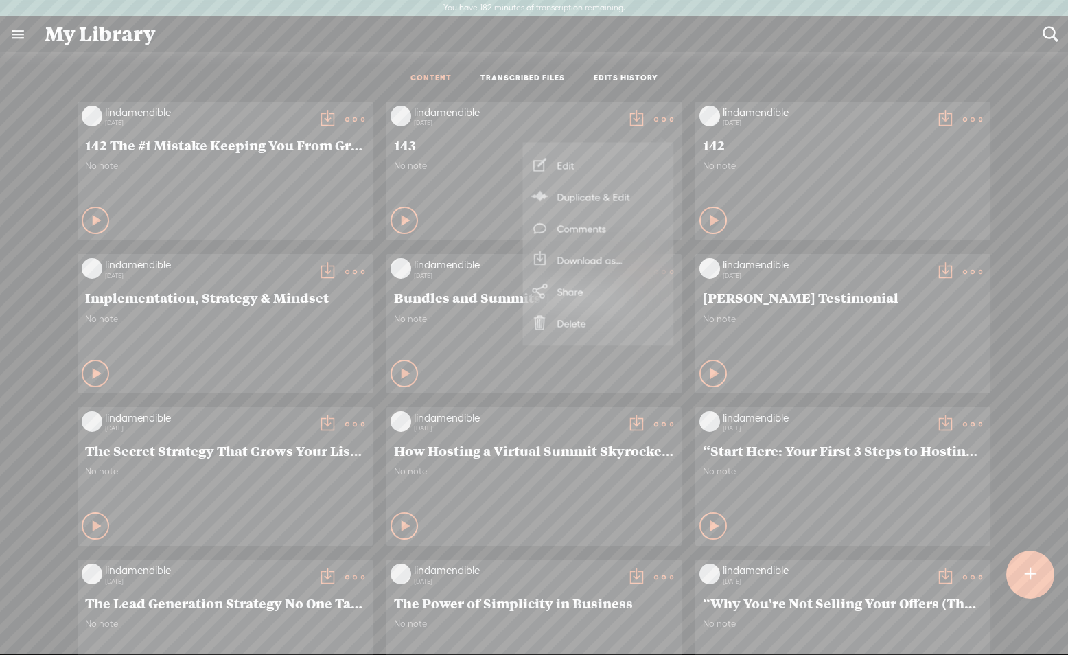
click at [590, 261] on link "Download as..." at bounding box center [598, 260] width 137 height 32
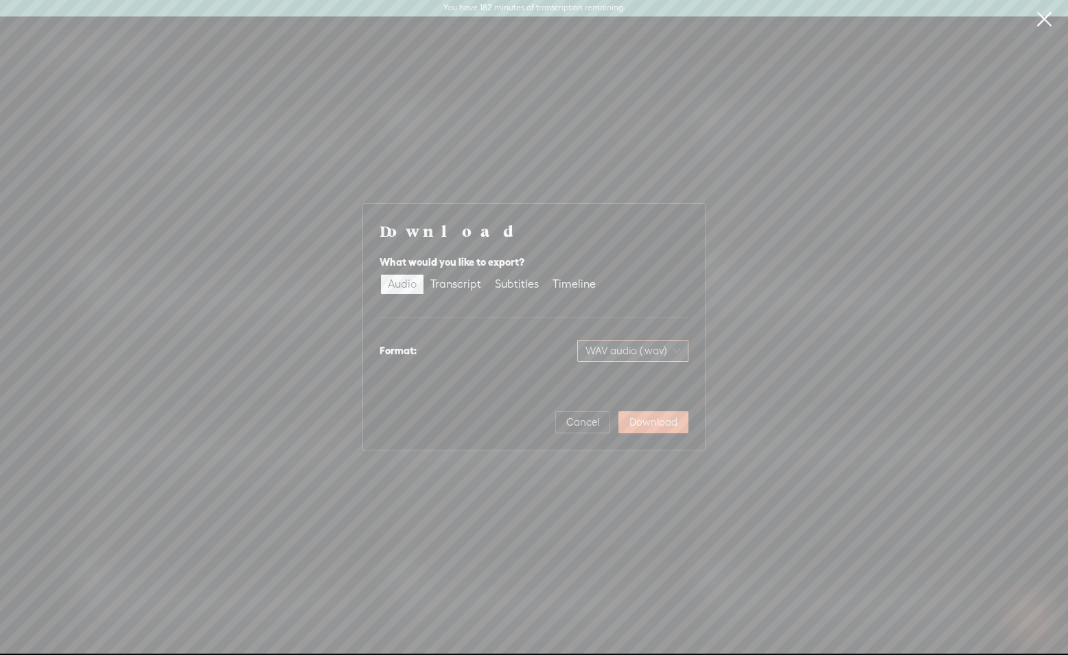
click at [629, 354] on span "WAV audio (.wav)" at bounding box center [632, 350] width 95 height 21
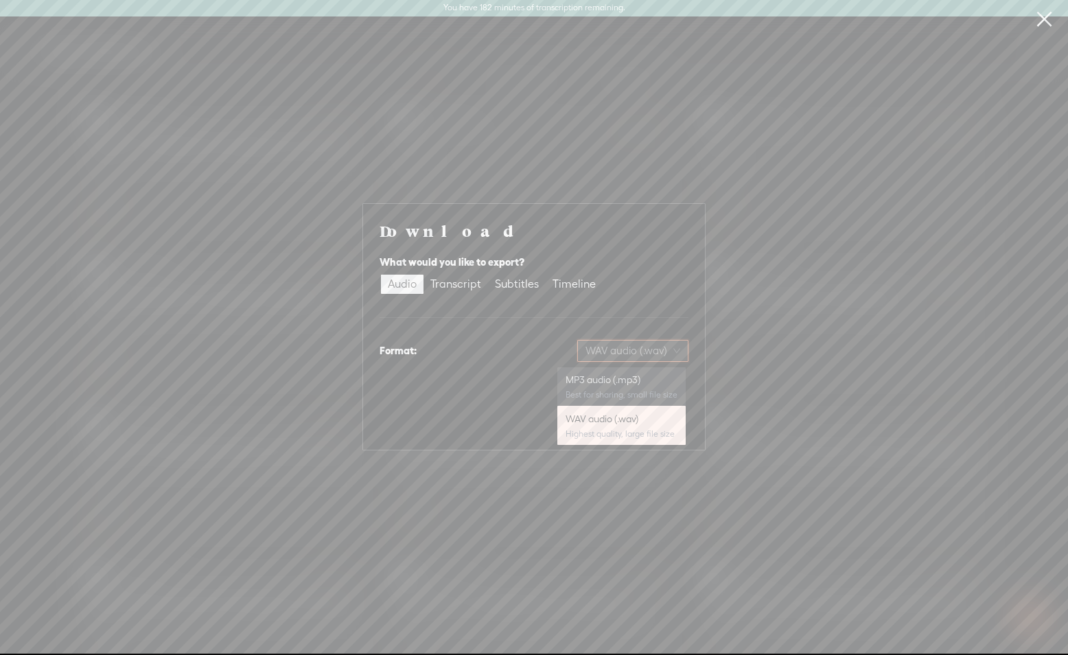
click at [616, 384] on div "MP3 audio (.mp3)" at bounding box center [622, 380] width 112 height 14
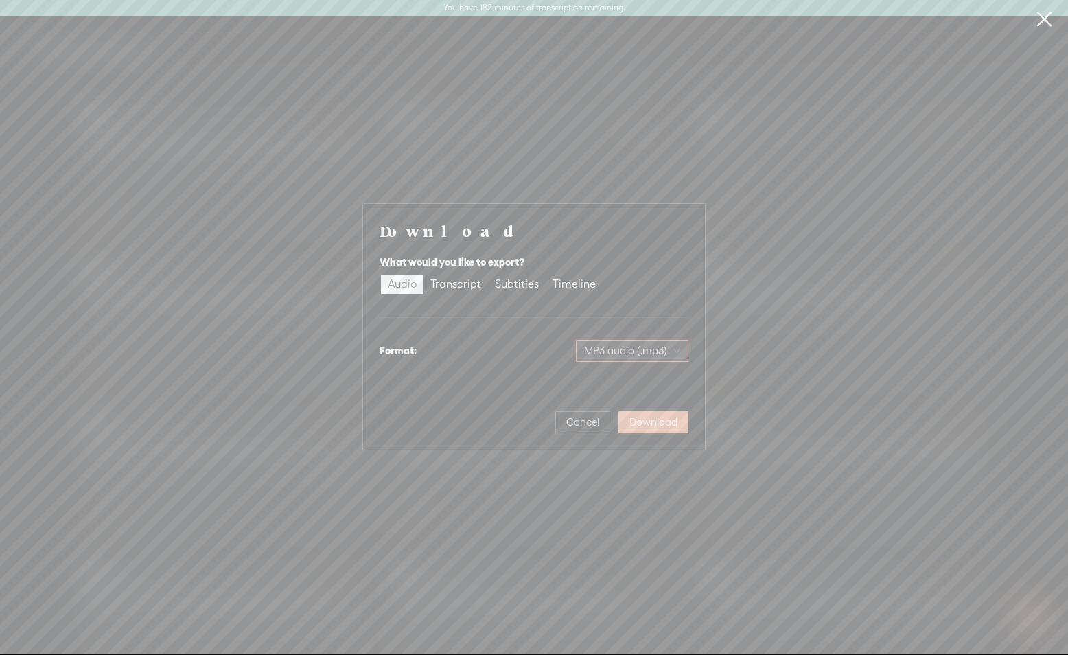
click at [647, 420] on span "Download" at bounding box center [653, 422] width 48 height 14
